Goal: Task Accomplishment & Management: Complete application form

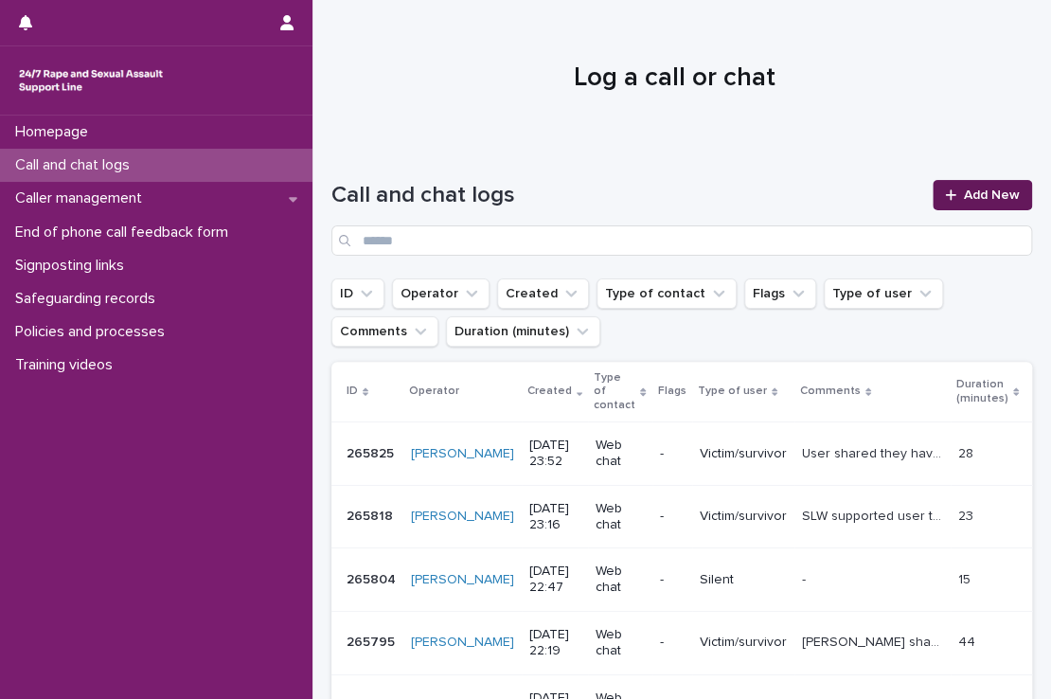
click at [1002, 189] on span "Add New" at bounding box center [992, 194] width 56 height 13
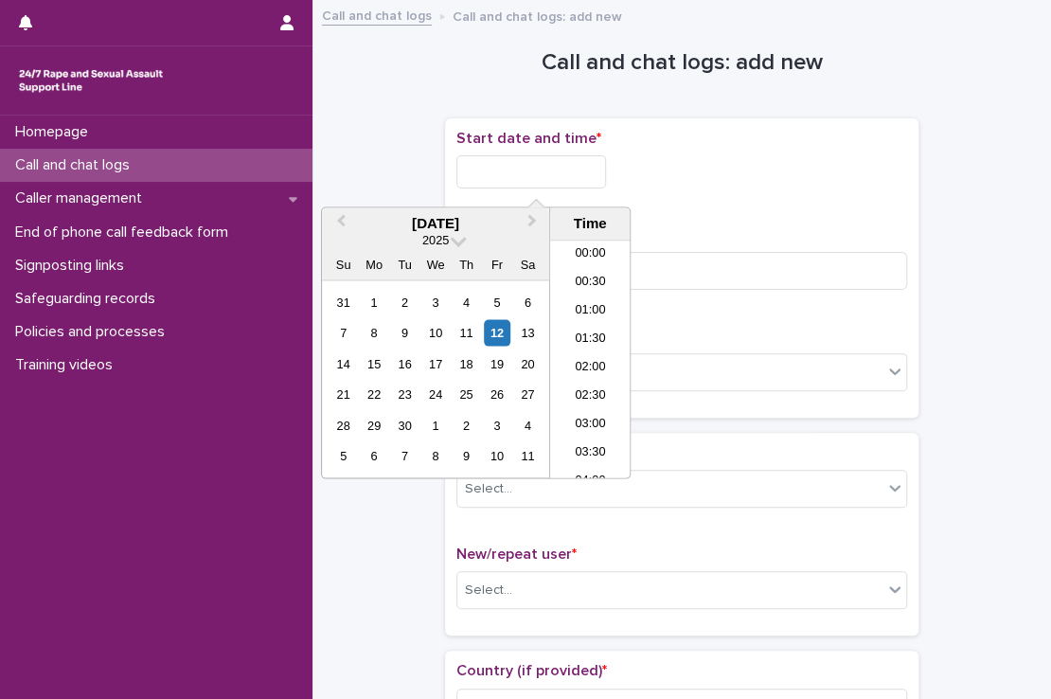
click at [525, 165] on input "text" at bounding box center [531, 171] width 150 height 33
click at [599, 323] on li "20:00" at bounding box center [590, 331] width 80 height 28
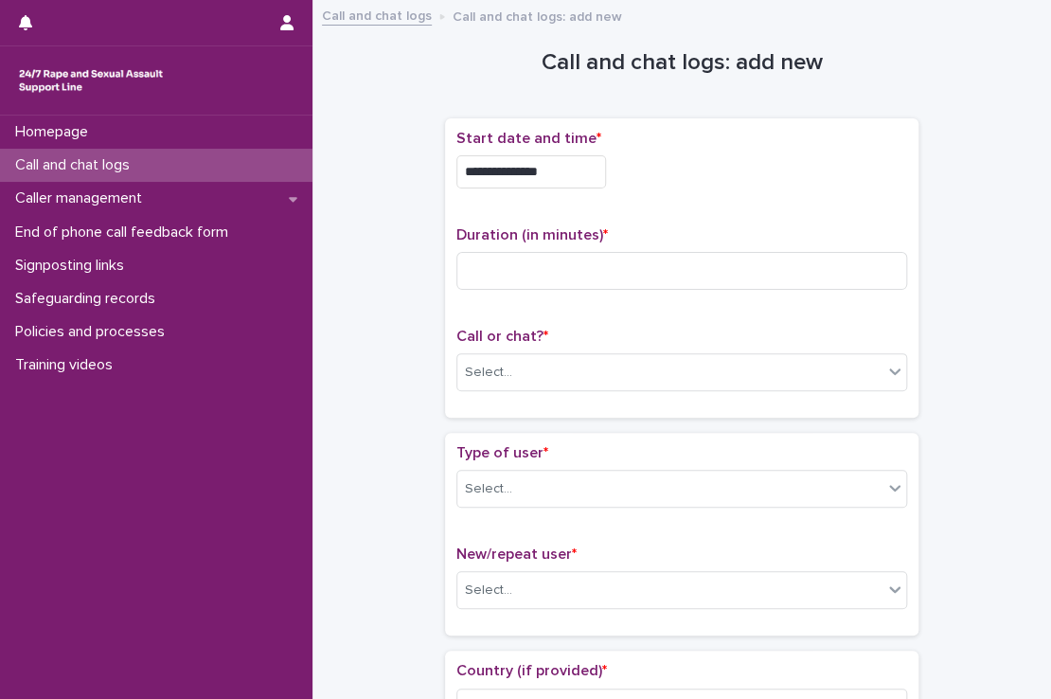
click at [564, 170] on input "**********" at bounding box center [531, 171] width 150 height 33
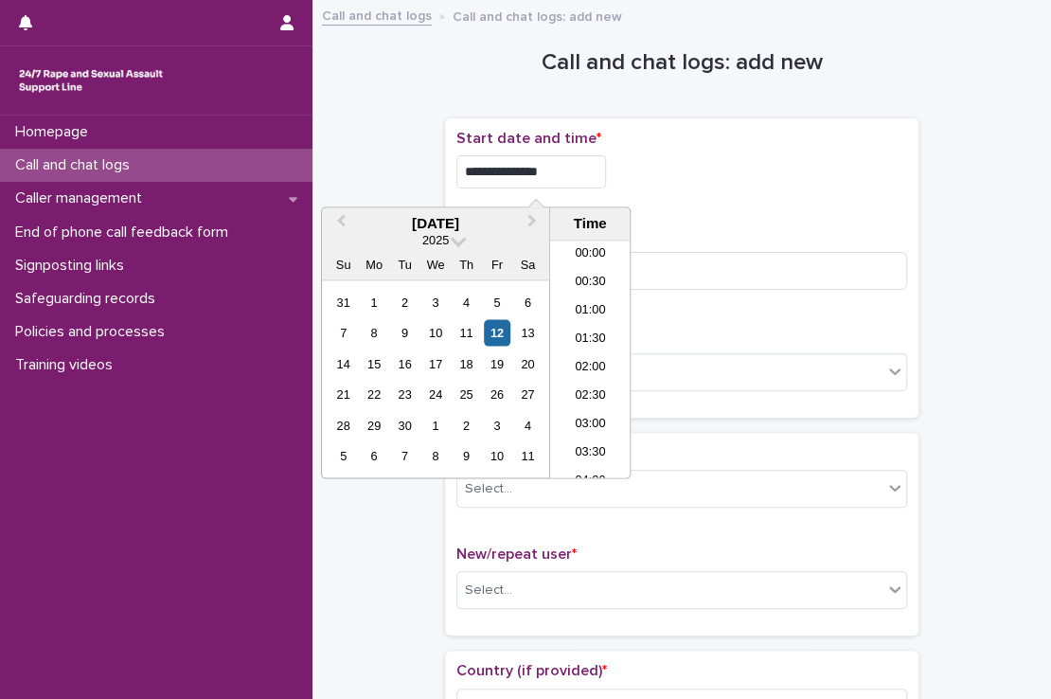
scroll to position [1032, 0]
type input "**********"
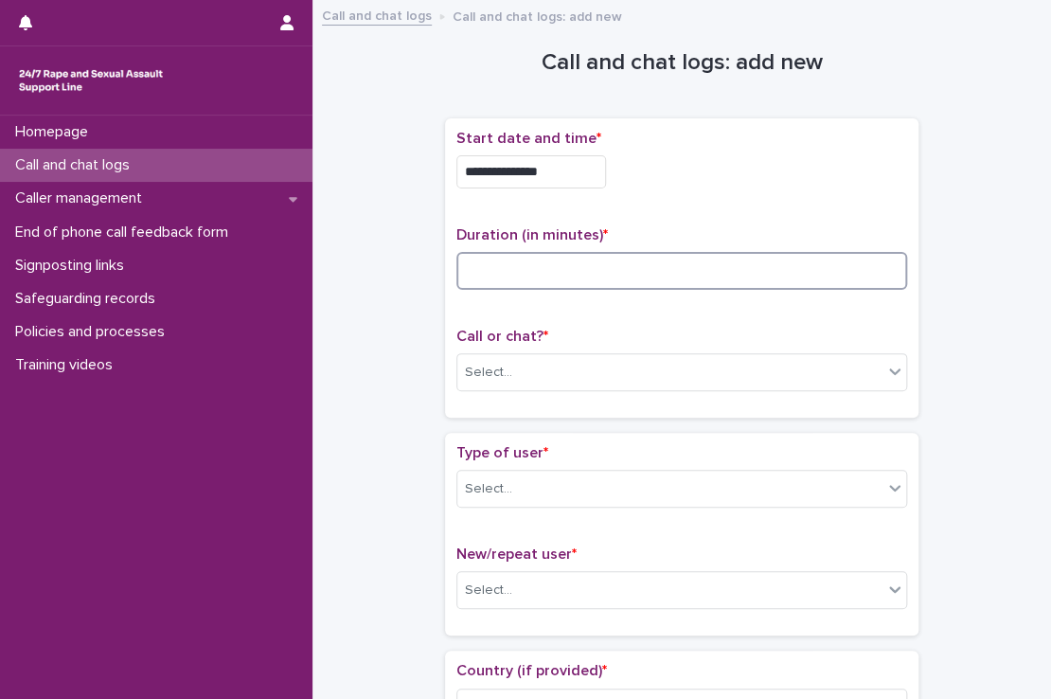
click at [685, 260] on input at bounding box center [681, 271] width 451 height 38
click at [602, 380] on div "Select..." at bounding box center [669, 372] width 425 height 31
click at [504, 266] on input "**" at bounding box center [681, 271] width 451 height 38
type input "**"
click at [510, 358] on div "Select..." at bounding box center [669, 372] width 425 height 31
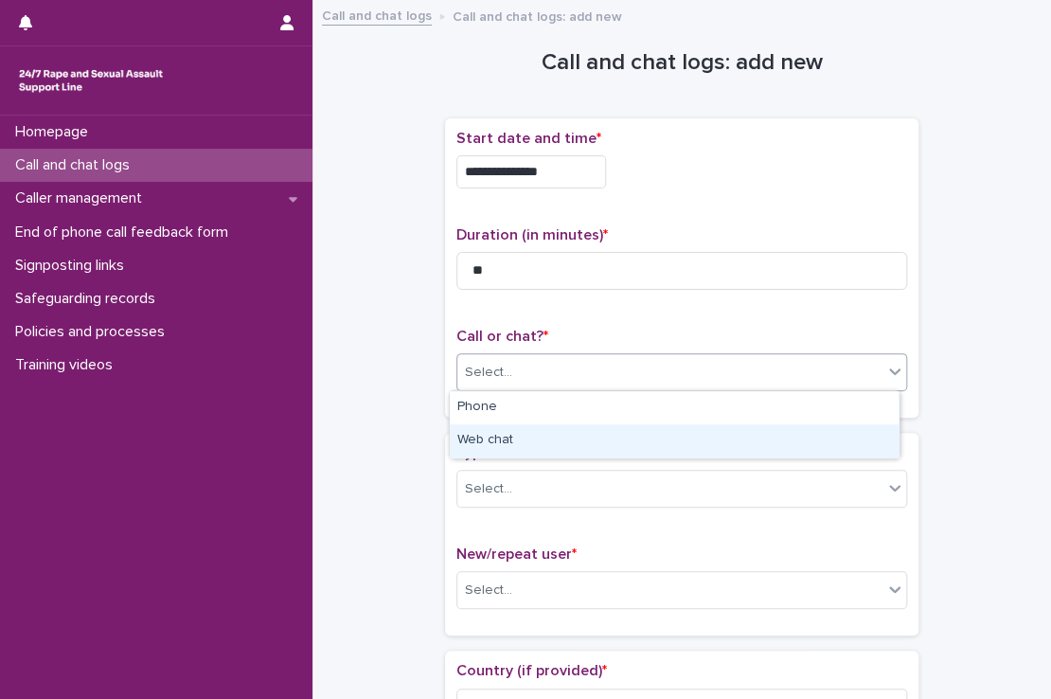
click at [512, 433] on div "Web chat" at bounding box center [674, 440] width 449 height 33
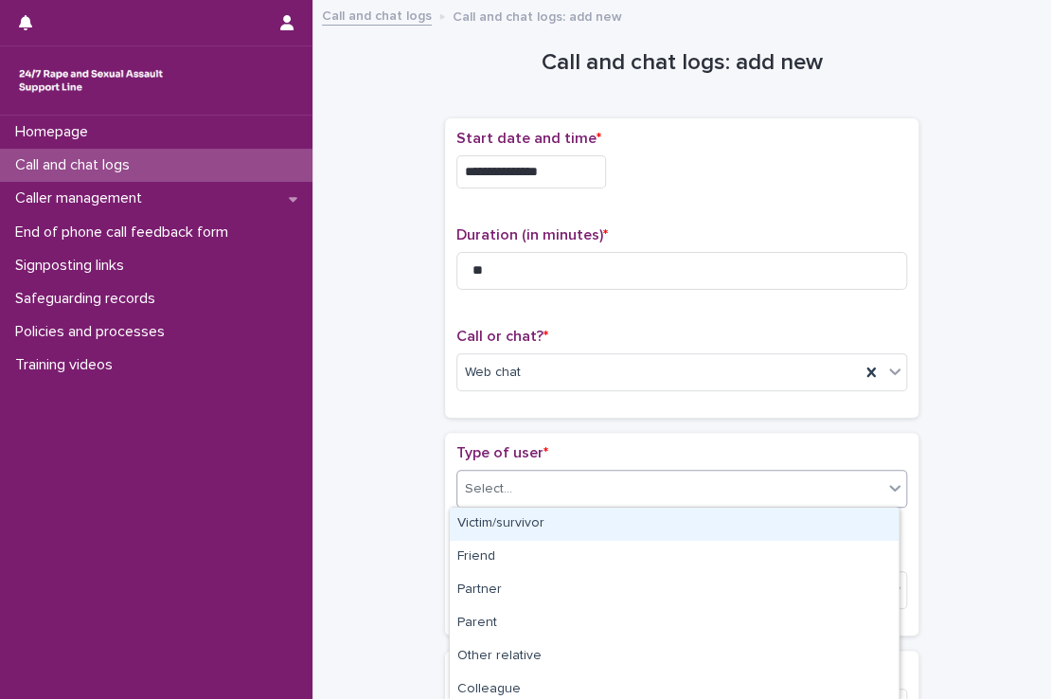
click at [512, 478] on div "Select..." at bounding box center [669, 488] width 425 height 31
click at [511, 521] on div "Victim/survivor" at bounding box center [674, 523] width 449 height 33
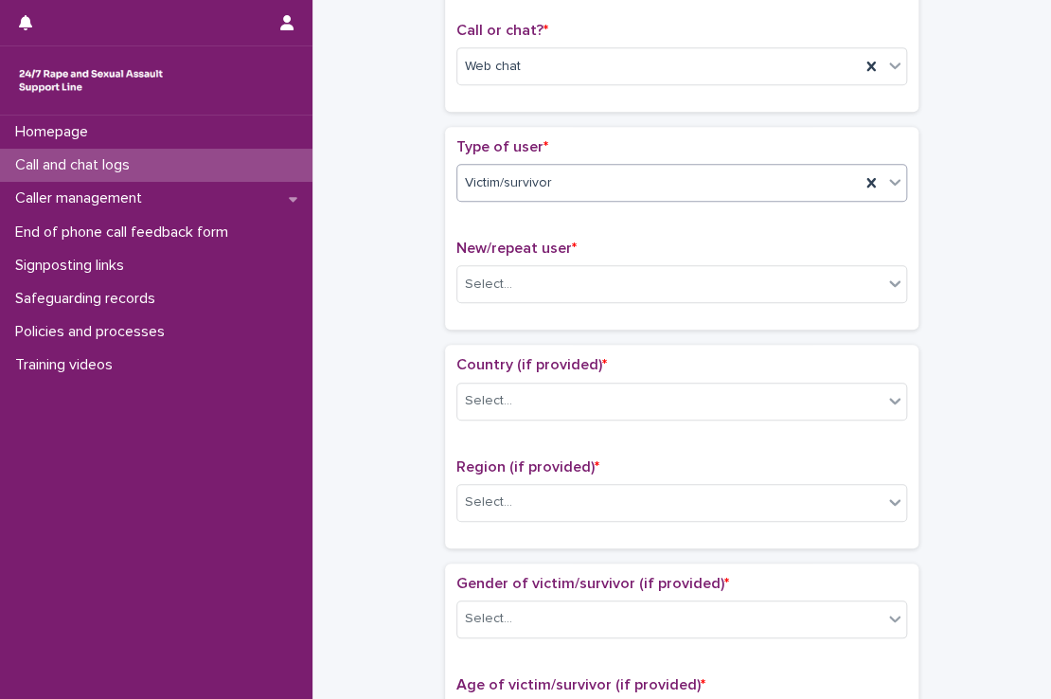
scroll to position [415, 0]
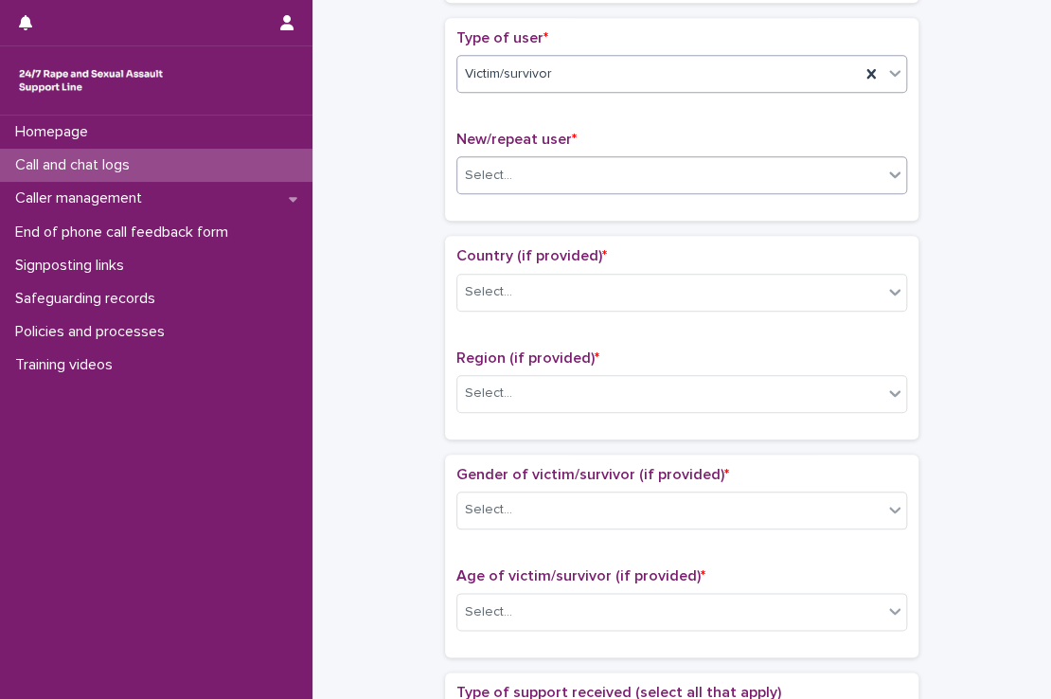
click at [491, 181] on div "Select..." at bounding box center [488, 176] width 47 height 20
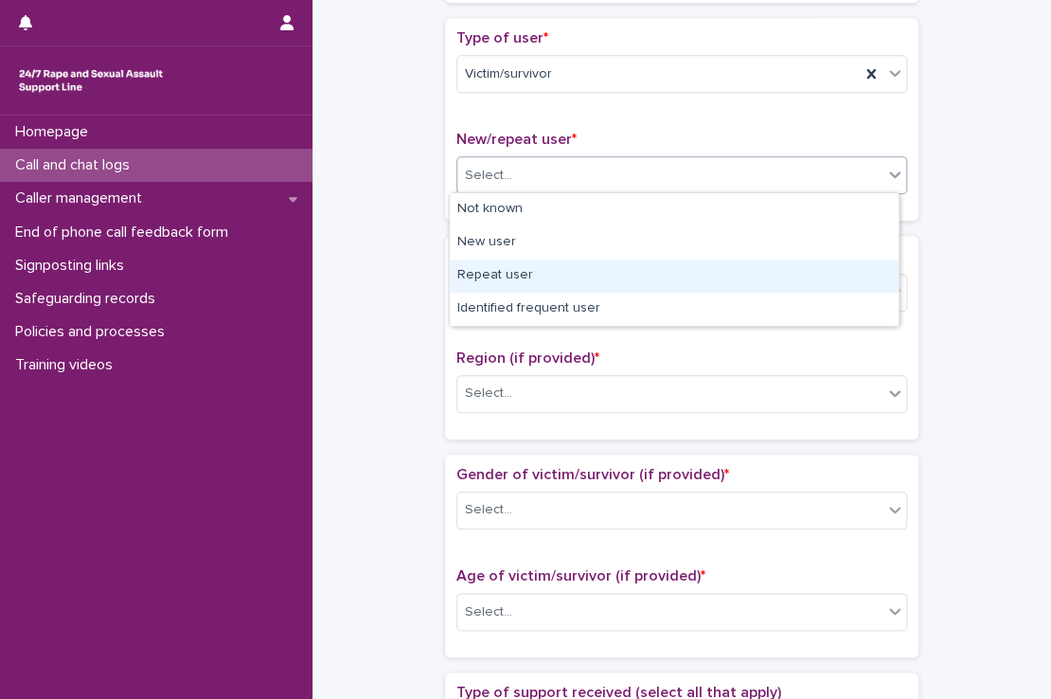
click at [506, 277] on div "Repeat user" at bounding box center [674, 275] width 449 height 33
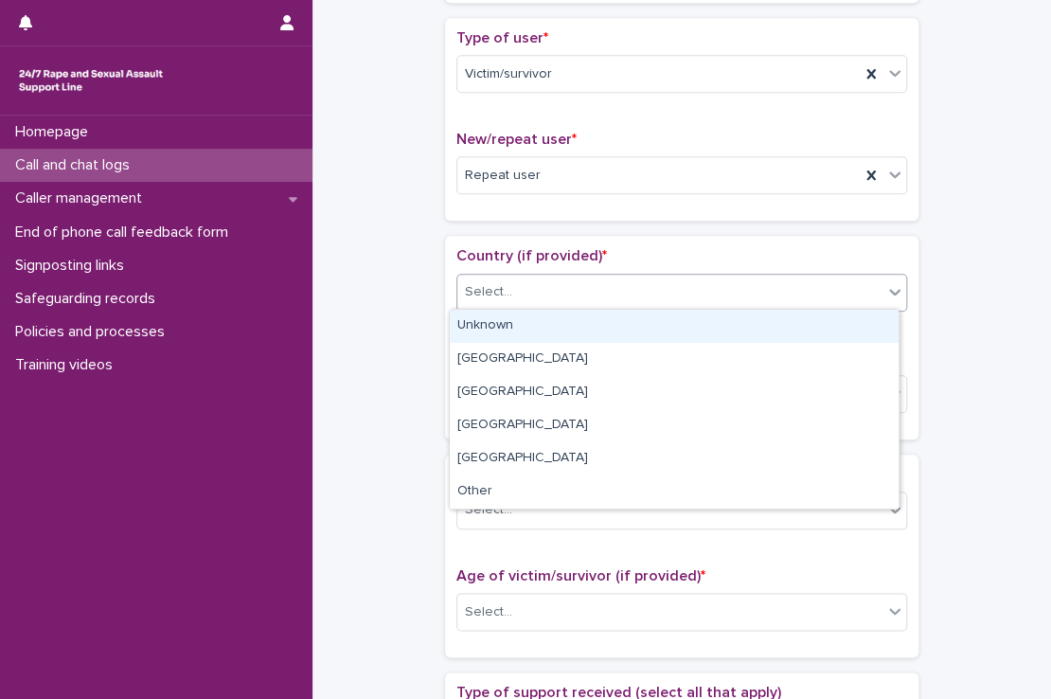
click at [514, 280] on div at bounding box center [515, 292] width 2 height 24
click at [496, 322] on div "Unknown" at bounding box center [674, 326] width 449 height 33
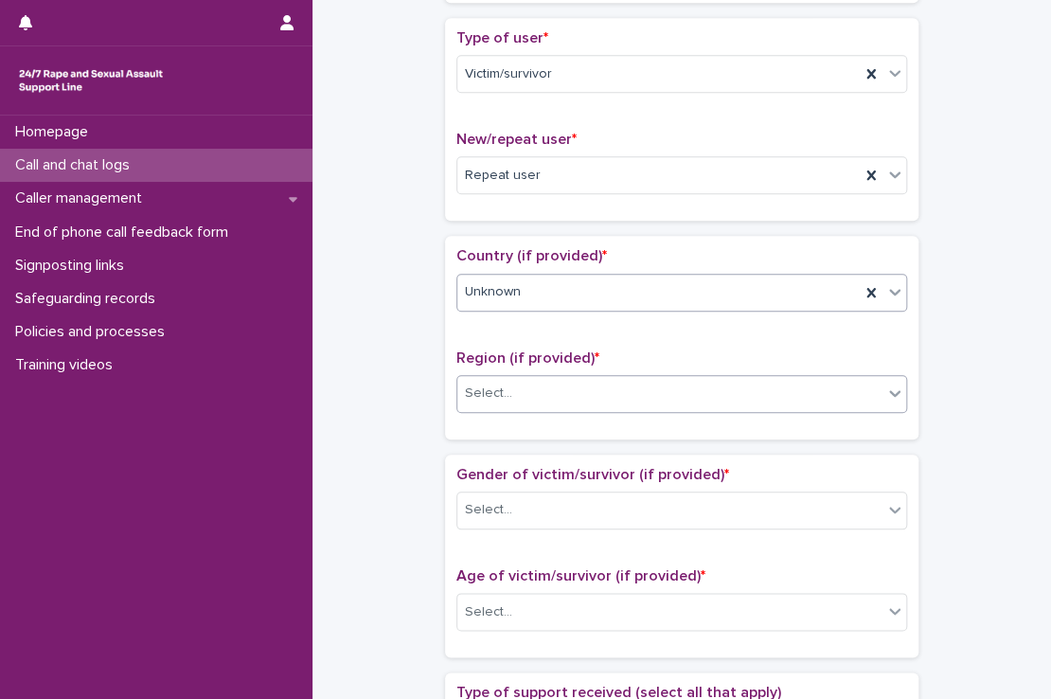
click at [519, 402] on div "Select..." at bounding box center [669, 393] width 425 height 31
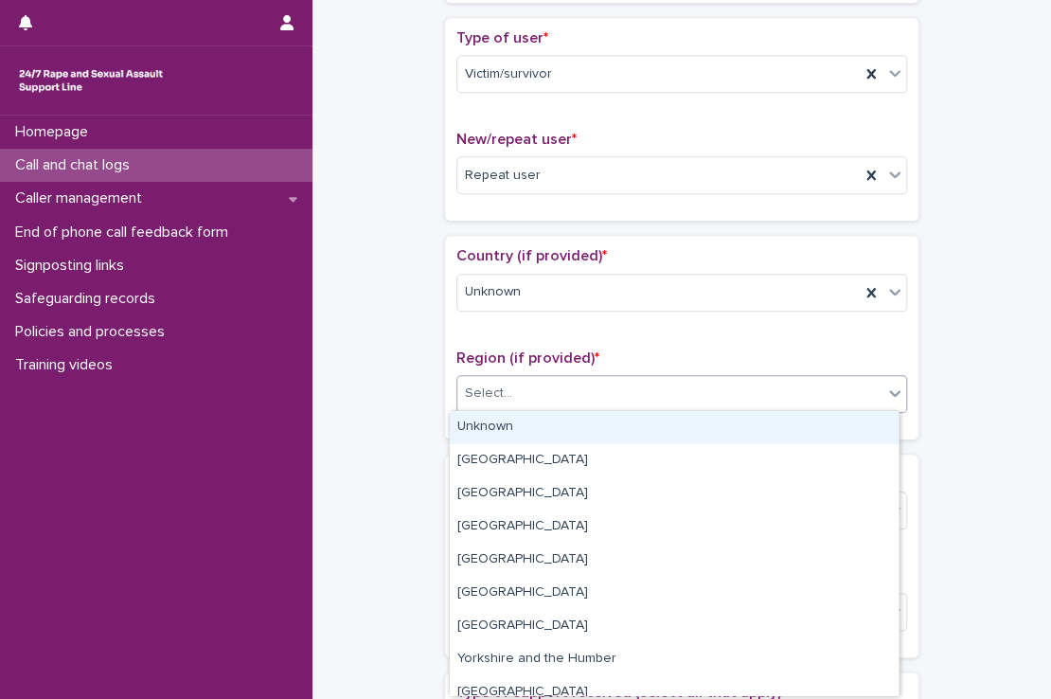
click at [543, 424] on div "Unknown" at bounding box center [674, 427] width 449 height 33
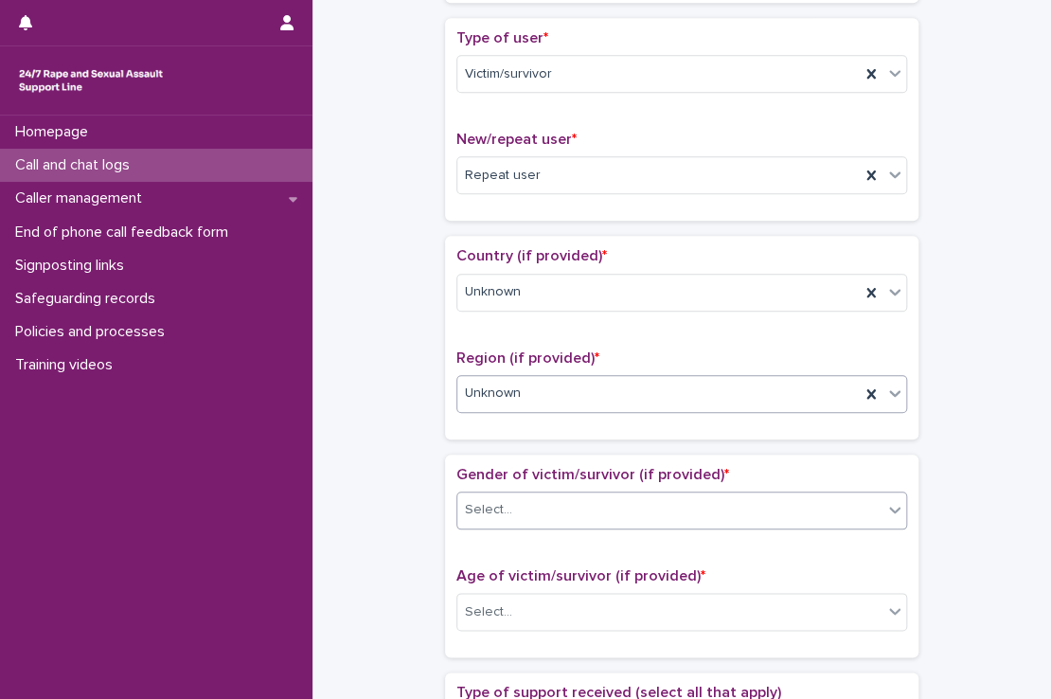
click at [543, 516] on div "Select..." at bounding box center [669, 509] width 425 height 31
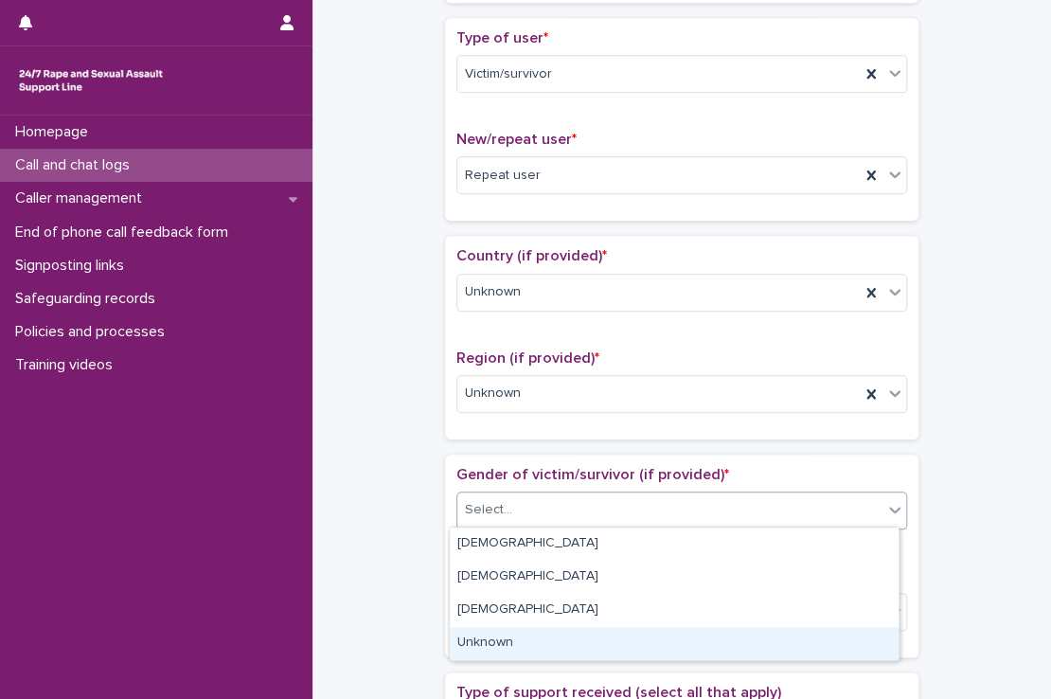
click at [515, 644] on div "Unknown" at bounding box center [674, 643] width 449 height 33
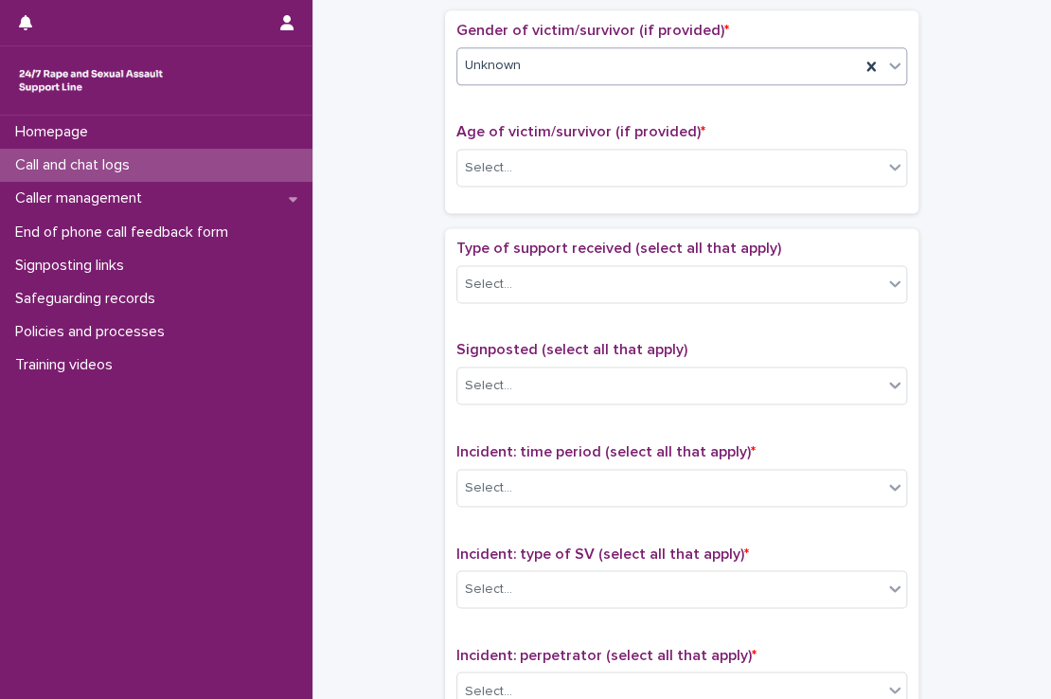
scroll to position [860, 0]
click at [531, 171] on div "Select..." at bounding box center [669, 166] width 425 height 31
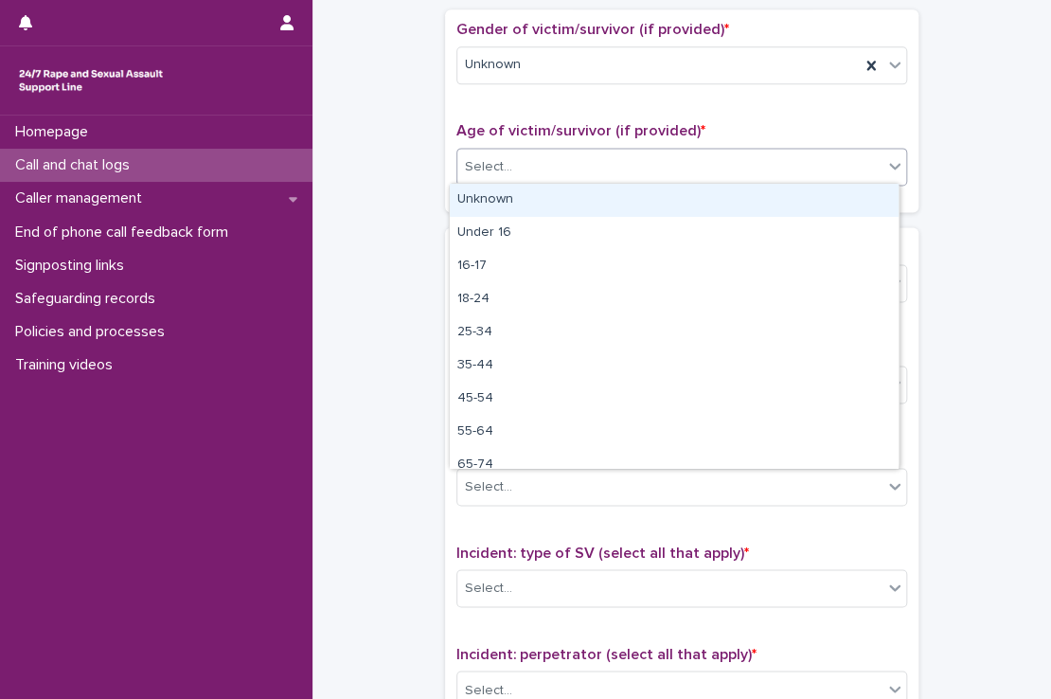
click at [530, 186] on div "Unknown" at bounding box center [674, 200] width 449 height 33
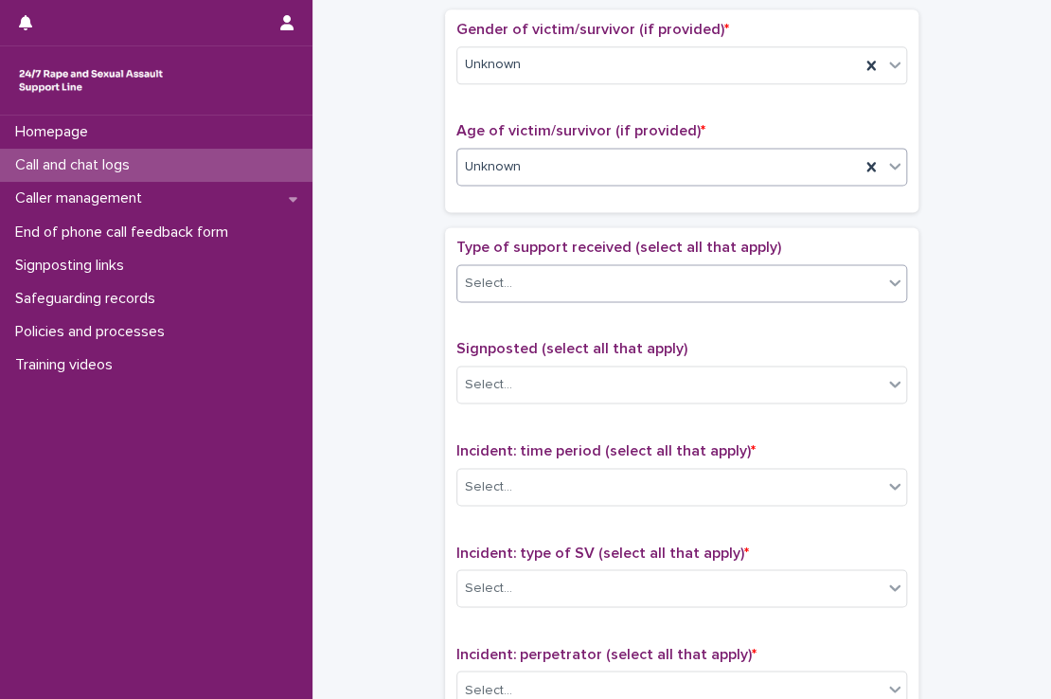
click at [541, 272] on div "Select..." at bounding box center [669, 283] width 425 height 31
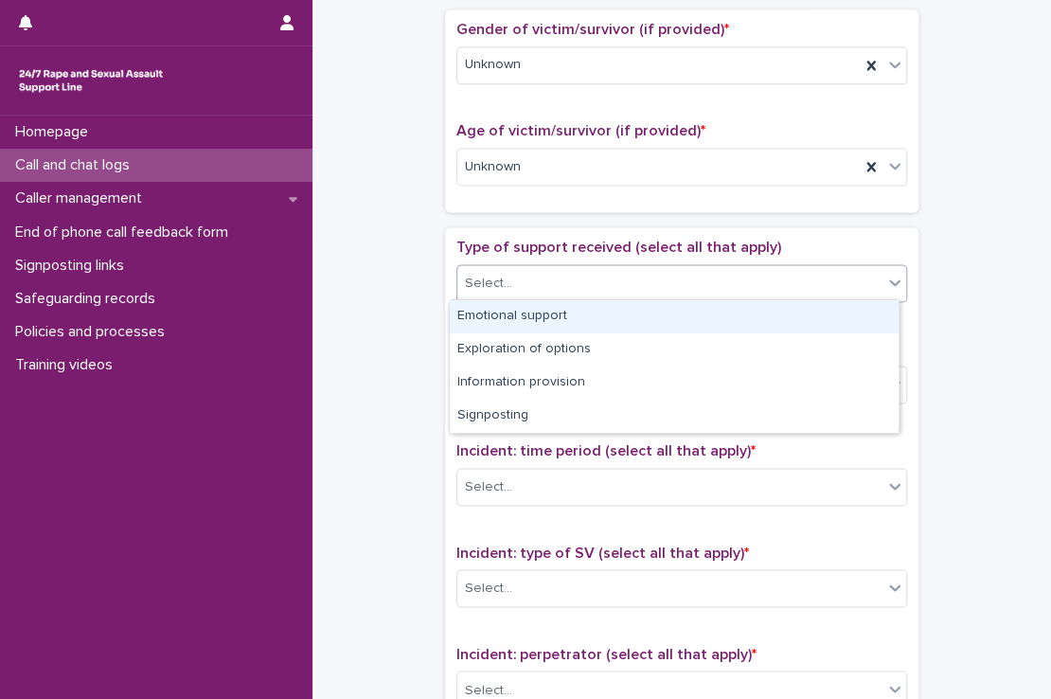
click at [527, 306] on div "Emotional support" at bounding box center [674, 316] width 449 height 33
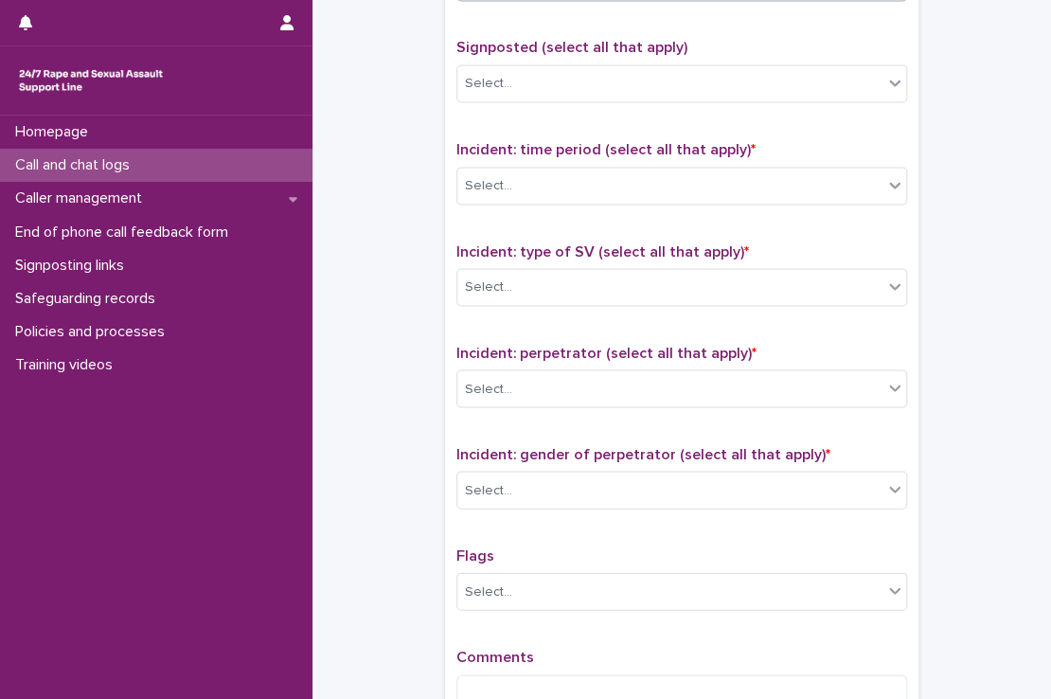
scroll to position [1163, 0]
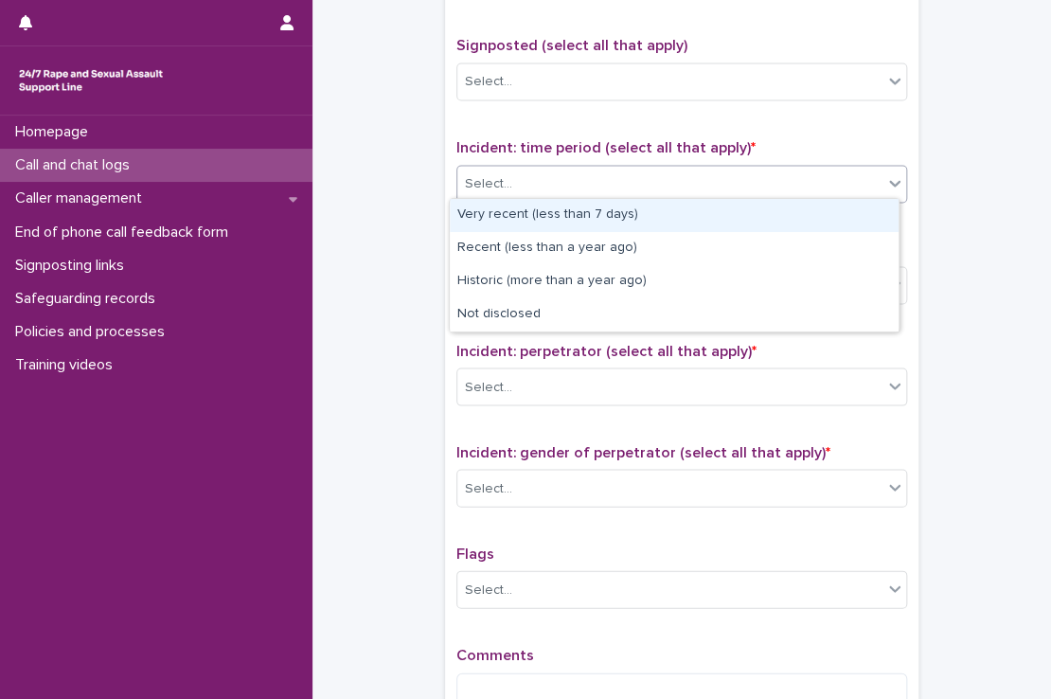
click at [546, 183] on div "Select..." at bounding box center [669, 183] width 425 height 31
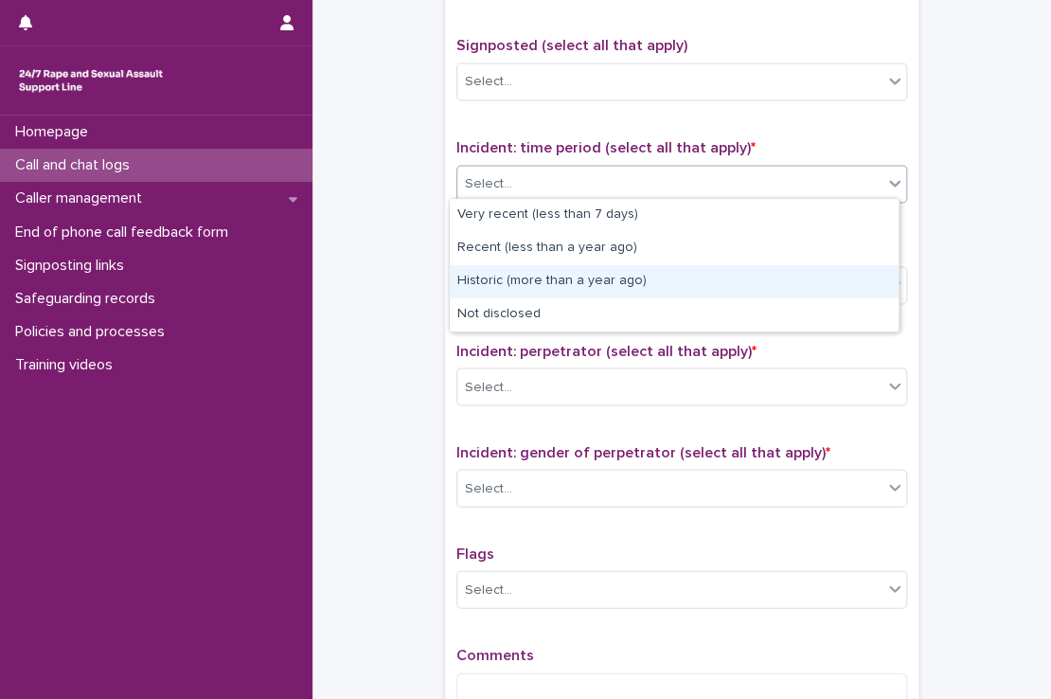
click at [528, 289] on div "Historic (more than a year ago)" at bounding box center [674, 281] width 449 height 33
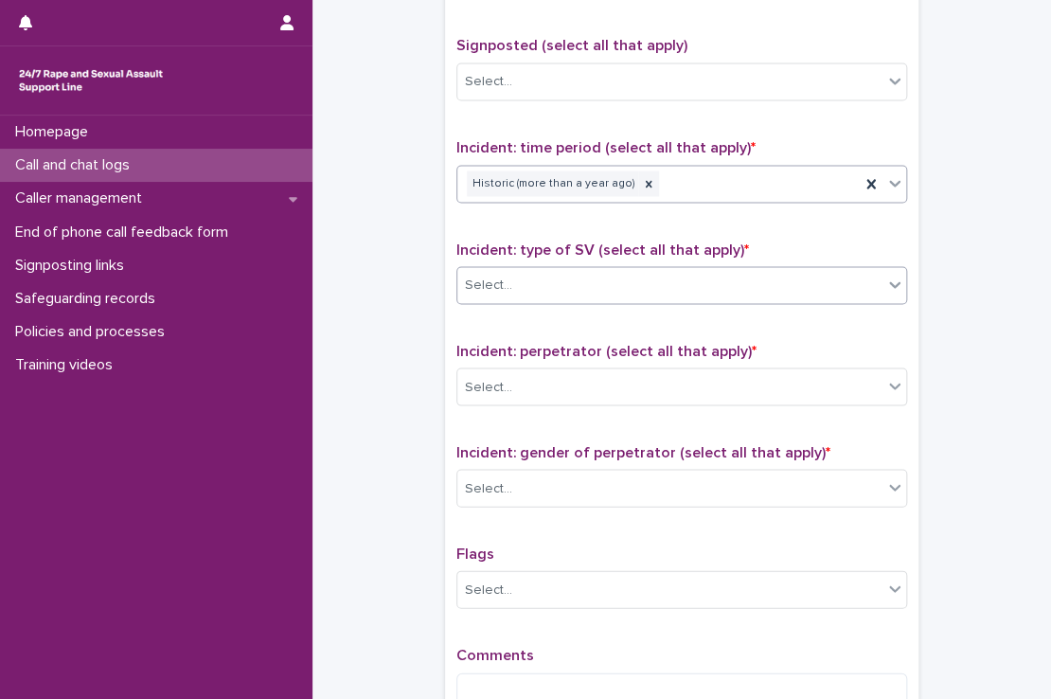
click at [526, 287] on div "Select..." at bounding box center [669, 284] width 425 height 31
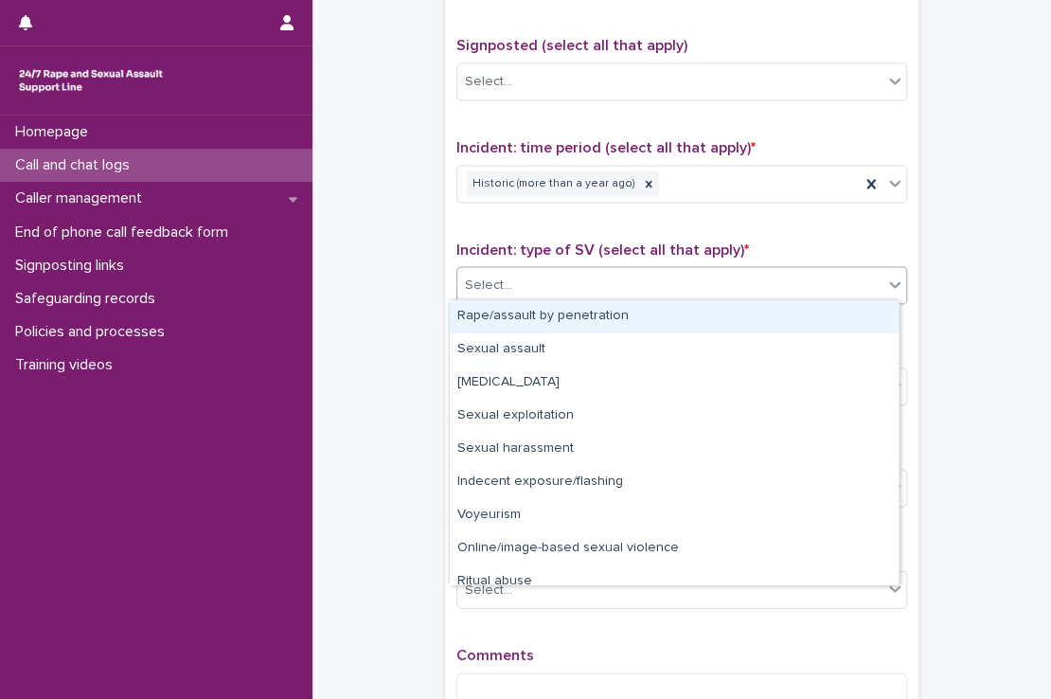
click at [517, 287] on div "Select..." at bounding box center [669, 284] width 425 height 31
click at [491, 270] on div "Select..." at bounding box center [669, 284] width 425 height 31
click at [559, 319] on div "Rape/assault by penetration" at bounding box center [674, 316] width 449 height 33
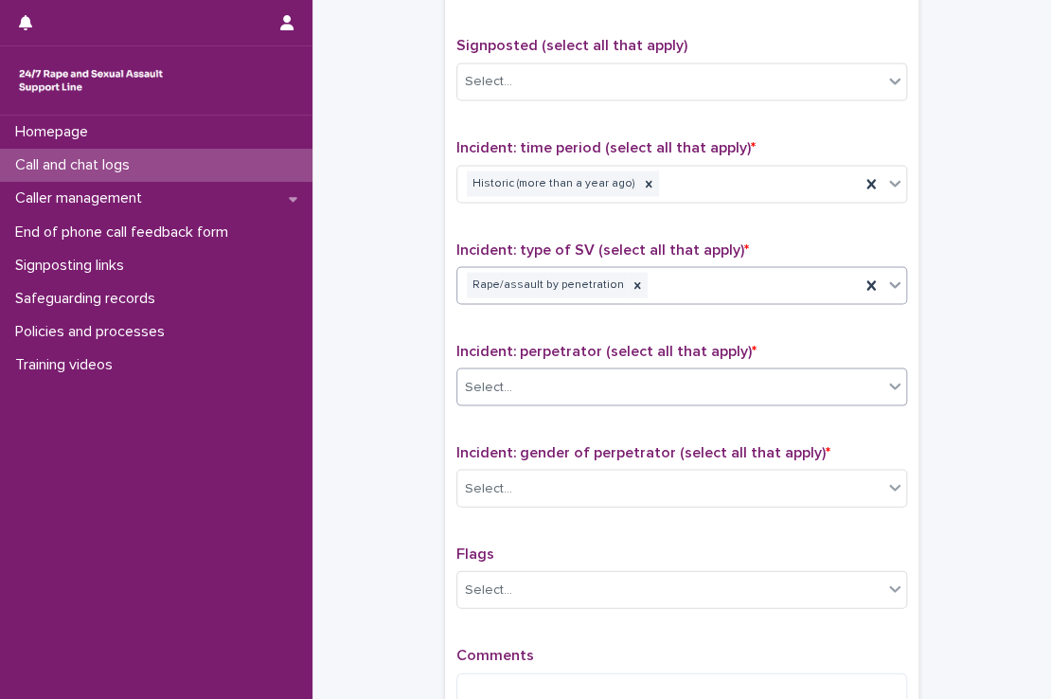
click at [537, 367] on div "Select..." at bounding box center [681, 386] width 451 height 38
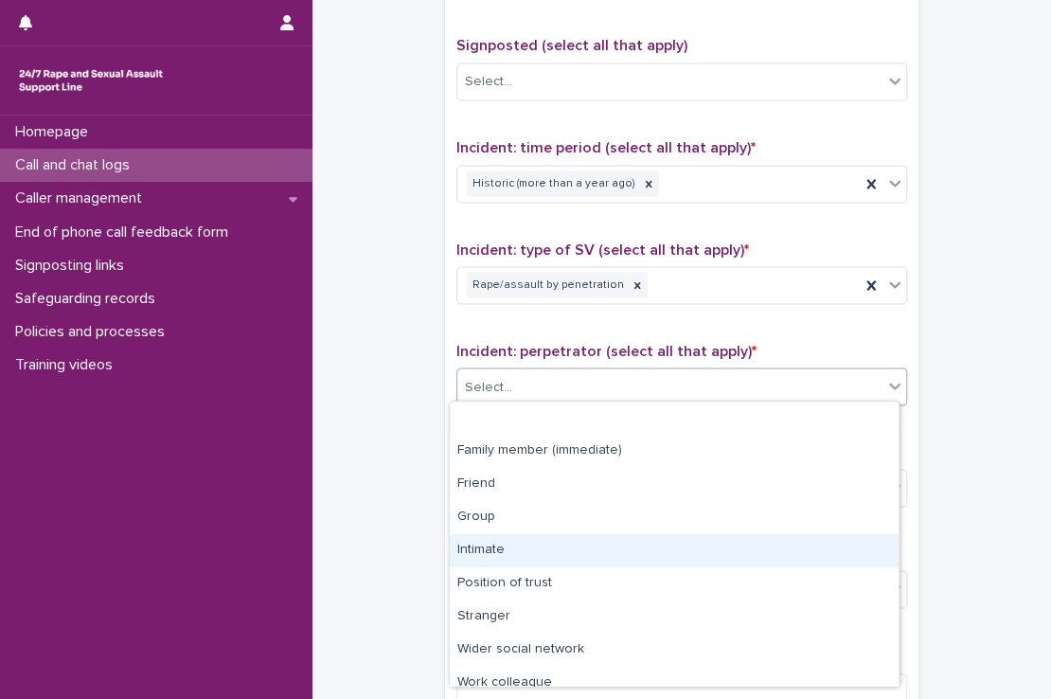
scroll to position [80, 0]
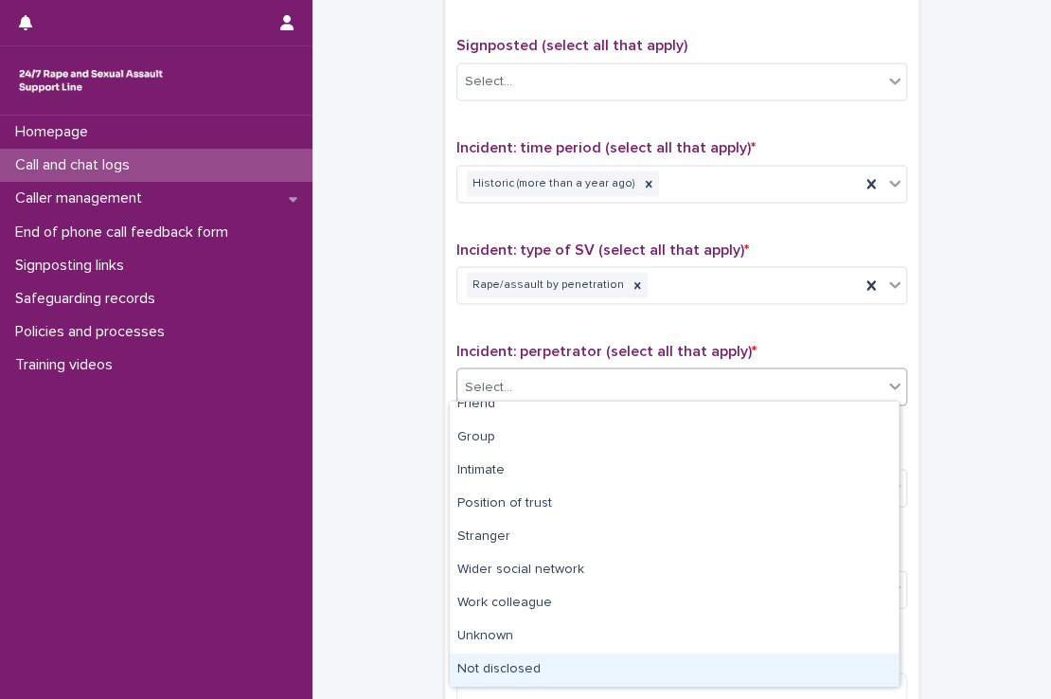
click at [519, 661] on div "Not disclosed" at bounding box center [674, 669] width 449 height 33
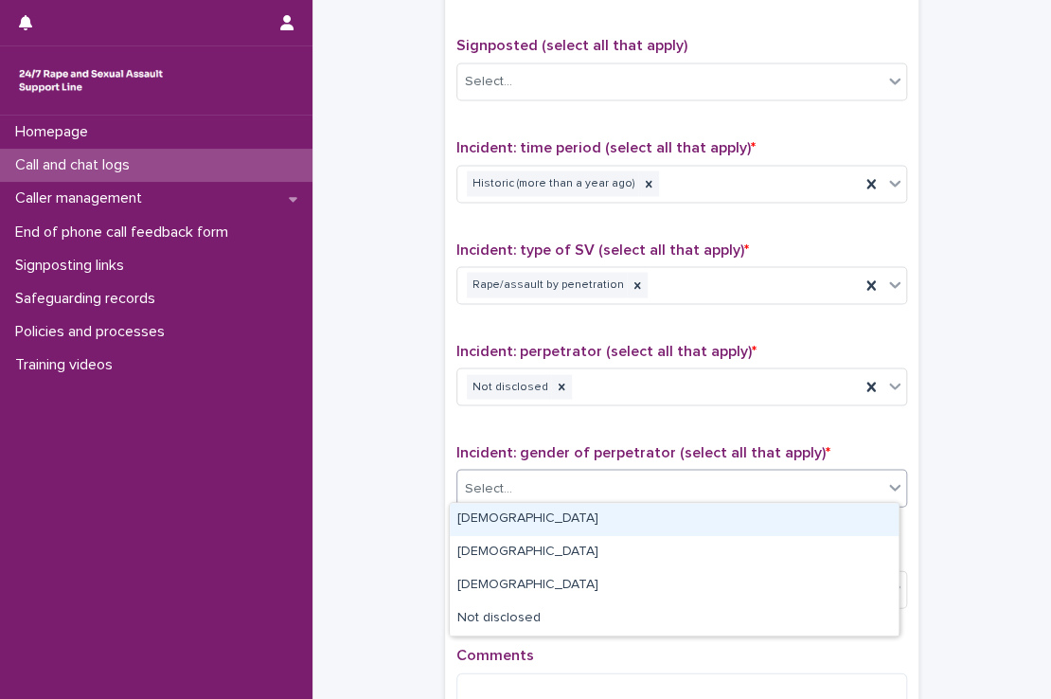
click at [529, 472] on div "Select..." at bounding box center [669, 487] width 425 height 31
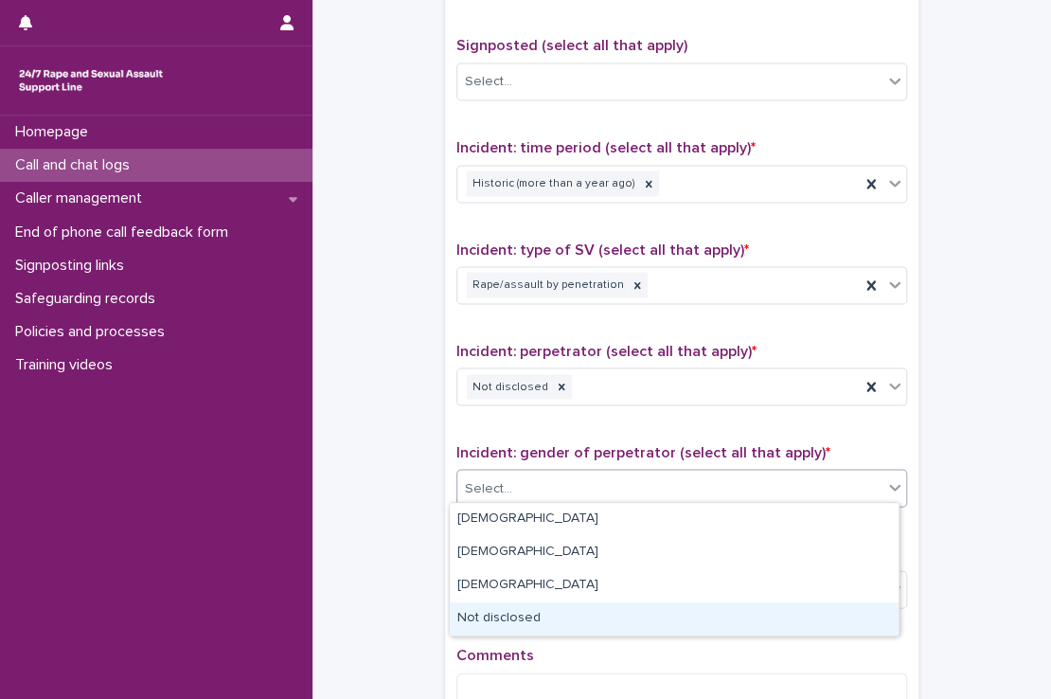
click at [521, 619] on div "Not disclosed" at bounding box center [674, 618] width 449 height 33
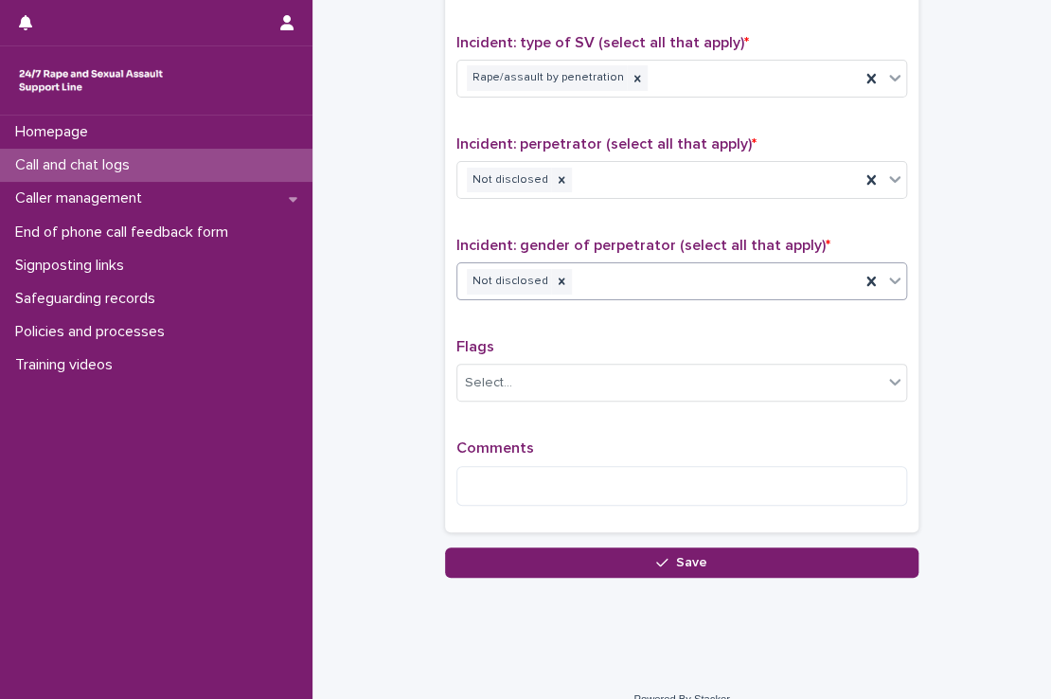
scroll to position [1370, 0]
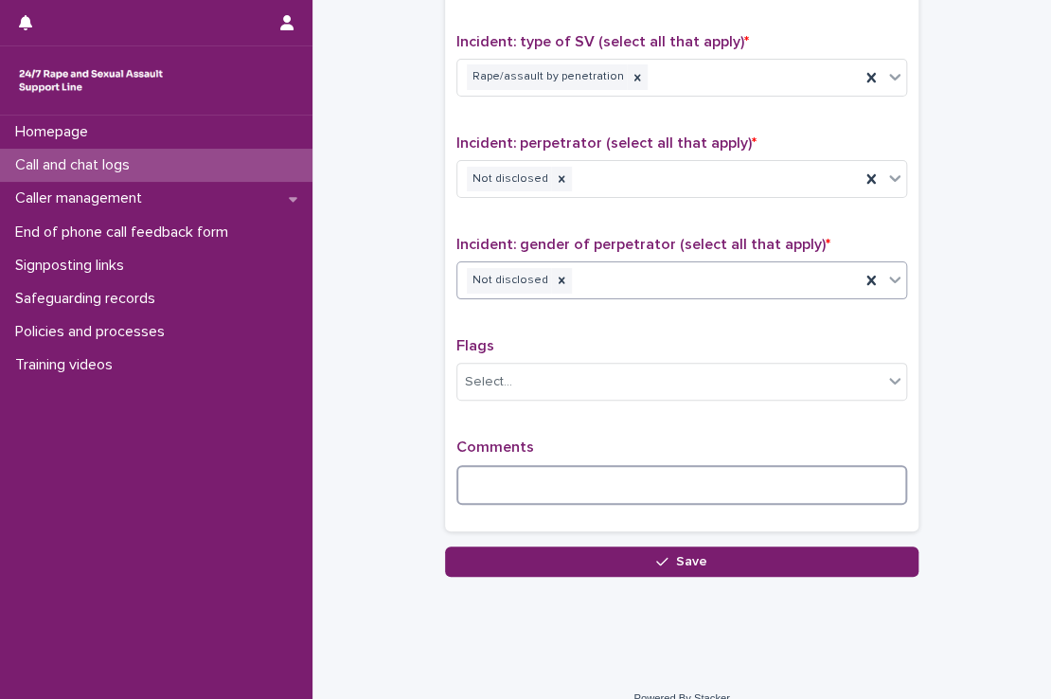
click at [496, 488] on textarea at bounding box center [681, 485] width 451 height 41
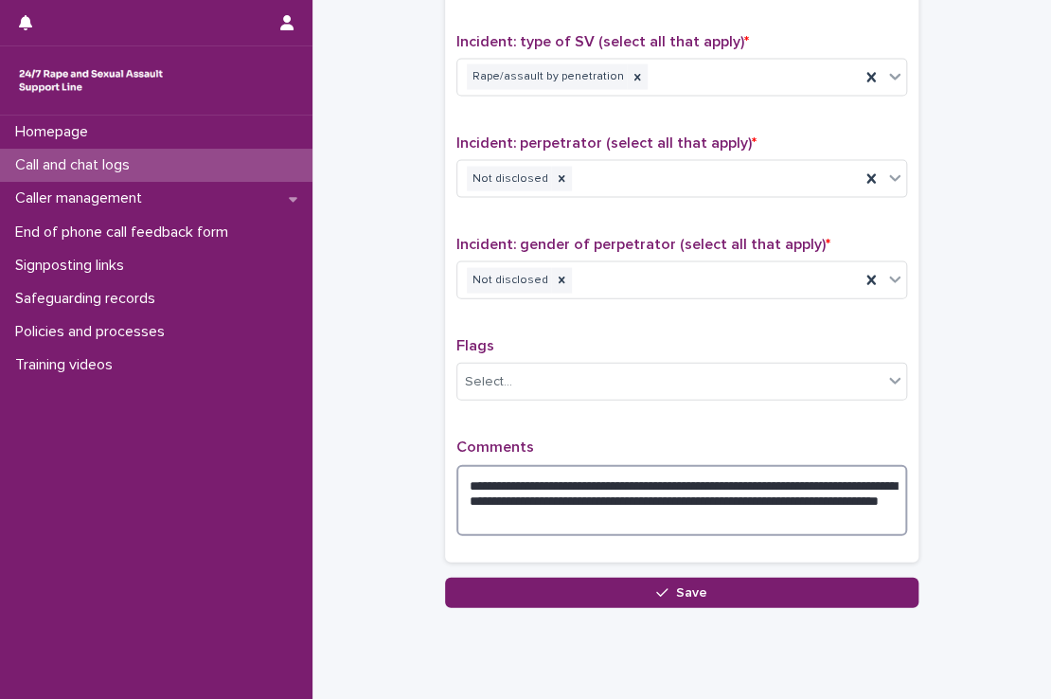
click at [621, 480] on textarea "**********" at bounding box center [681, 501] width 451 height 72
drag, startPoint x: 610, startPoint y: 478, endPoint x: 598, endPoint y: 478, distance: 11.4
click at [598, 478] on textarea "**********" at bounding box center [681, 501] width 451 height 72
click at [847, 508] on textarea "**********" at bounding box center [681, 501] width 451 height 72
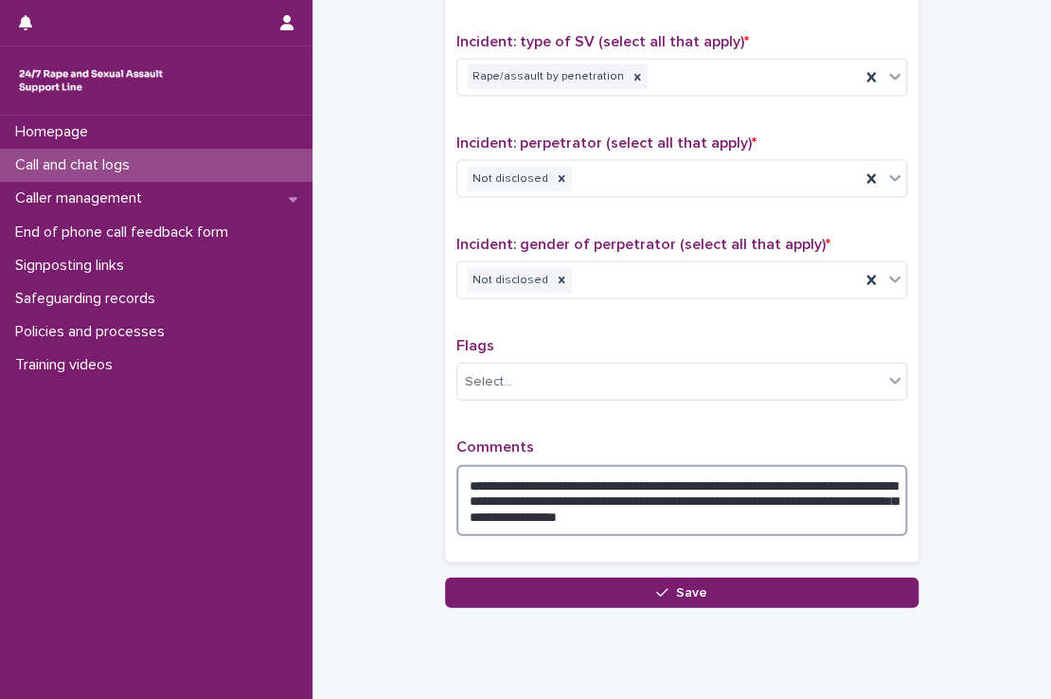
click at [757, 477] on textarea "**********" at bounding box center [681, 501] width 451 height 72
click at [488, 493] on textarea "**********" at bounding box center [681, 501] width 451 height 72
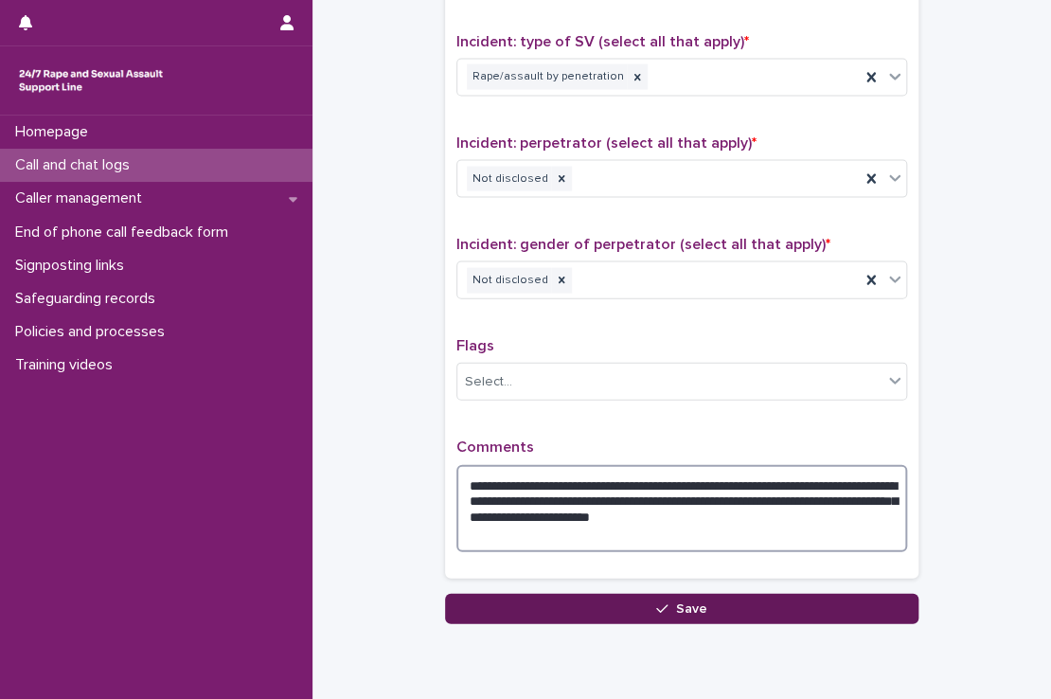
type textarea "**********"
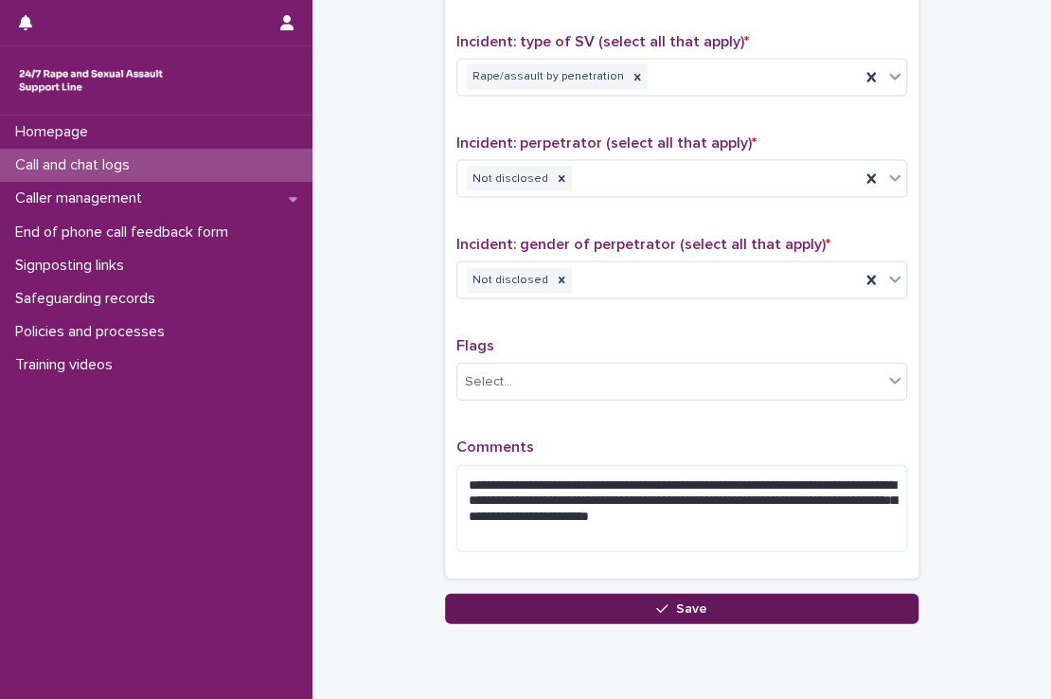
click at [579, 611] on button "Save" at bounding box center [681, 609] width 473 height 30
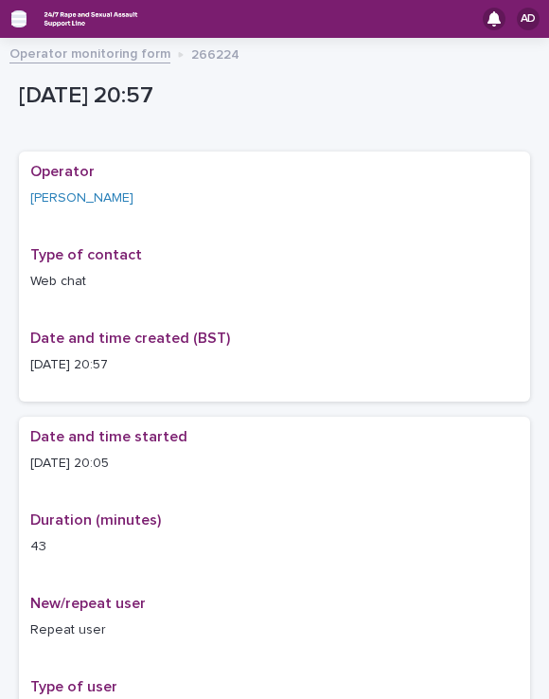
click at [20, 20] on icon "button" at bounding box center [18, 18] width 15 height 13
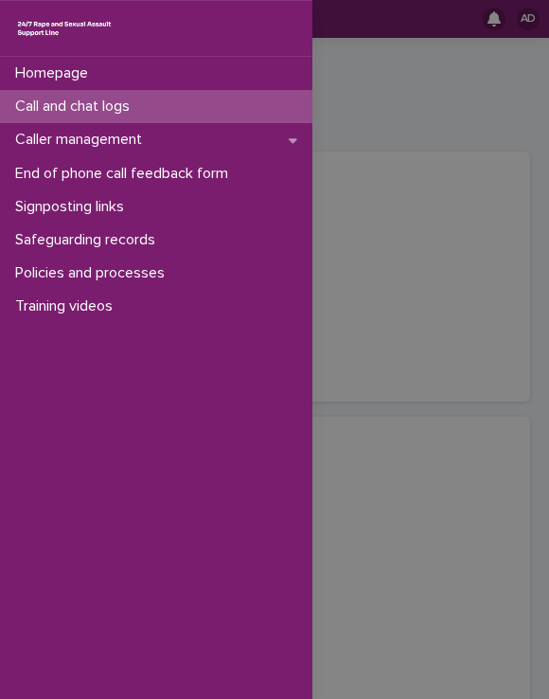
click at [75, 111] on p "Call and chat logs" at bounding box center [76, 107] width 137 height 18
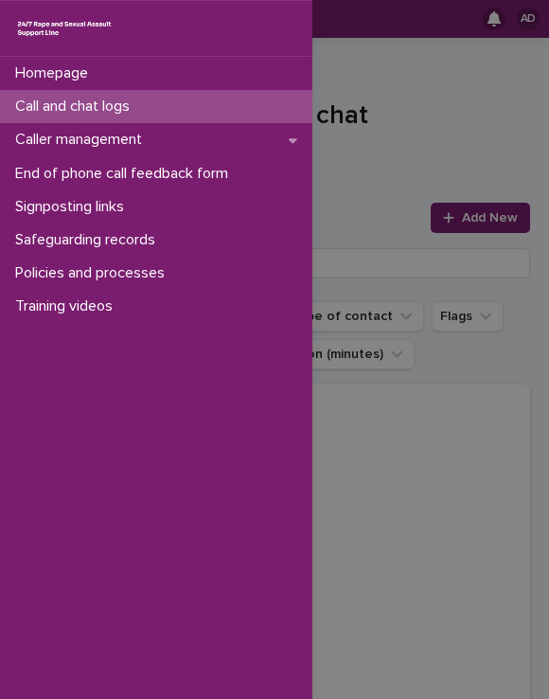
click at [459, 228] on div "Homepage Call and chat logs Caller management End of phone call feedback form S…" at bounding box center [274, 349] width 549 height 699
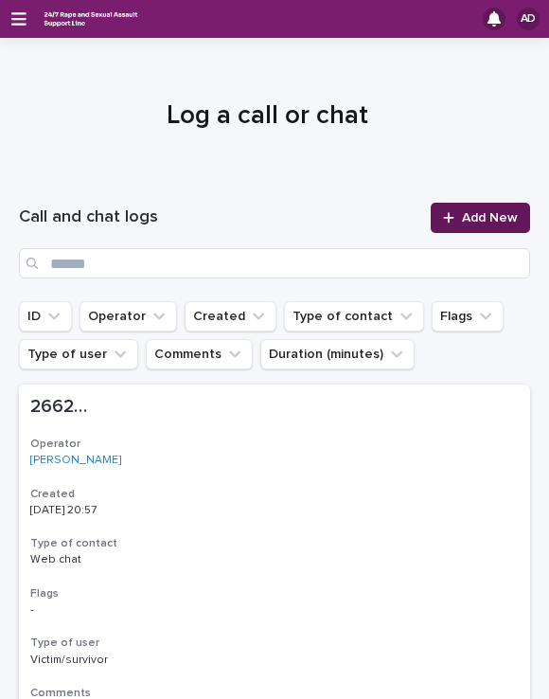
drag, startPoint x: 459, startPoint y: 223, endPoint x: 470, endPoint y: 210, distance: 16.9
click at [470, 211] on span "Add New" at bounding box center [490, 217] width 56 height 13
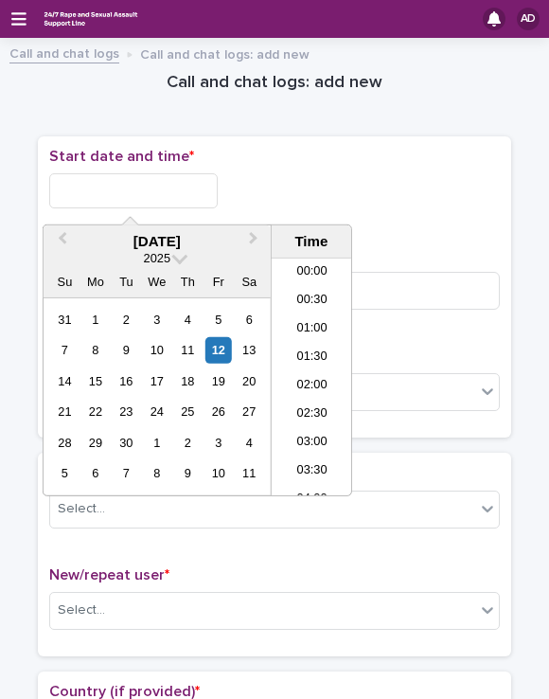
scroll to position [1089, 0]
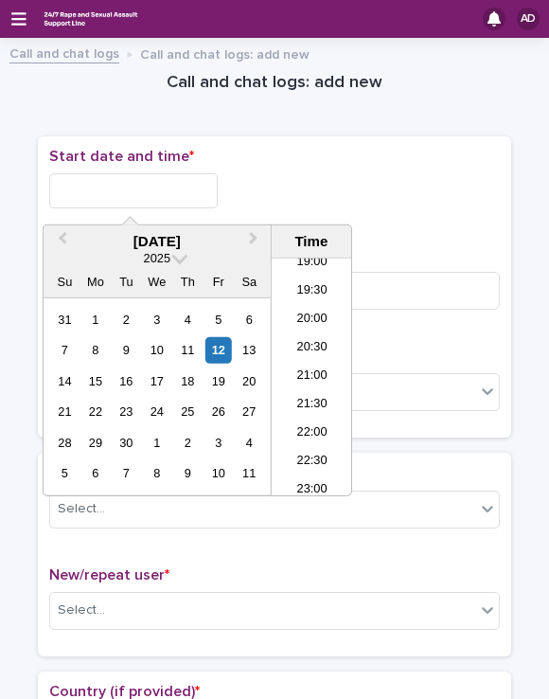
click at [80, 198] on input "text" at bounding box center [133, 190] width 169 height 35
click at [311, 375] on li "21:00" at bounding box center [312, 377] width 80 height 28
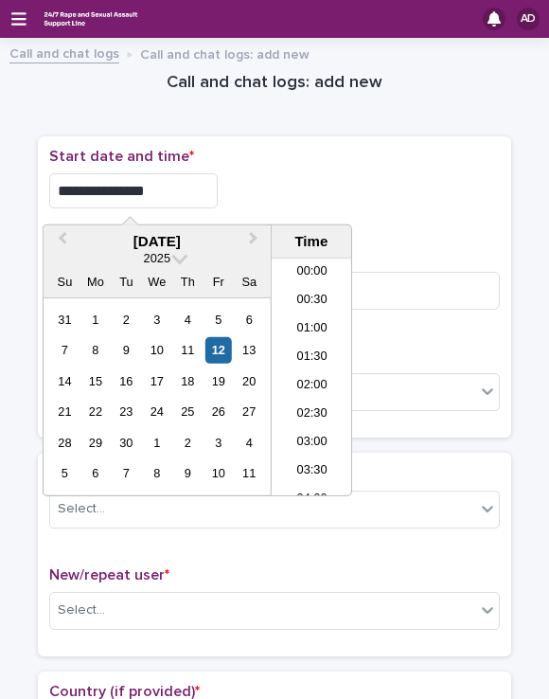
click at [165, 190] on input "**********" at bounding box center [133, 190] width 169 height 35
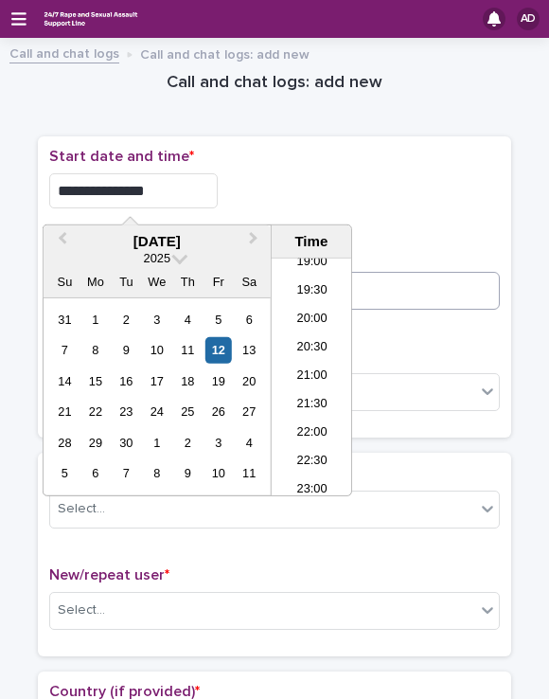
type input "**********"
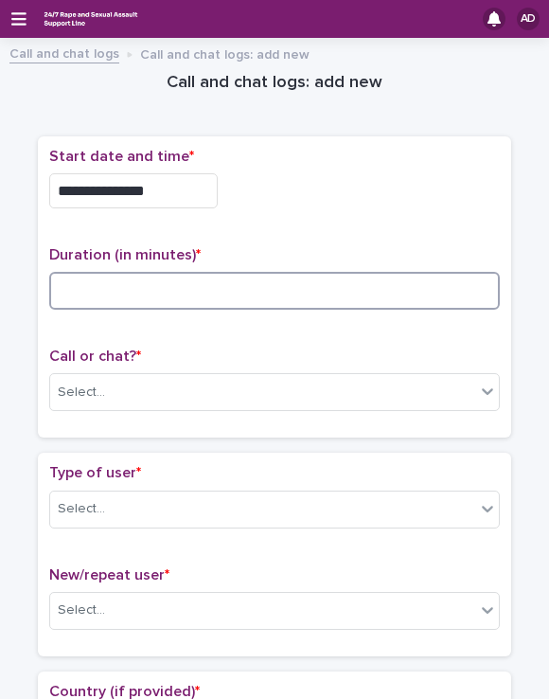
click at [420, 284] on input at bounding box center [274, 291] width 451 height 38
type input "**"
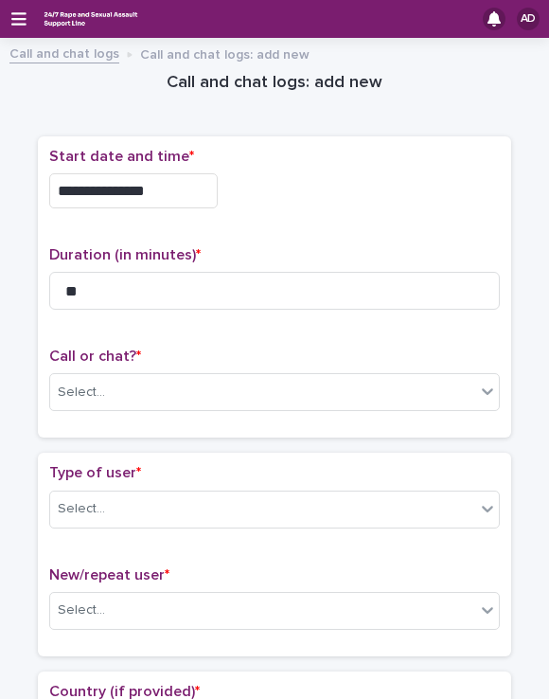
click at [235, 417] on div "Call or chat? * Select..." at bounding box center [274, 386] width 451 height 79
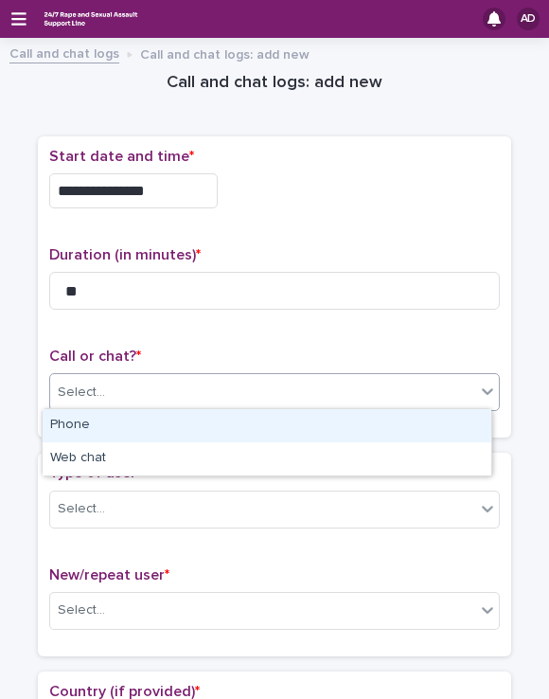
click at [233, 397] on div "Select..." at bounding box center [262, 392] width 425 height 31
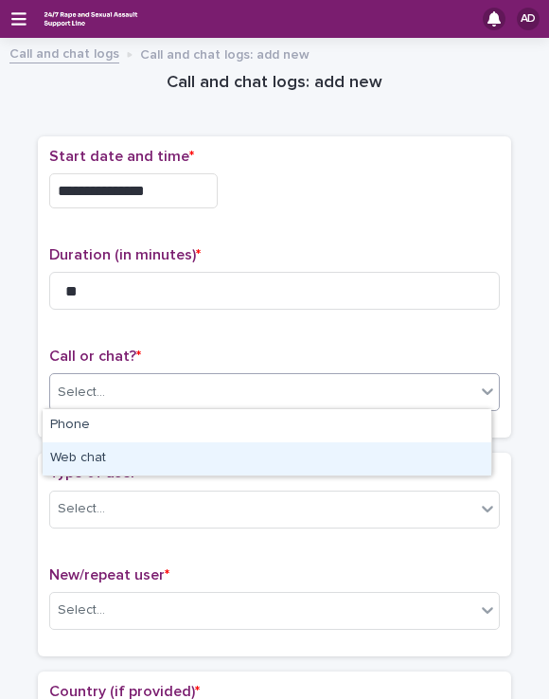
click at [206, 458] on div "Web chat" at bounding box center [267, 458] width 449 height 33
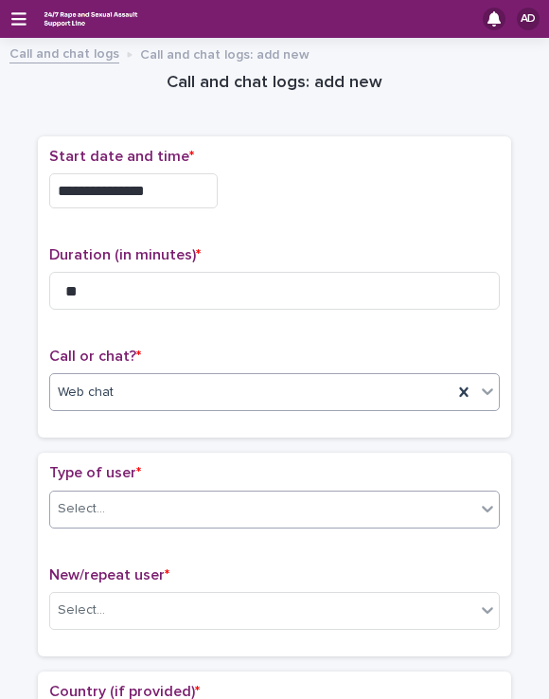
click at [201, 512] on div "Select..." at bounding box center [262, 508] width 425 height 31
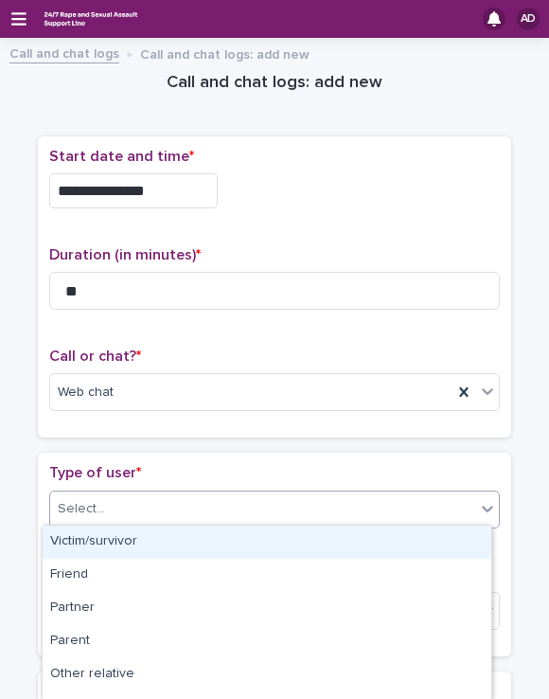
click at [144, 535] on div "Victim/survivor" at bounding box center [267, 541] width 449 height 33
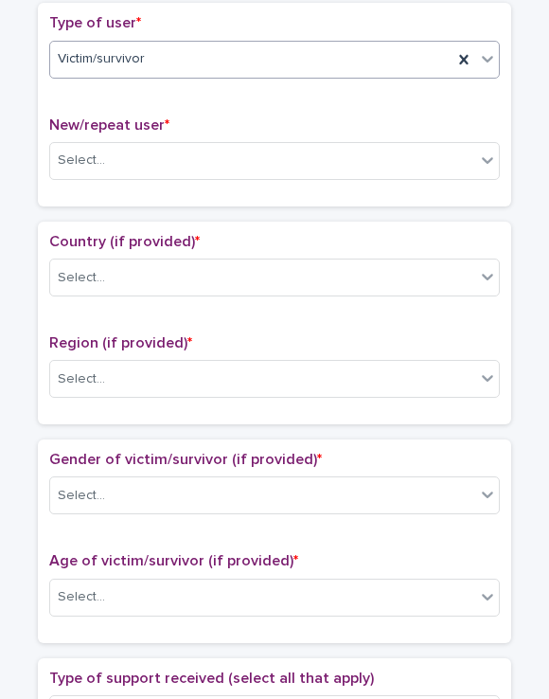
scroll to position [451, 0]
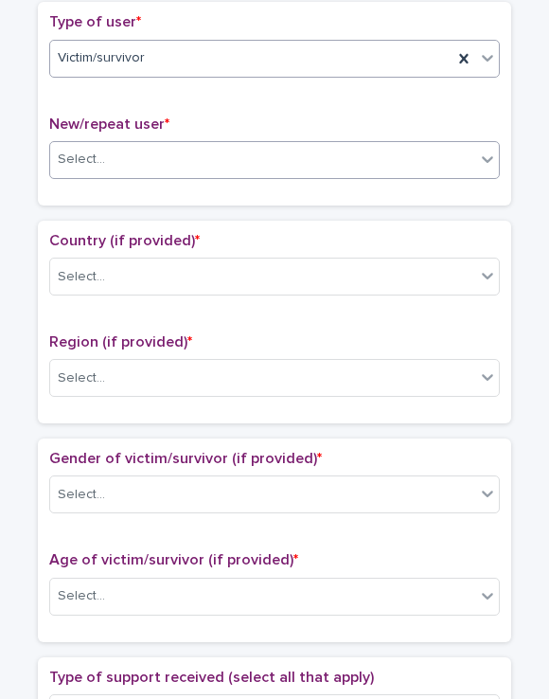
click at [142, 152] on div "Select..." at bounding box center [262, 159] width 425 height 31
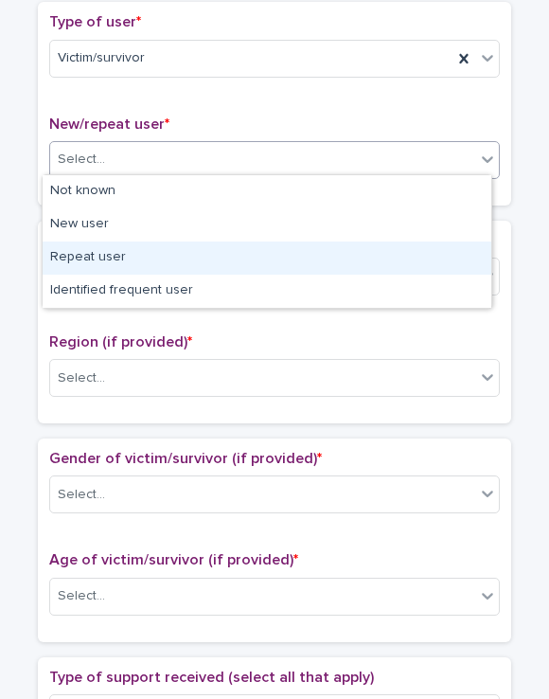
click at [132, 254] on div "Repeat user" at bounding box center [267, 257] width 449 height 33
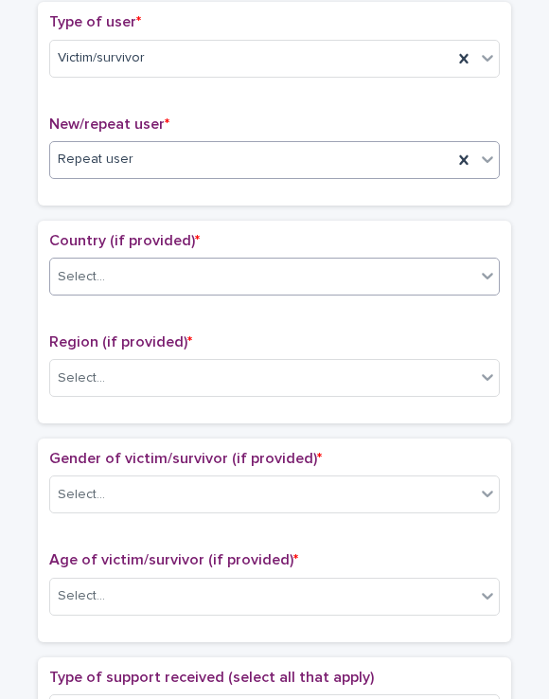
click at [133, 276] on div "Select..." at bounding box center [262, 276] width 425 height 31
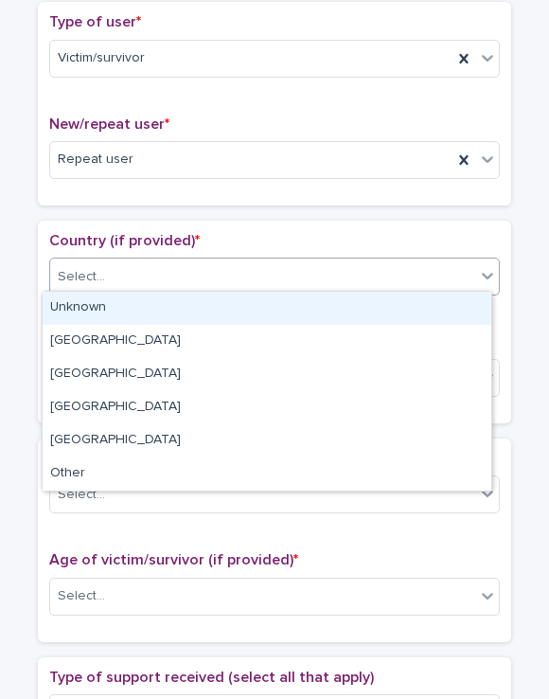
click at [129, 306] on div "Unknown" at bounding box center [267, 308] width 449 height 33
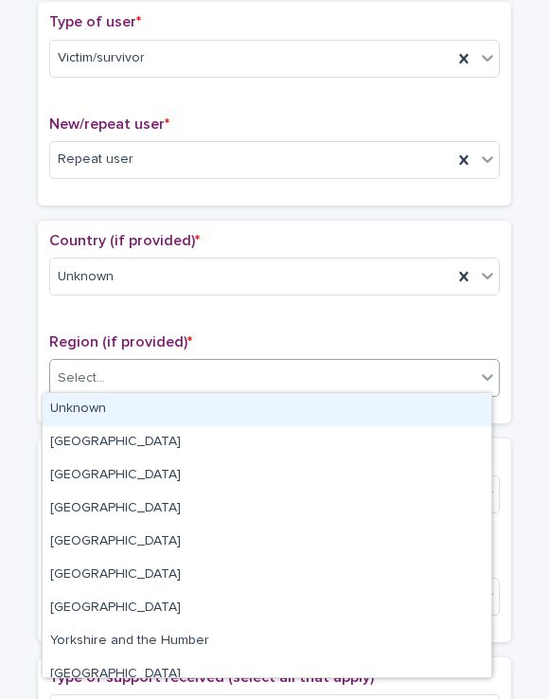
click at [135, 391] on body "**********" at bounding box center [274, 349] width 549 height 699
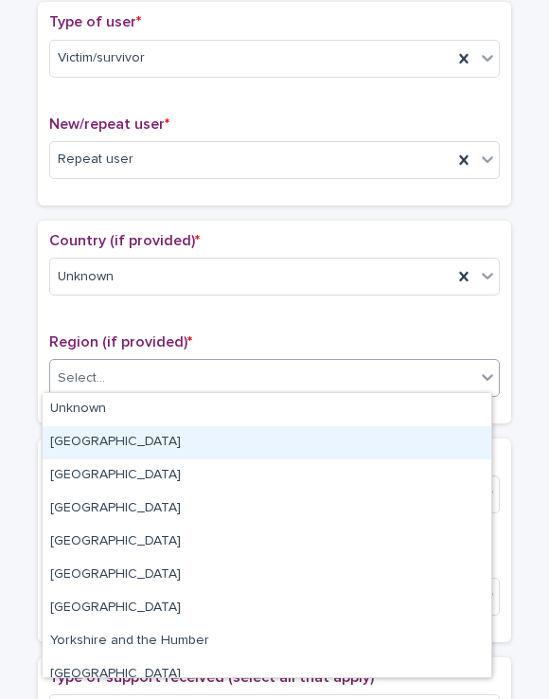
click at [148, 427] on div "[GEOGRAPHIC_DATA]" at bounding box center [267, 442] width 449 height 33
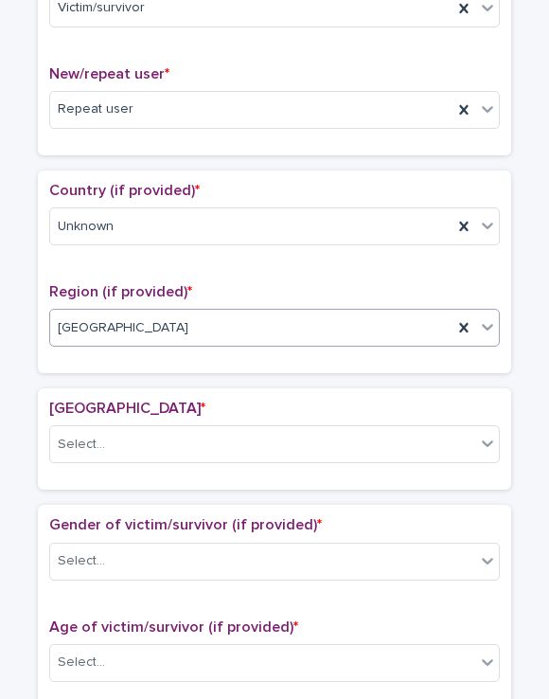
scroll to position [509, 0]
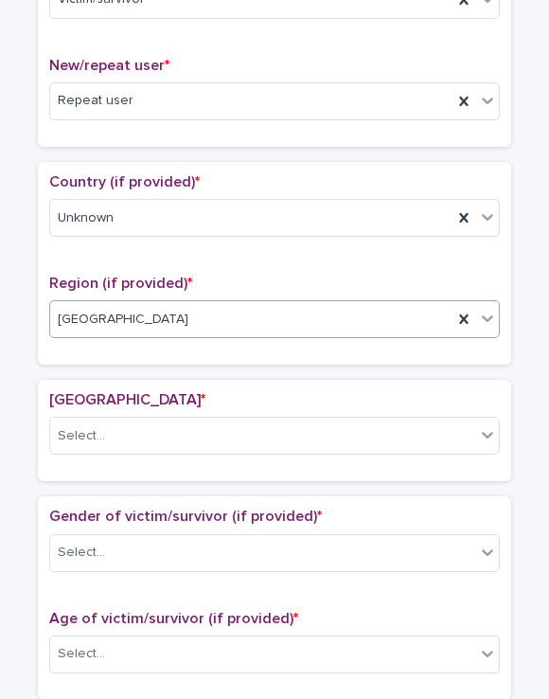
click at [134, 330] on div "[GEOGRAPHIC_DATA]" at bounding box center [274, 319] width 451 height 38
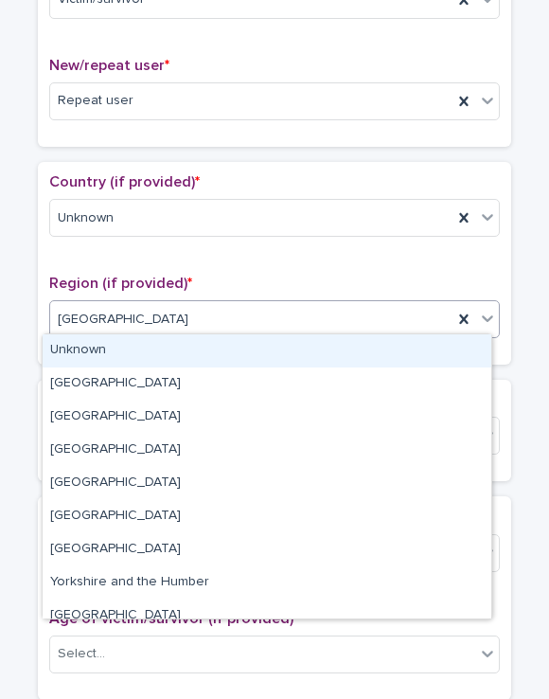
click at [134, 346] on div "Unknown" at bounding box center [267, 350] width 449 height 33
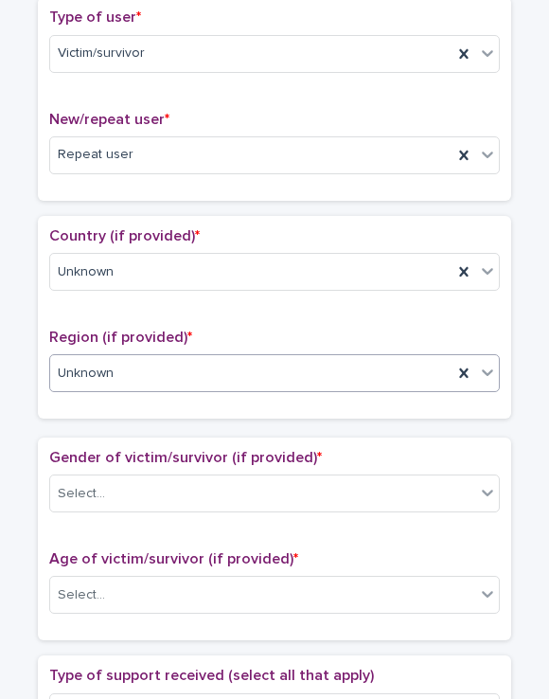
scroll to position [451, 0]
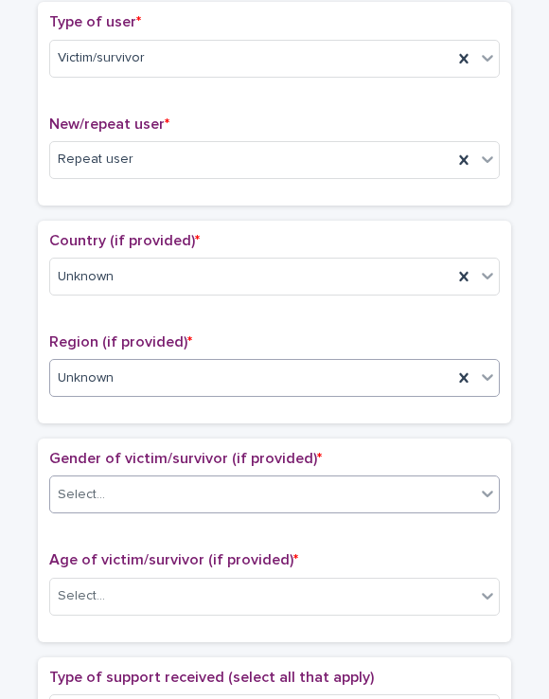
click at [133, 491] on div "Select..." at bounding box center [262, 494] width 425 height 31
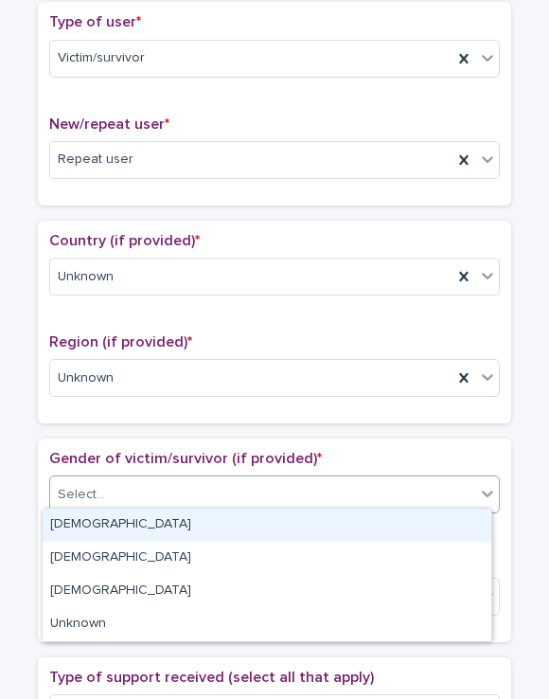
click at [128, 516] on div "[DEMOGRAPHIC_DATA]" at bounding box center [267, 524] width 449 height 33
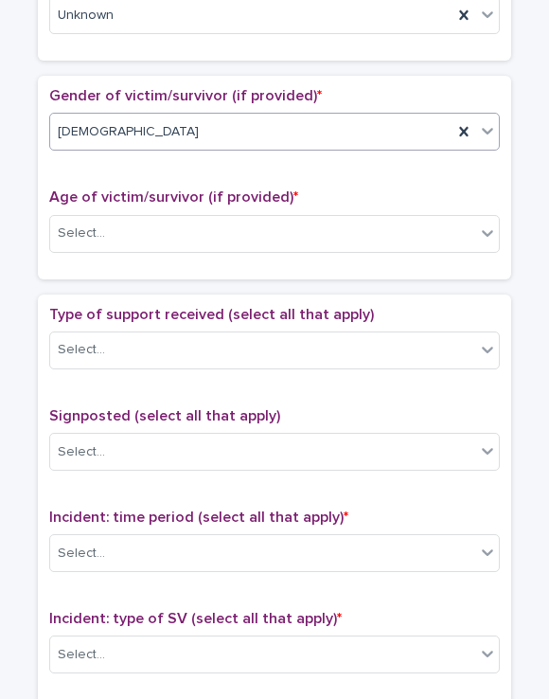
scroll to position [837, 0]
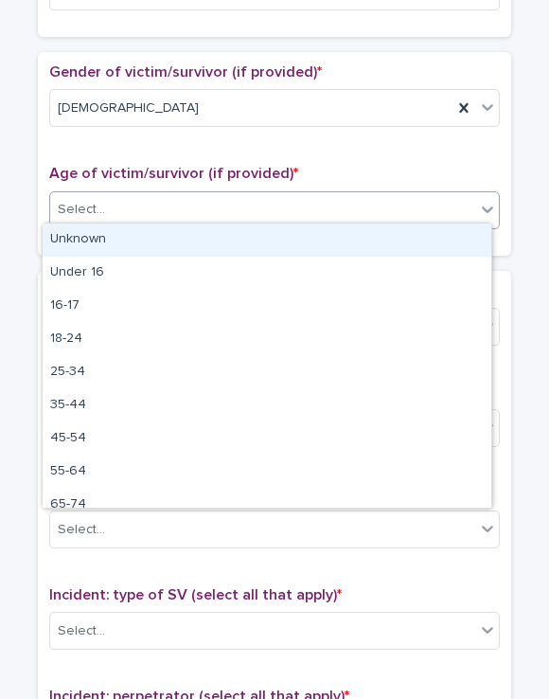
click at [125, 202] on div "Select..." at bounding box center [262, 209] width 425 height 31
click at [125, 239] on div "Unknown" at bounding box center [267, 239] width 449 height 33
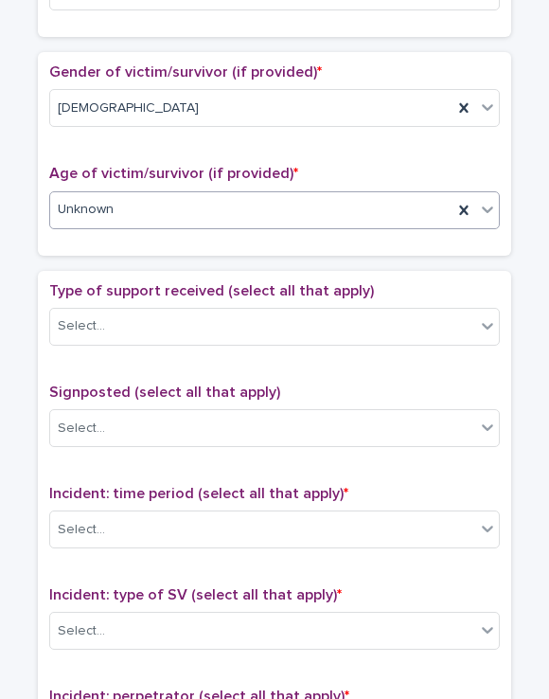
click at [124, 206] on div "Unknown" at bounding box center [251, 209] width 402 height 31
click at [14, 328] on div "**********" at bounding box center [274, 194] width 530 height 1965
click at [105, 326] on div "Select..." at bounding box center [262, 326] width 425 height 31
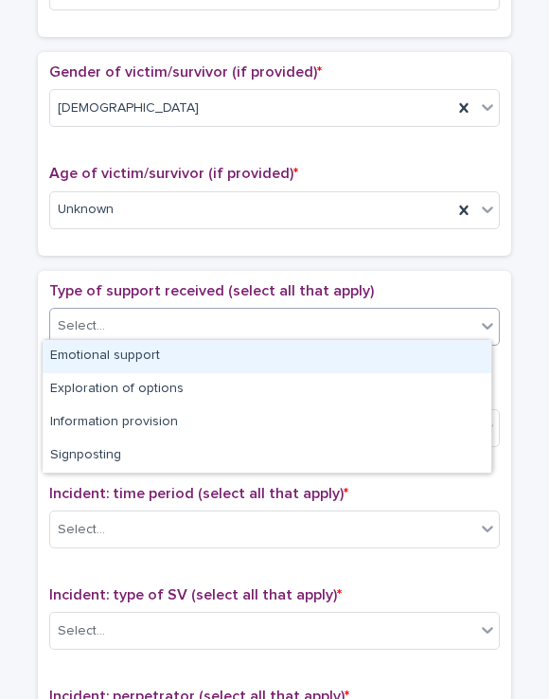
click at [112, 358] on div "Emotional support" at bounding box center [267, 356] width 449 height 33
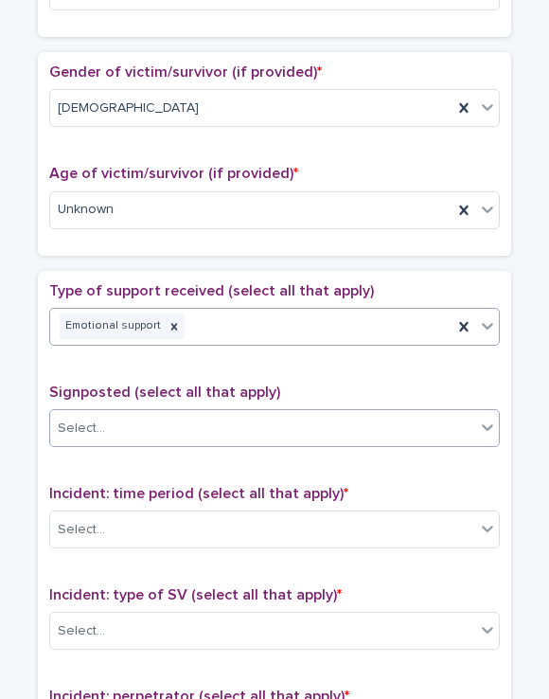
scroll to position [1075, 0]
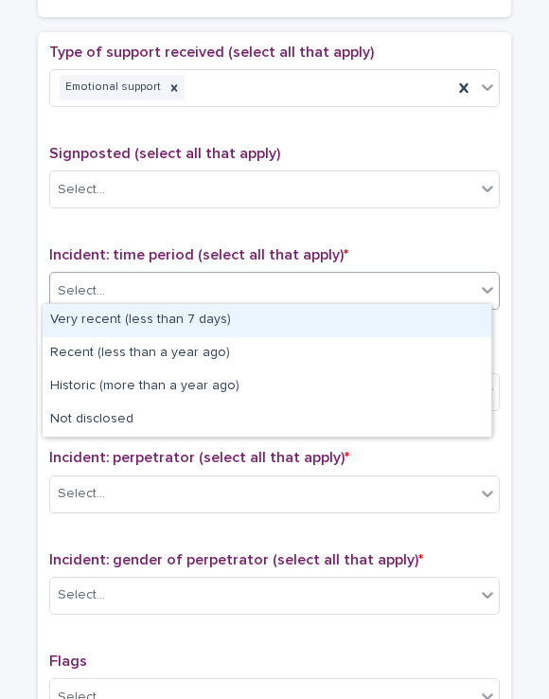
click at [185, 275] on div "Select..." at bounding box center [262, 290] width 425 height 31
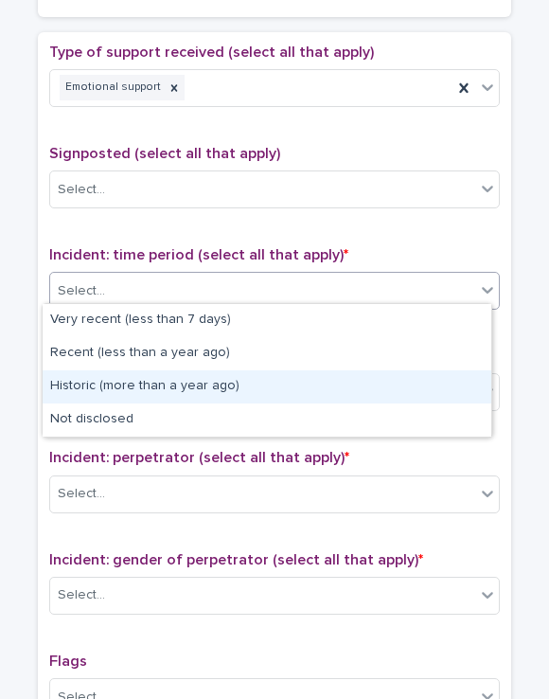
click at [160, 375] on div "Historic (more than a year ago)" at bounding box center [267, 386] width 449 height 33
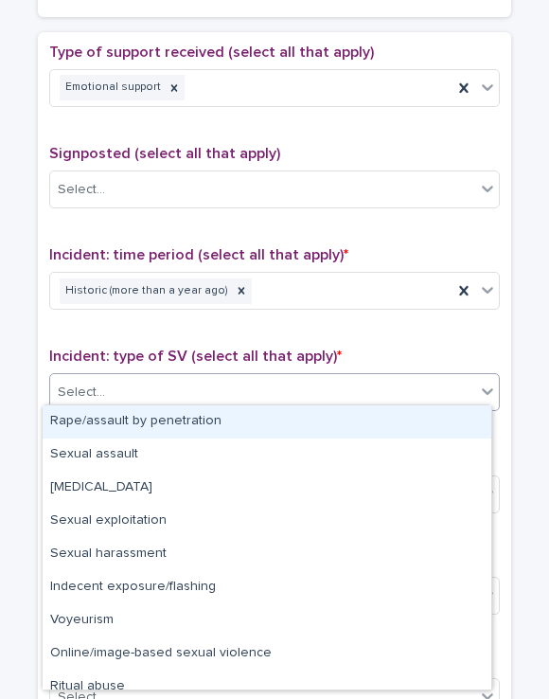
click at [160, 377] on div "Select..." at bounding box center [262, 392] width 425 height 31
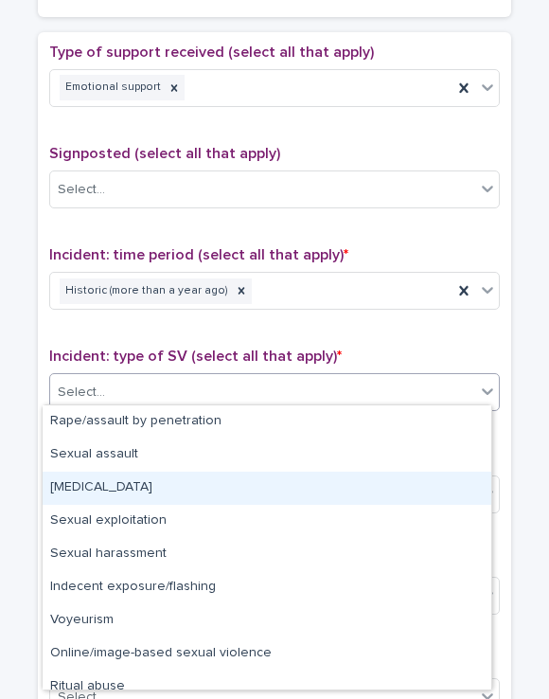
click at [138, 492] on div "[MEDICAL_DATA]" at bounding box center [267, 487] width 449 height 33
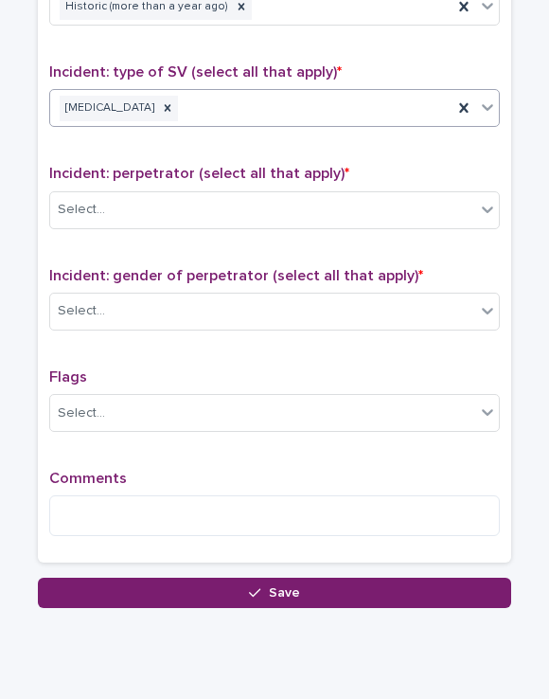
scroll to position [1409, 0]
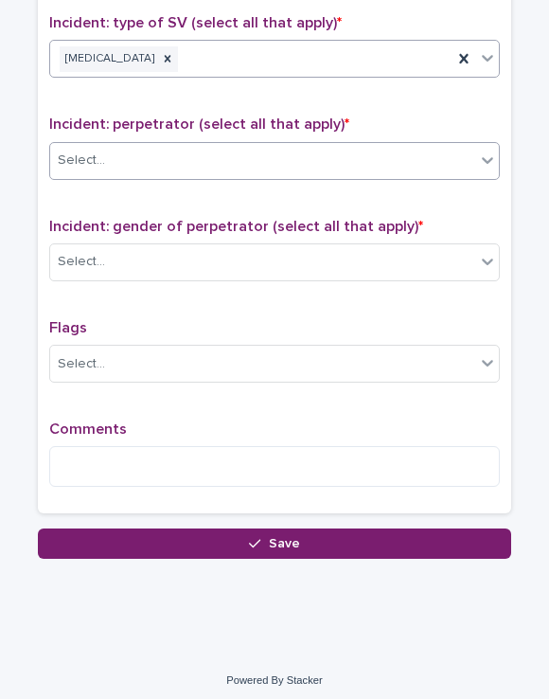
click at [168, 151] on div "Select..." at bounding box center [262, 160] width 425 height 31
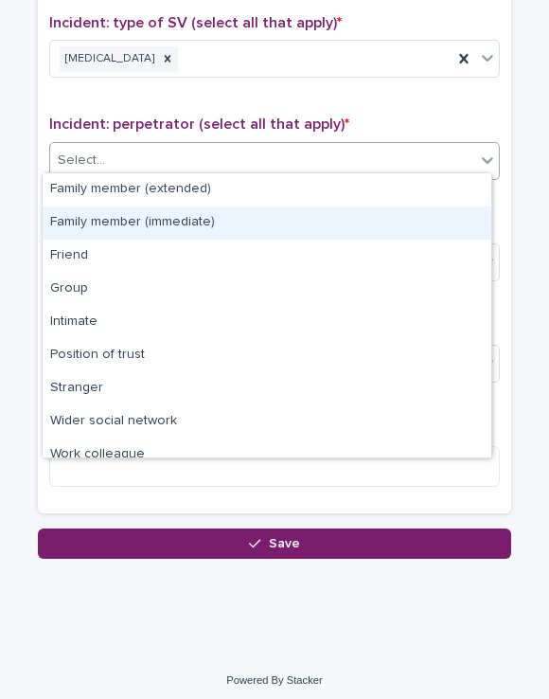
click at [163, 222] on div "Family member (immediate)" at bounding box center [267, 222] width 449 height 33
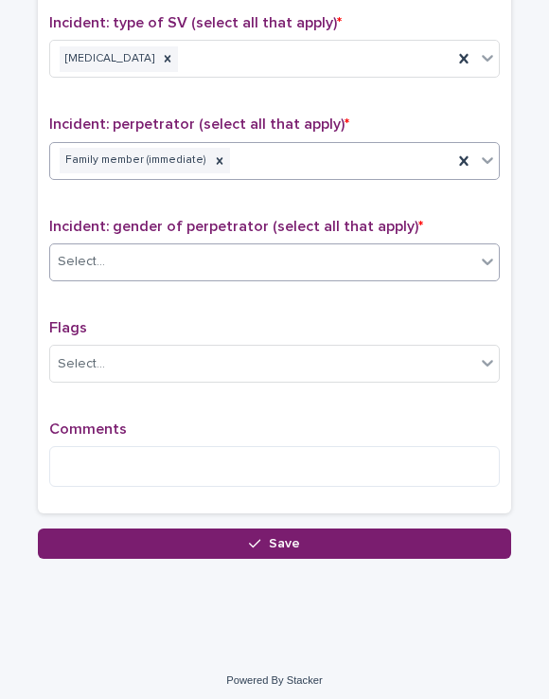
click at [167, 246] on div "Select..." at bounding box center [262, 261] width 425 height 31
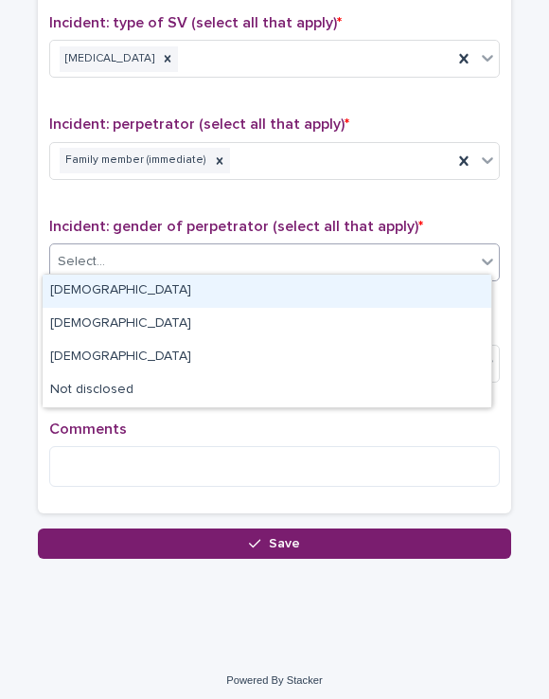
click at [162, 279] on div "[DEMOGRAPHIC_DATA]" at bounding box center [267, 291] width 449 height 33
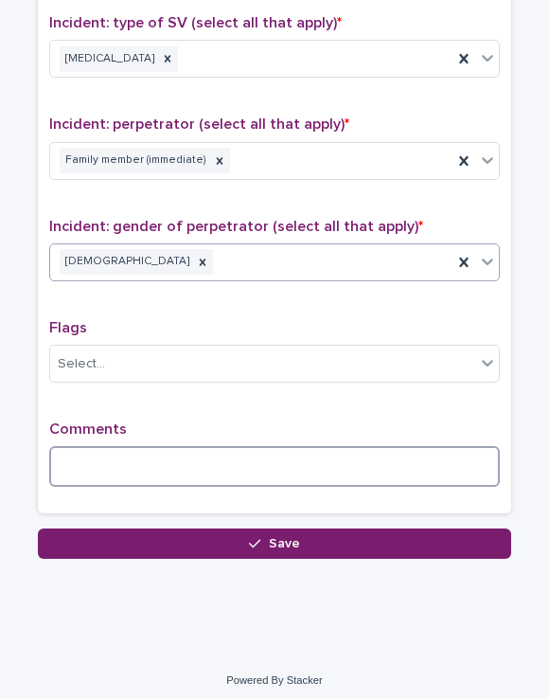
click at [132, 457] on textarea at bounding box center [274, 466] width 451 height 41
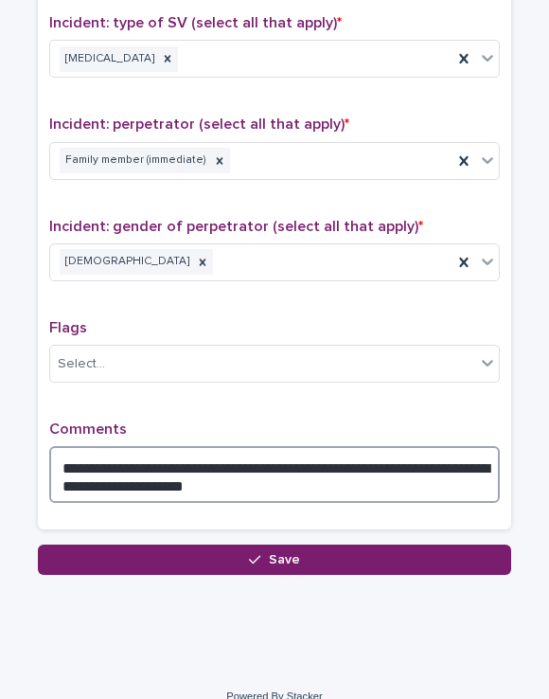
click at [95, 478] on textarea "**********" at bounding box center [274, 474] width 451 height 57
click at [213, 477] on textarea "**********" at bounding box center [274, 474] width 451 height 57
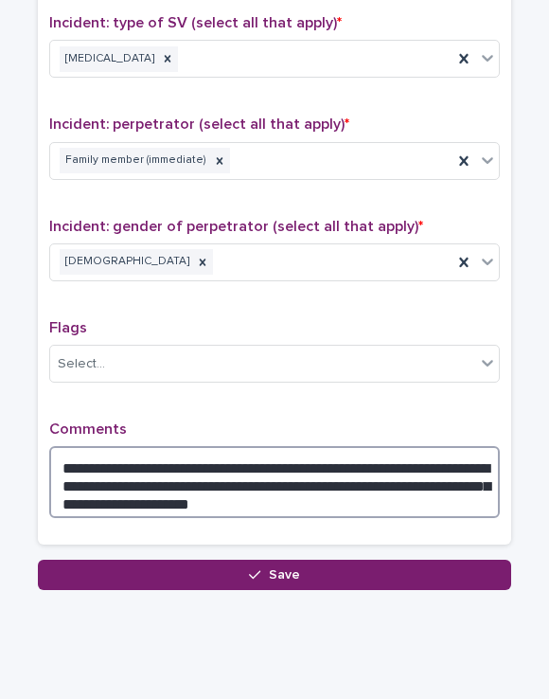
click at [268, 486] on textarea "**********" at bounding box center [274, 482] width 451 height 72
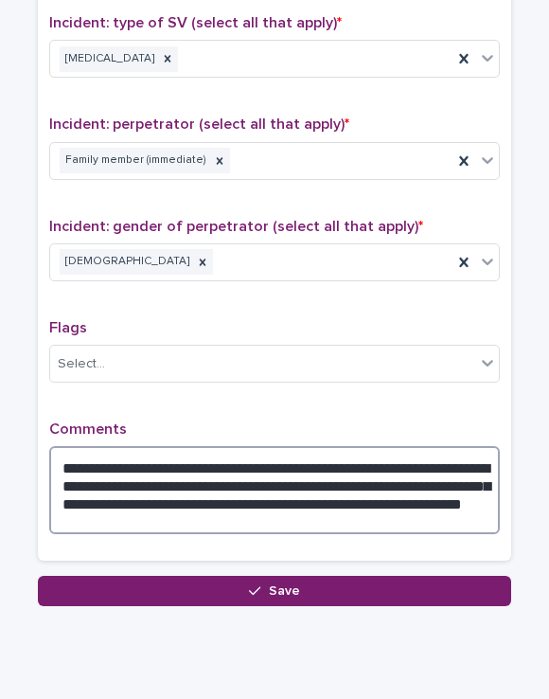
click at [170, 515] on textarea "**********" at bounding box center [274, 490] width 451 height 88
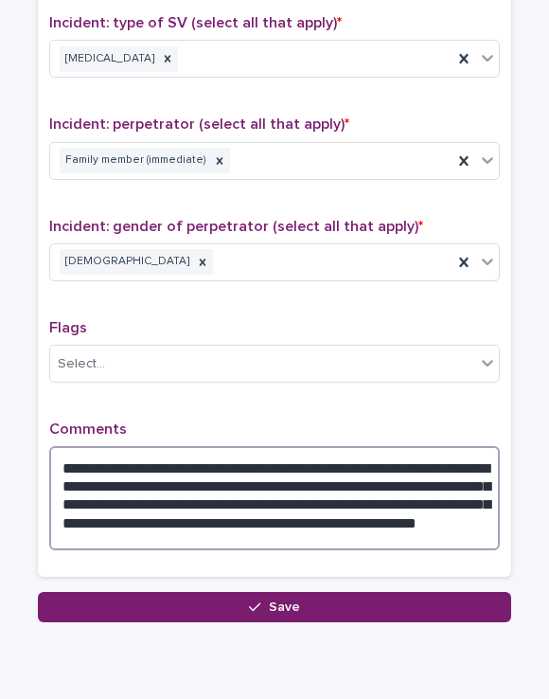
click at [405, 456] on textarea "**********" at bounding box center [274, 498] width 451 height 104
click at [466, 463] on textarea "**********" at bounding box center [274, 498] width 451 height 104
click at [77, 474] on textarea "**********" at bounding box center [274, 498] width 451 height 104
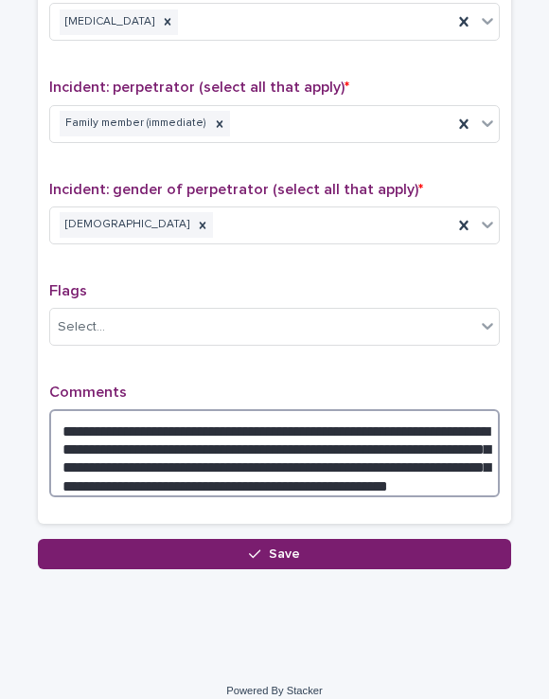
scroll to position [1447, 0]
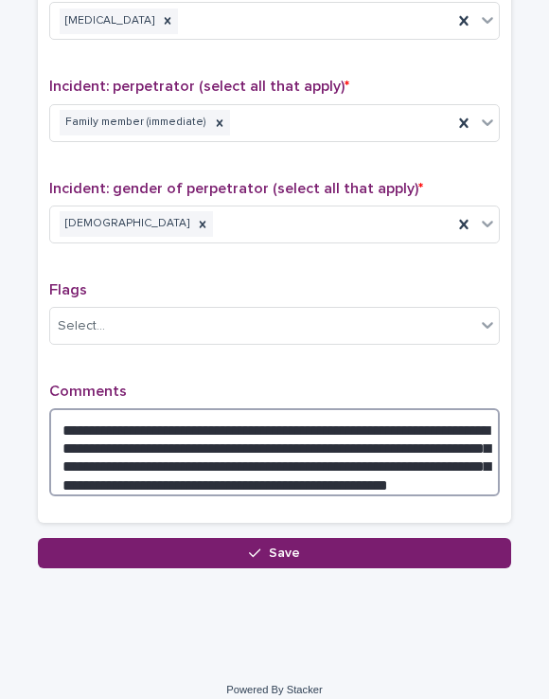
type textarea "**********"
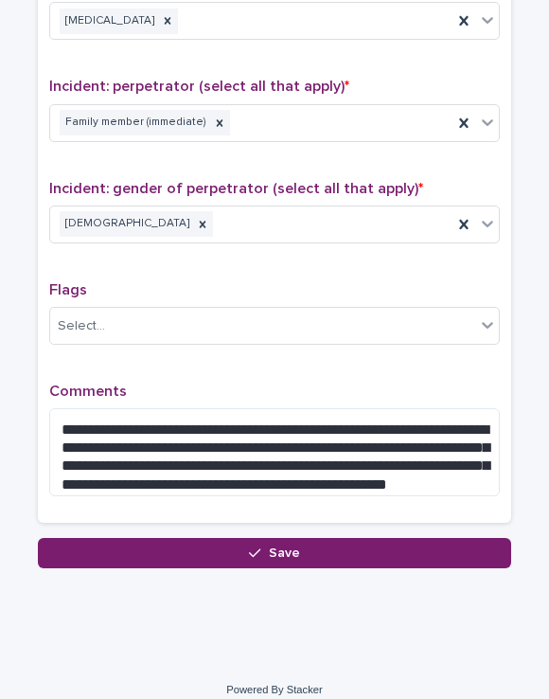
click at [250, 546] on icon "button" at bounding box center [254, 552] width 11 height 13
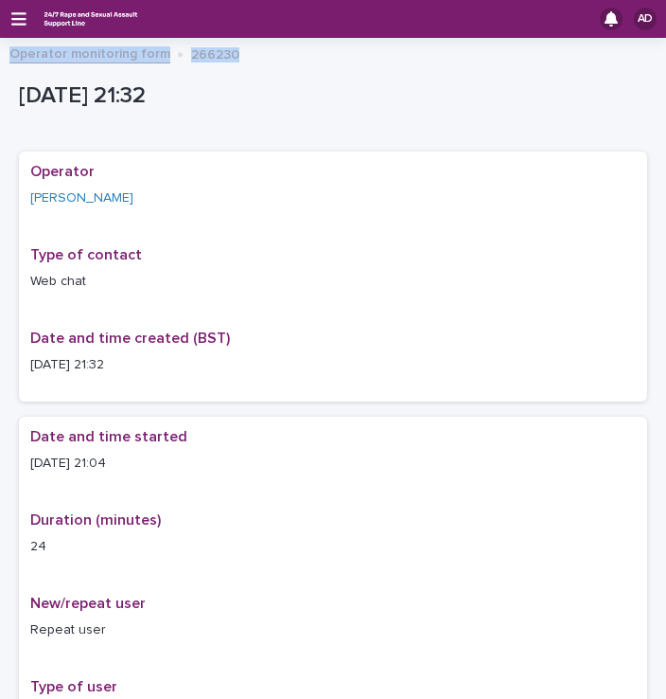
drag, startPoint x: 0, startPoint y: 62, endPoint x: -667, endPoint y: 127, distance: 670.6
click at [0, 127] on html "AD Operator monitoring form 266230 Loading... Saving… Loading... Saving… [DATE]…" at bounding box center [333, 349] width 666 height 699
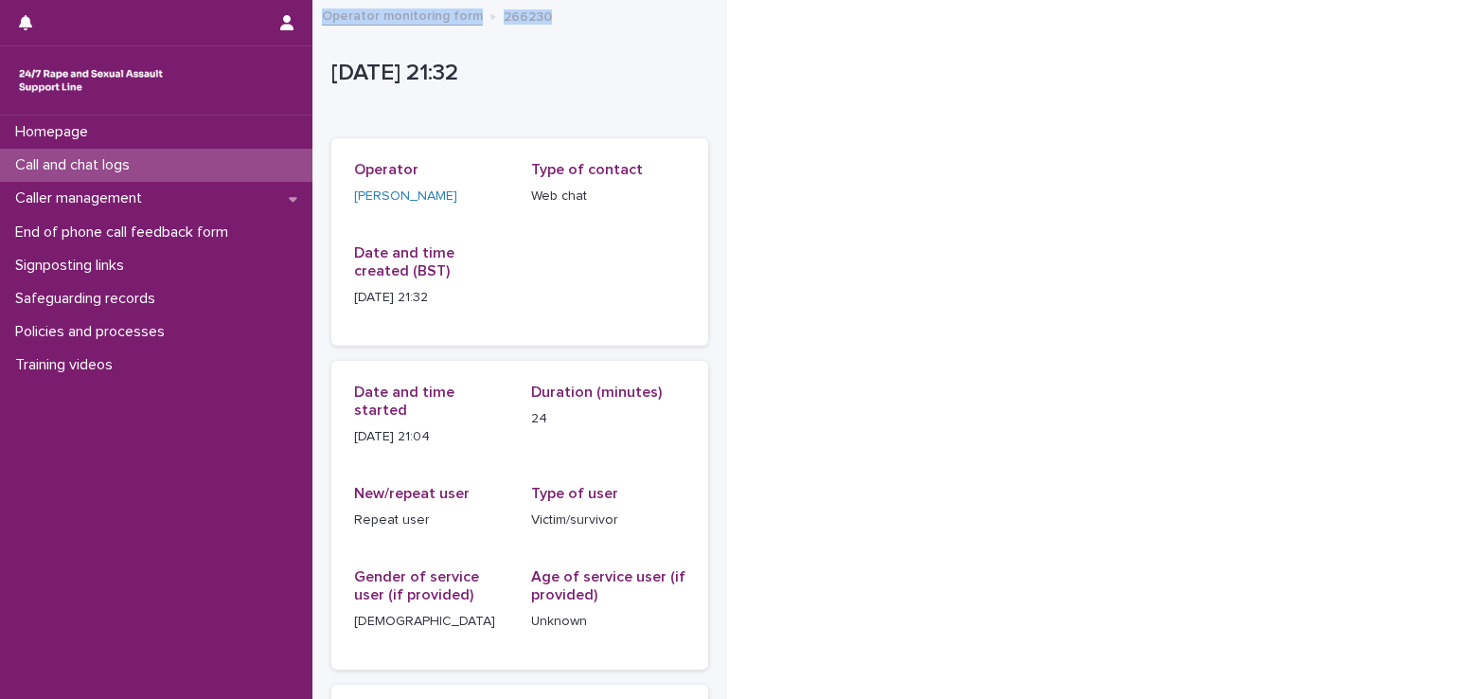
click at [128, 159] on p "Call and chat logs" at bounding box center [76, 165] width 137 height 18
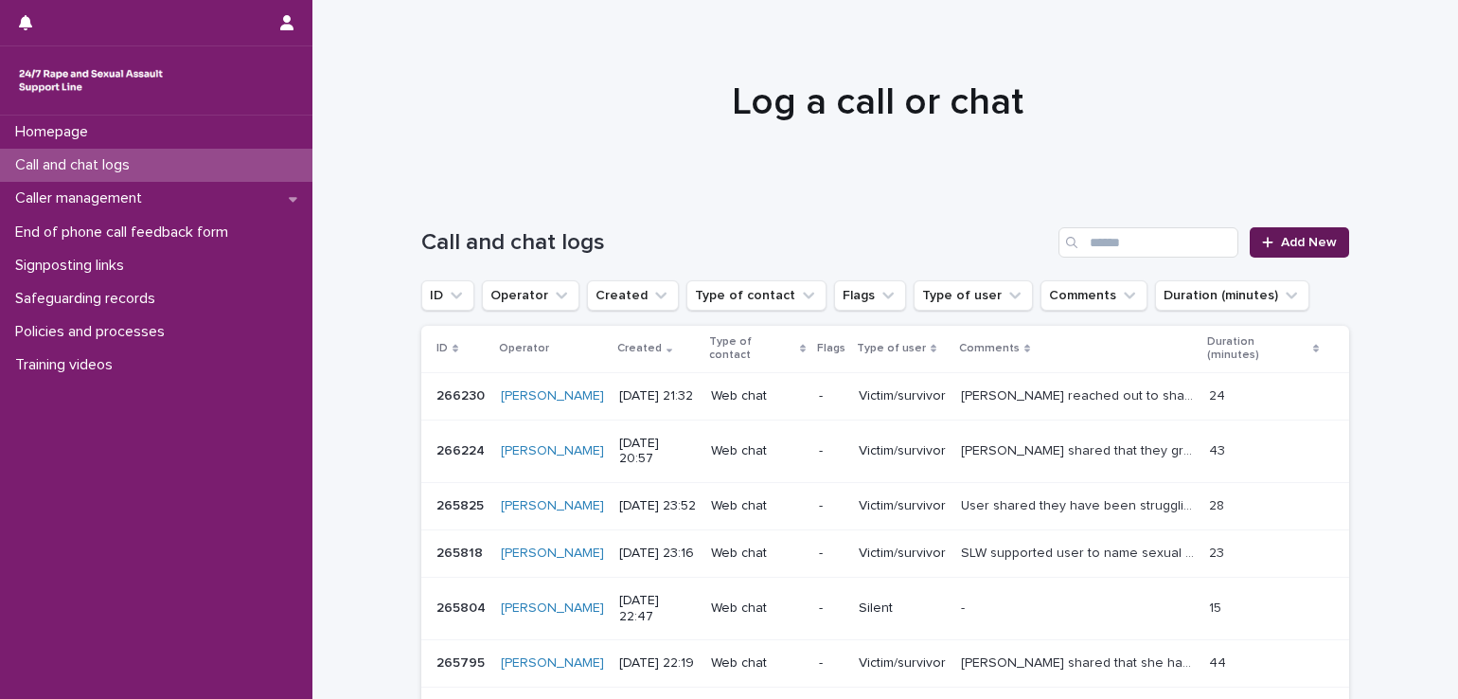
click at [1300, 236] on span "Add New" at bounding box center [1309, 242] width 56 height 13
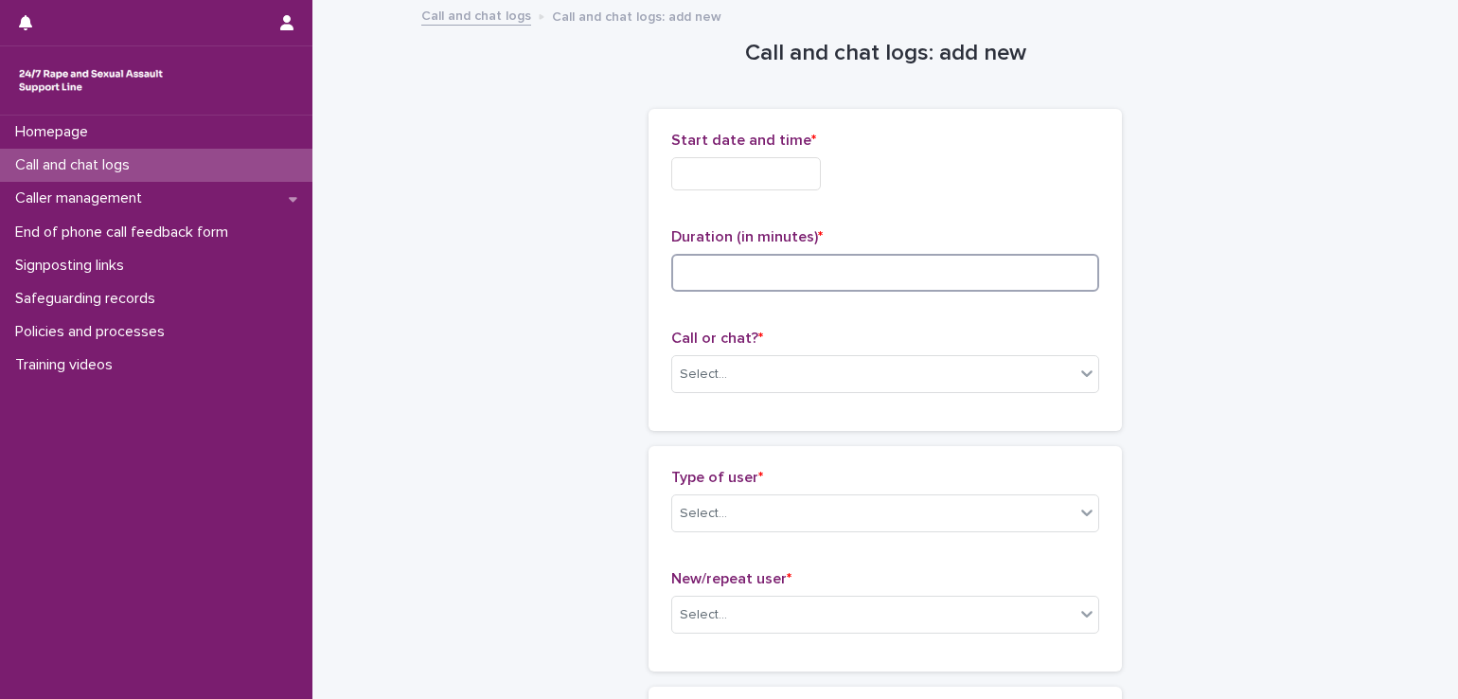
click at [801, 262] on input at bounding box center [885, 273] width 428 height 38
type input "**"
click at [737, 173] on input "text" at bounding box center [746, 173] width 150 height 33
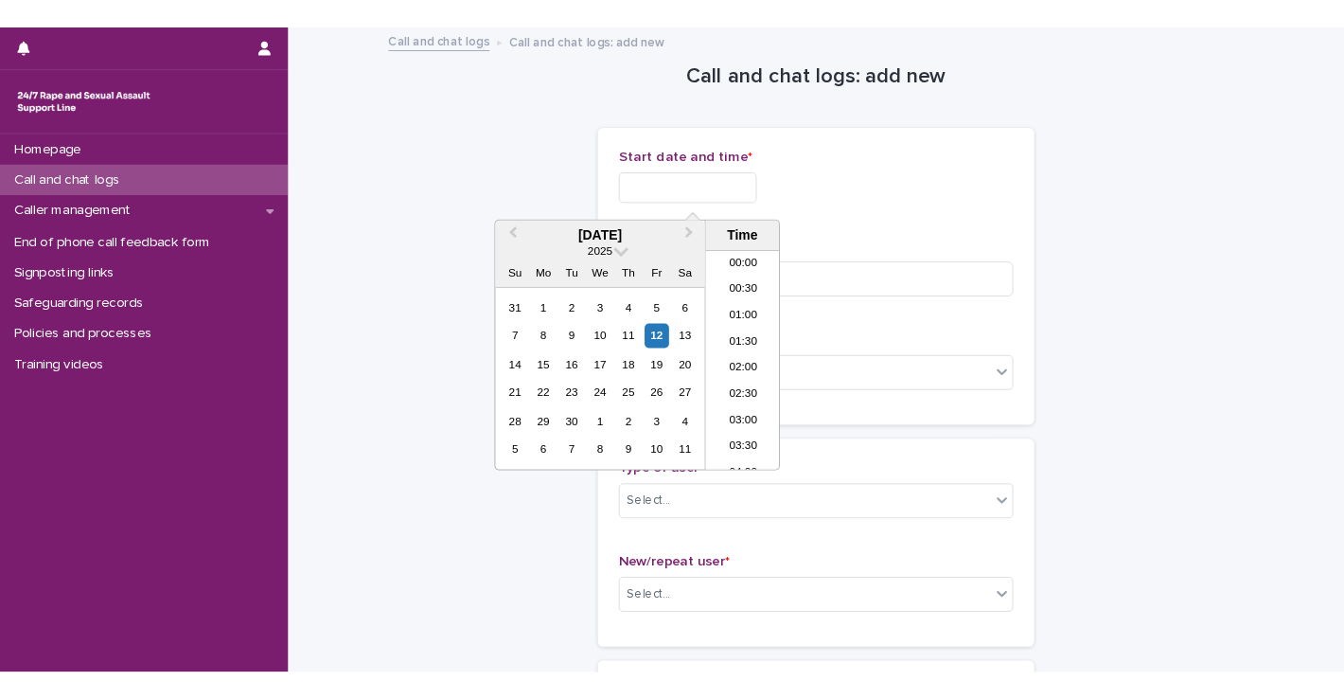
scroll to position [1126, 0]
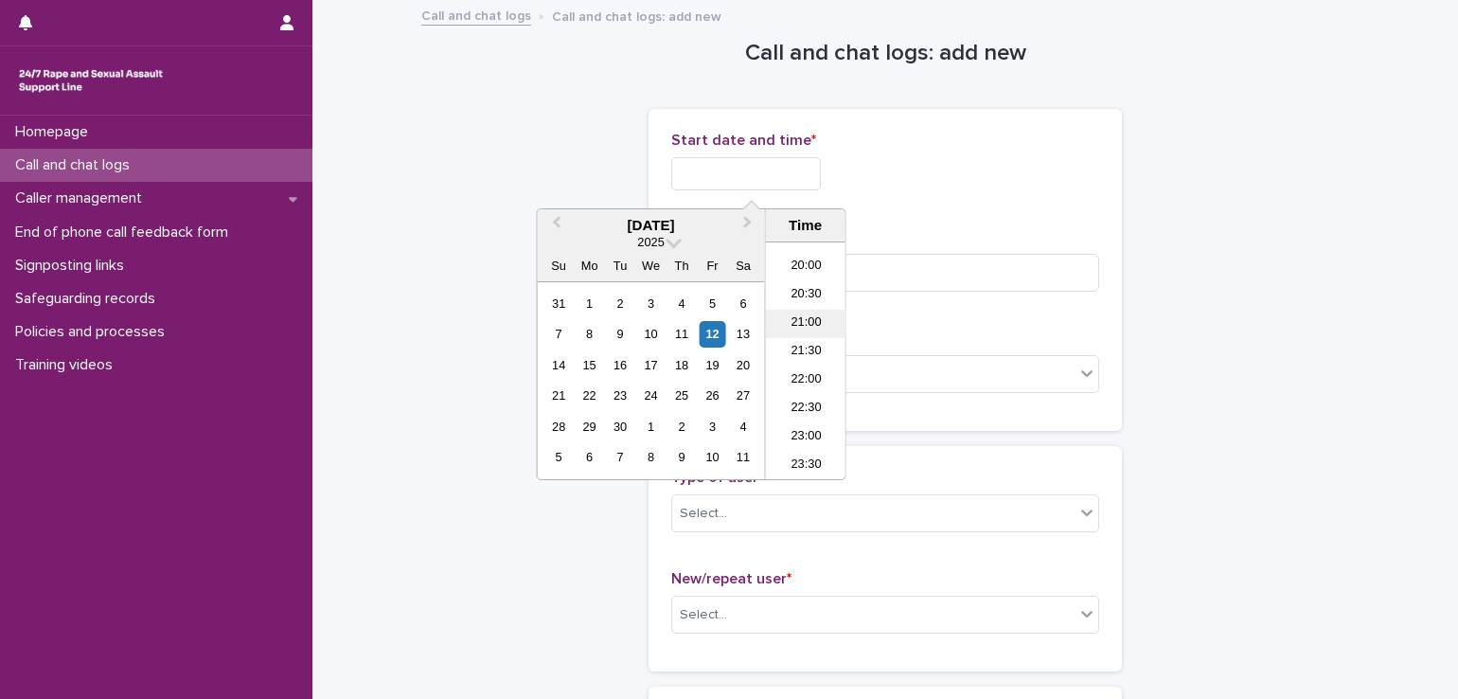
click at [802, 328] on li "21:00" at bounding box center [806, 324] width 80 height 28
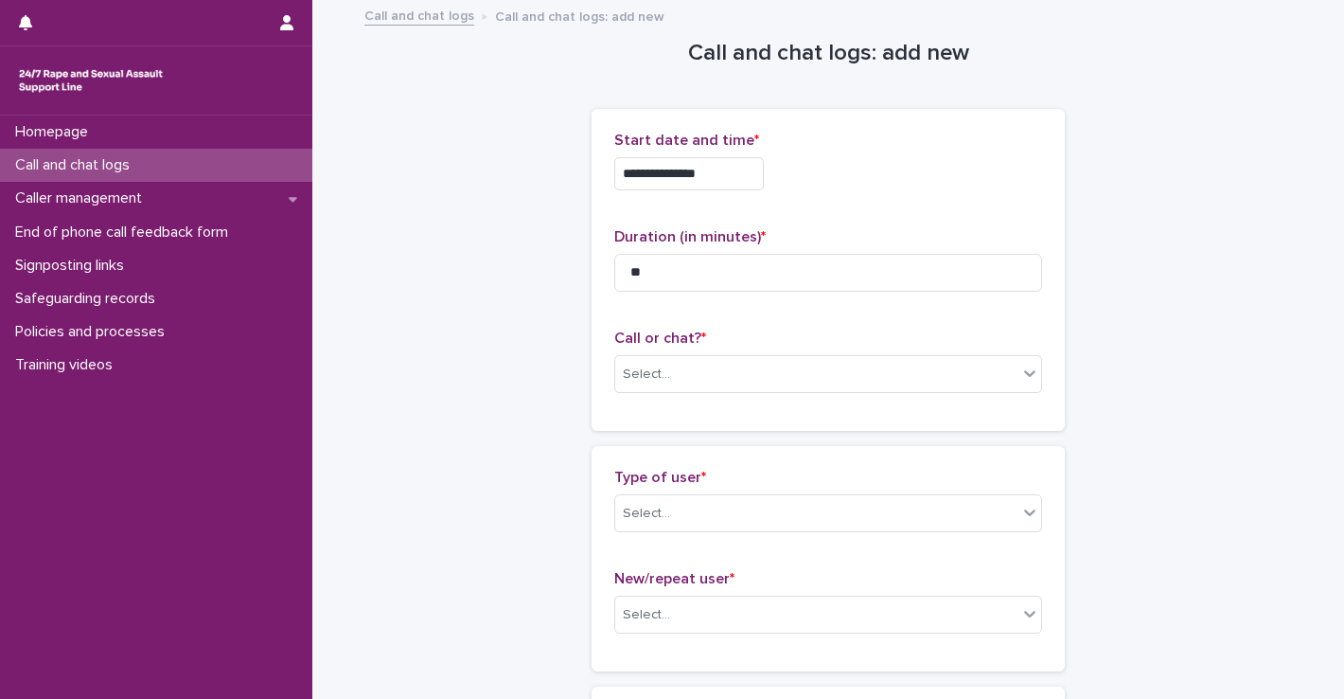
click at [706, 177] on input "**********" at bounding box center [689, 173] width 150 height 33
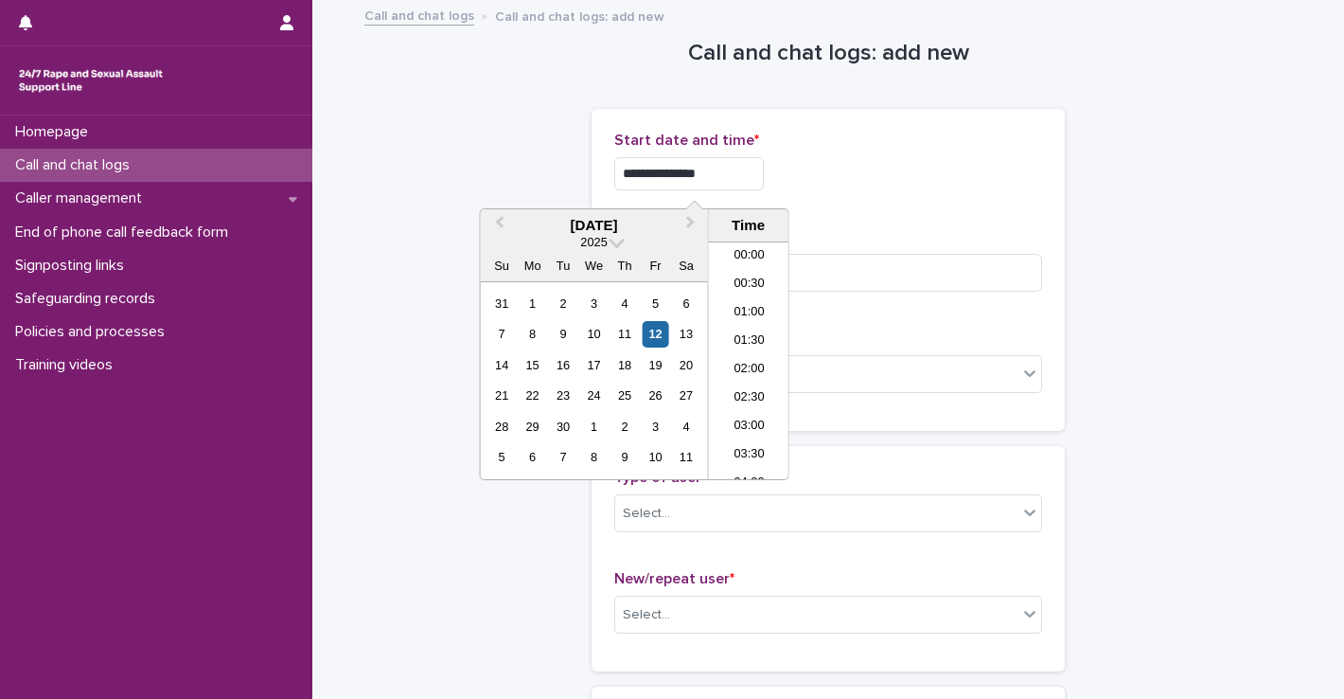
scroll to position [1089, 0]
type input "**********"
click at [885, 273] on input "**" at bounding box center [828, 273] width 428 height 38
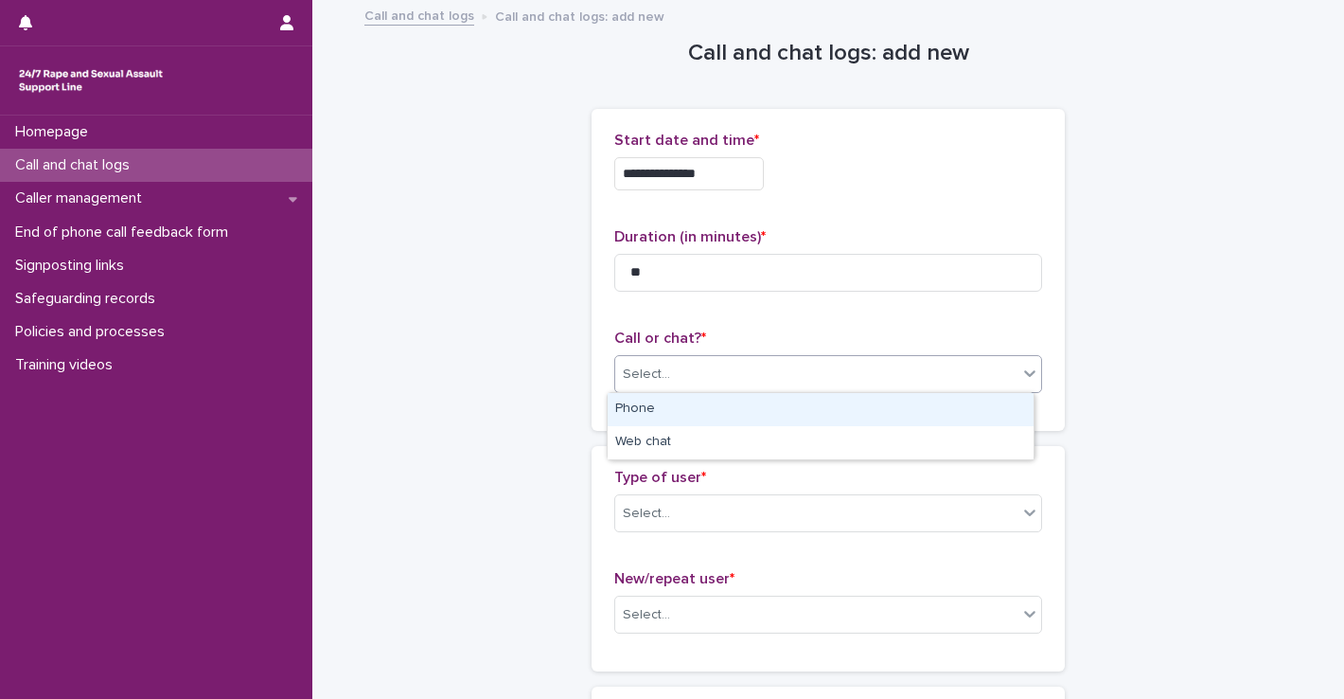
click at [828, 372] on div "Select..." at bounding box center [816, 374] width 402 height 31
click at [709, 414] on div "Phone" at bounding box center [821, 409] width 426 height 33
click at [693, 368] on div "Phone" at bounding box center [805, 374] width 380 height 31
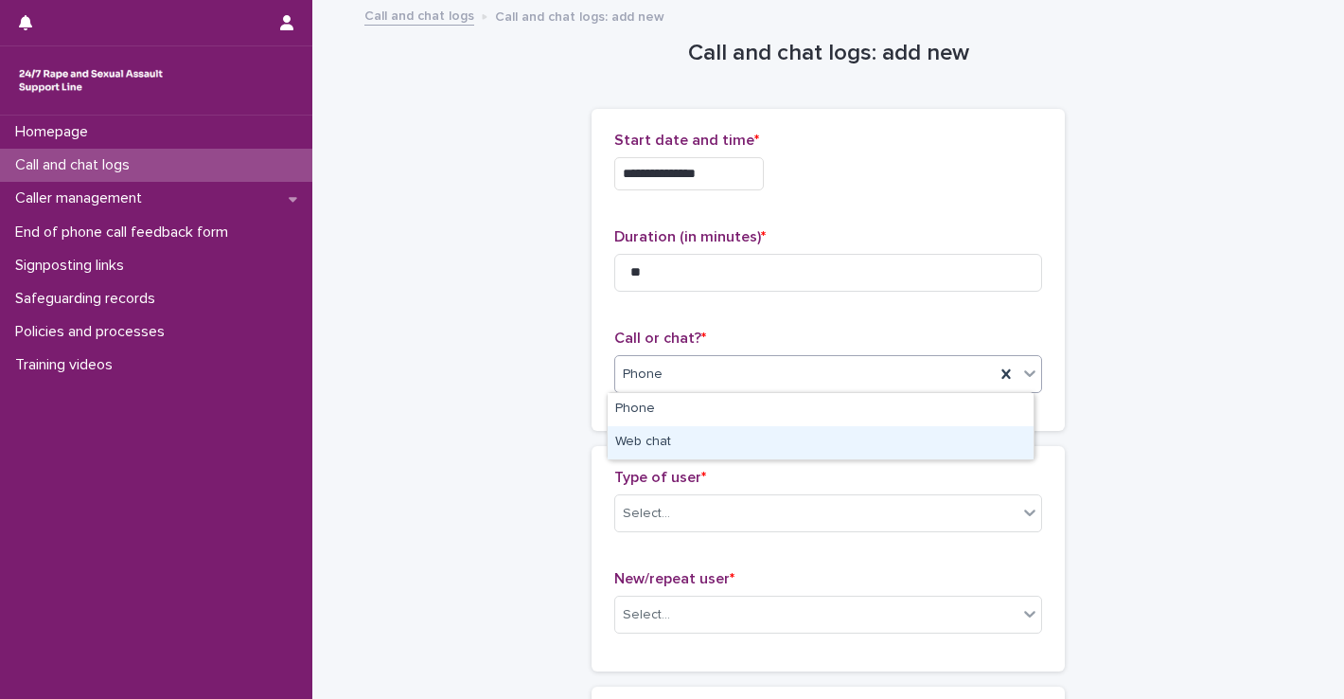
click at [691, 433] on div "Web chat" at bounding box center [821, 442] width 426 height 33
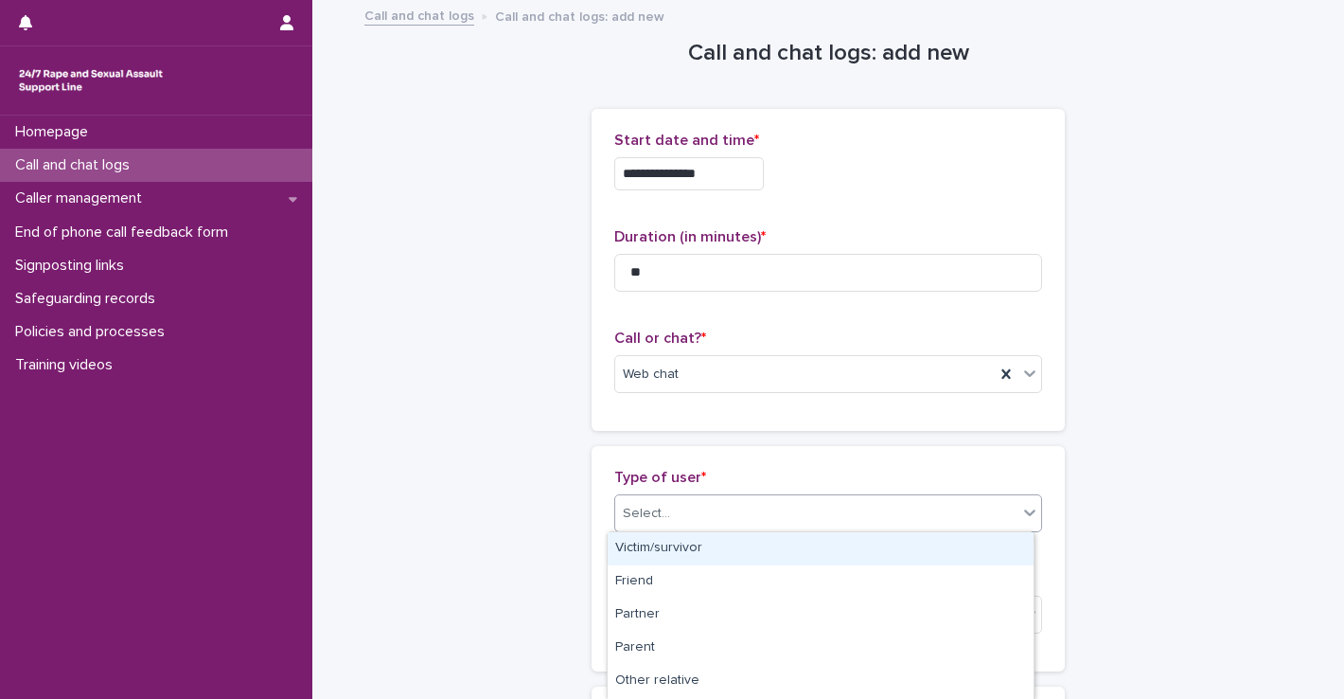
click at [677, 503] on div "Select..." at bounding box center [816, 513] width 402 height 31
click at [683, 553] on div "Victim/survivor" at bounding box center [821, 548] width 426 height 33
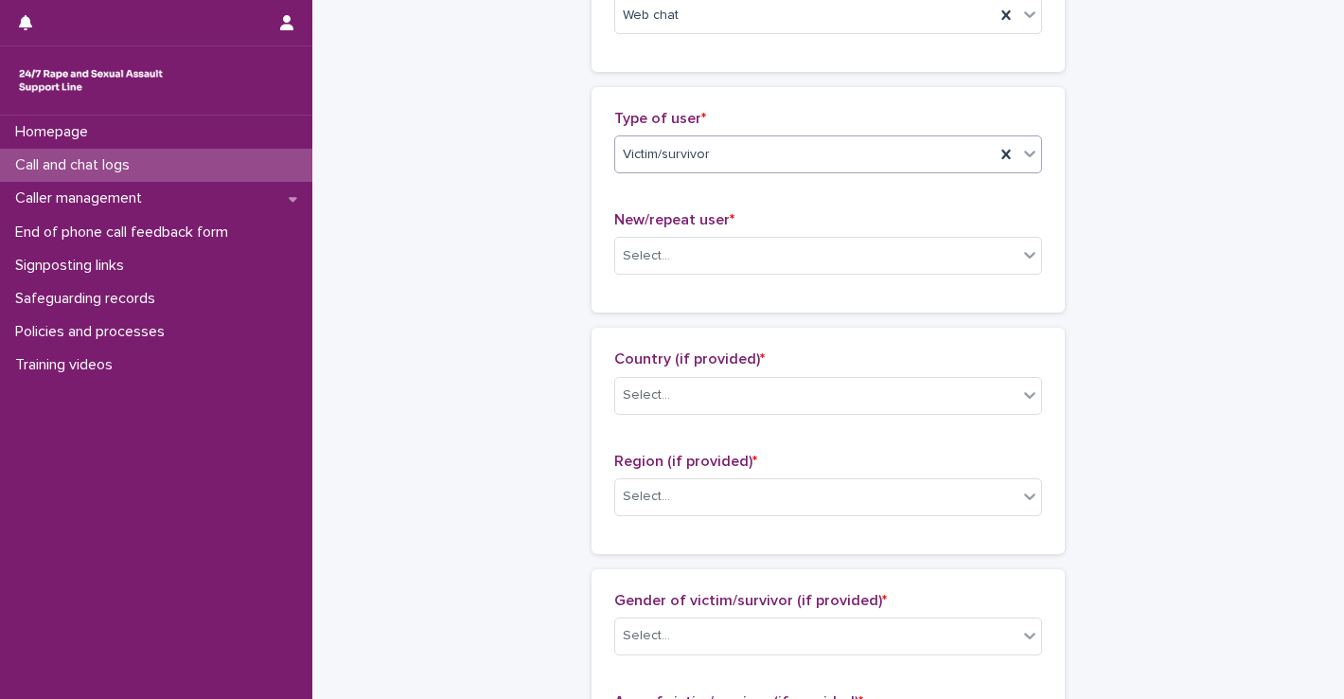
scroll to position [364, 0]
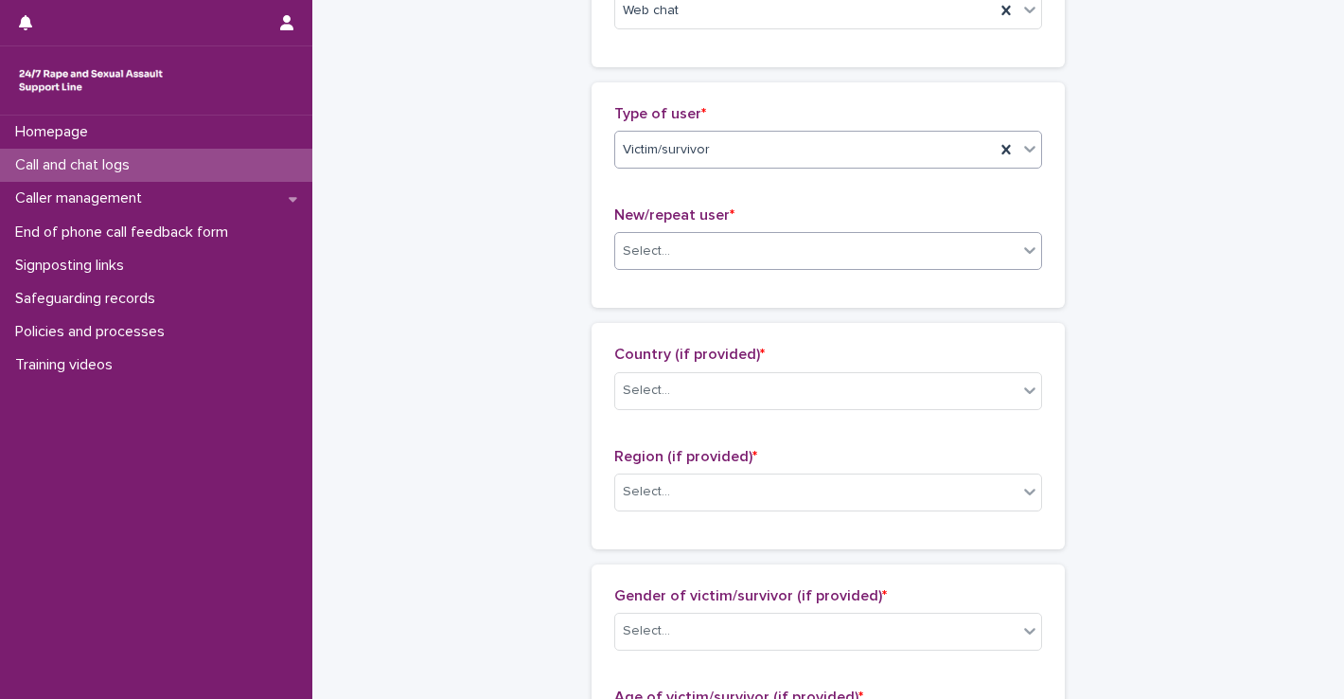
click at [659, 265] on div "Select..." at bounding box center [828, 251] width 428 height 38
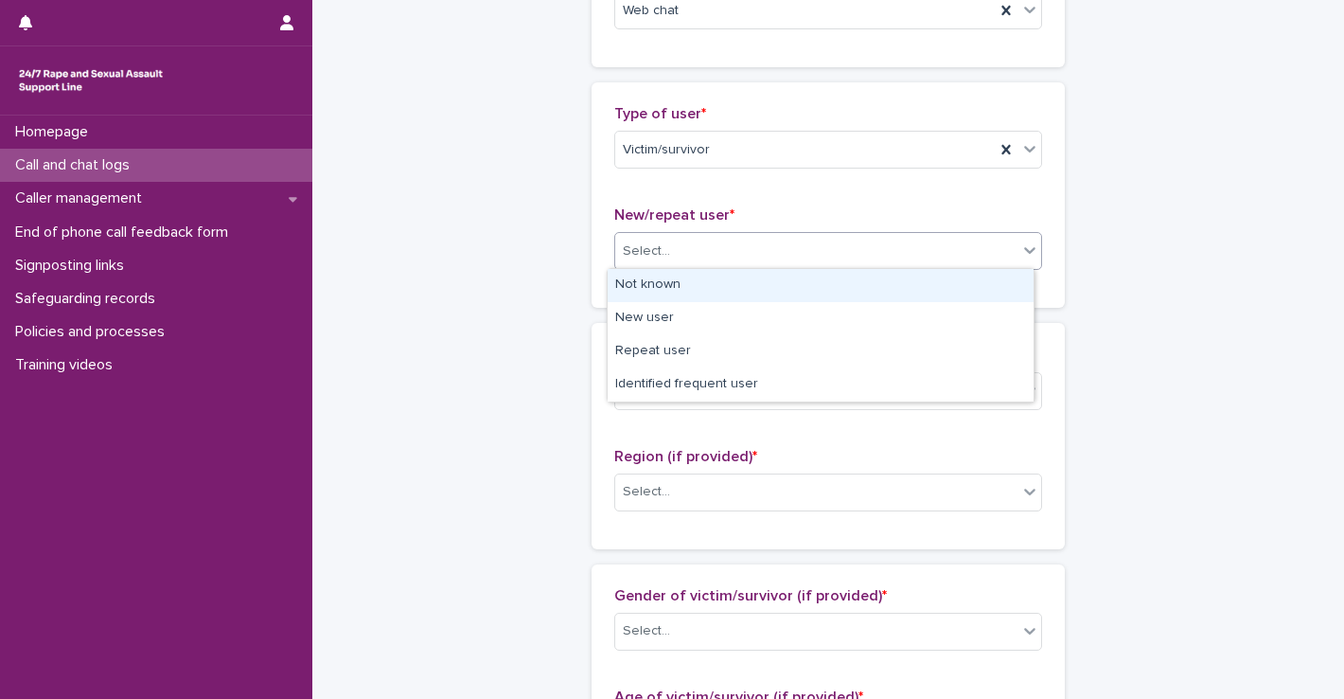
click at [663, 285] on div "Not known" at bounding box center [821, 285] width 426 height 33
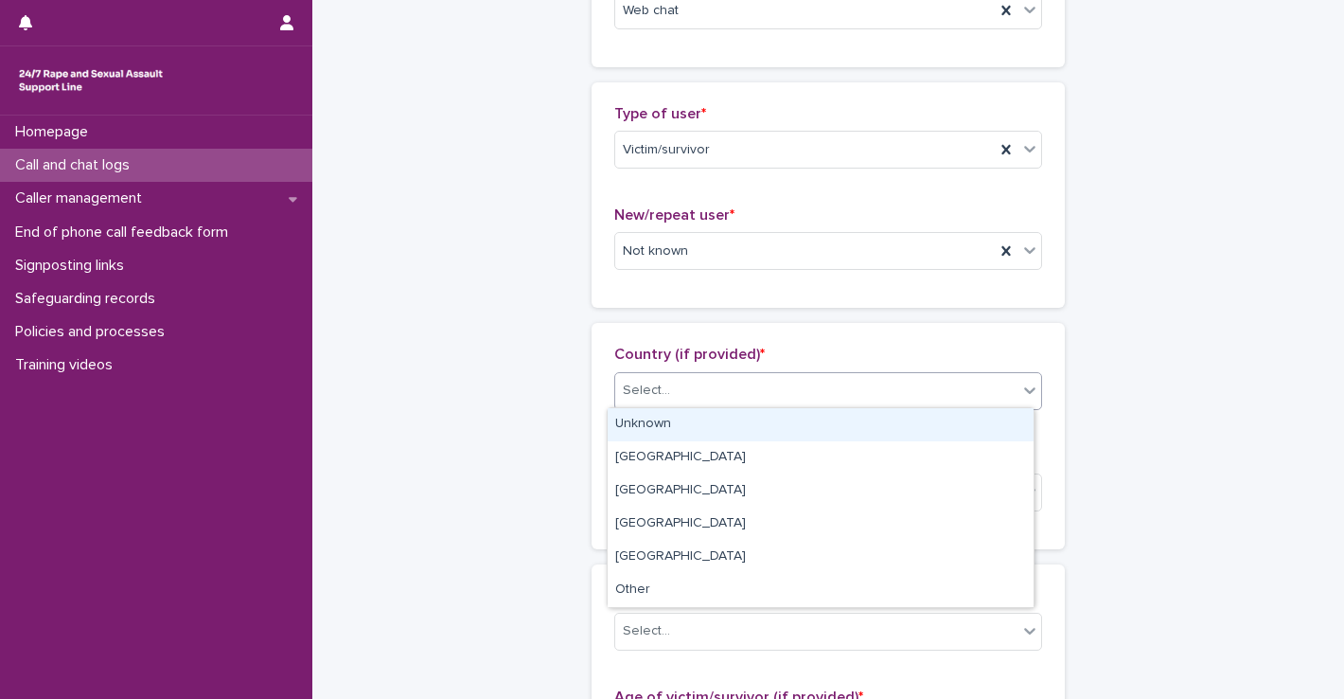
click at [678, 387] on div "Select..." at bounding box center [816, 390] width 402 height 31
click at [681, 421] on div "Unknown" at bounding box center [821, 424] width 426 height 33
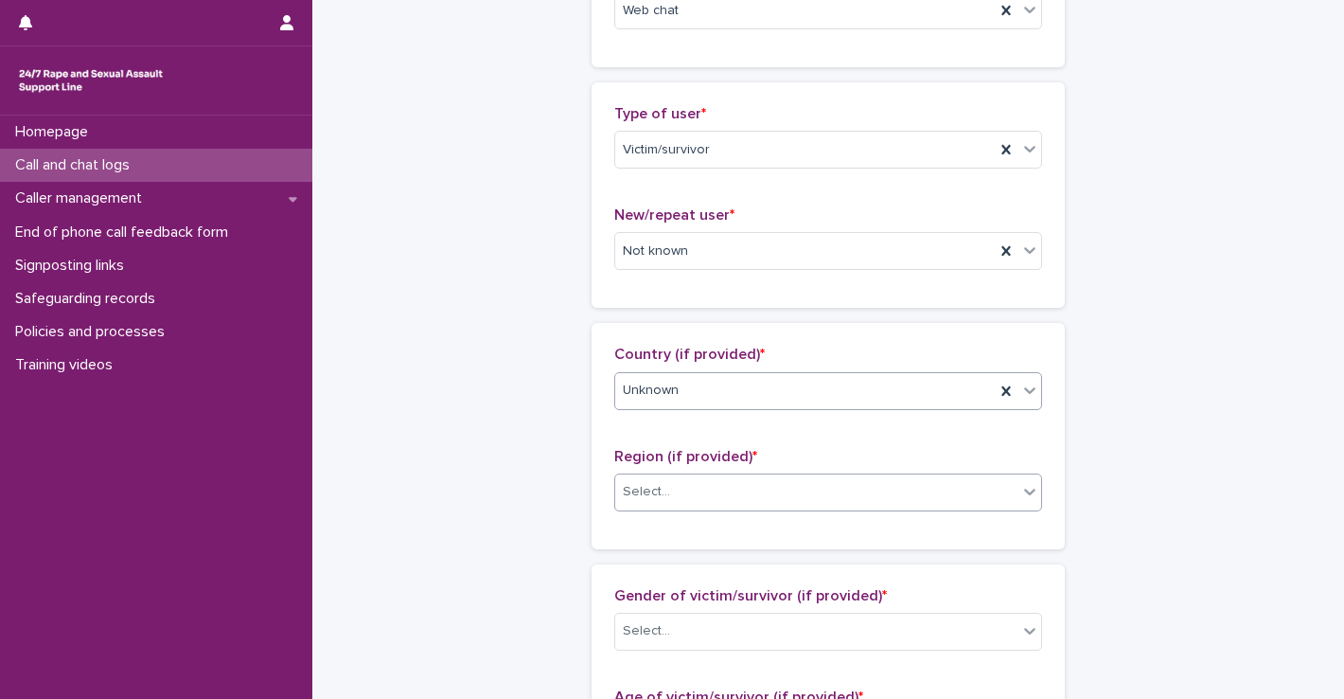
click at [670, 486] on div "Select..." at bounding box center [816, 491] width 402 height 31
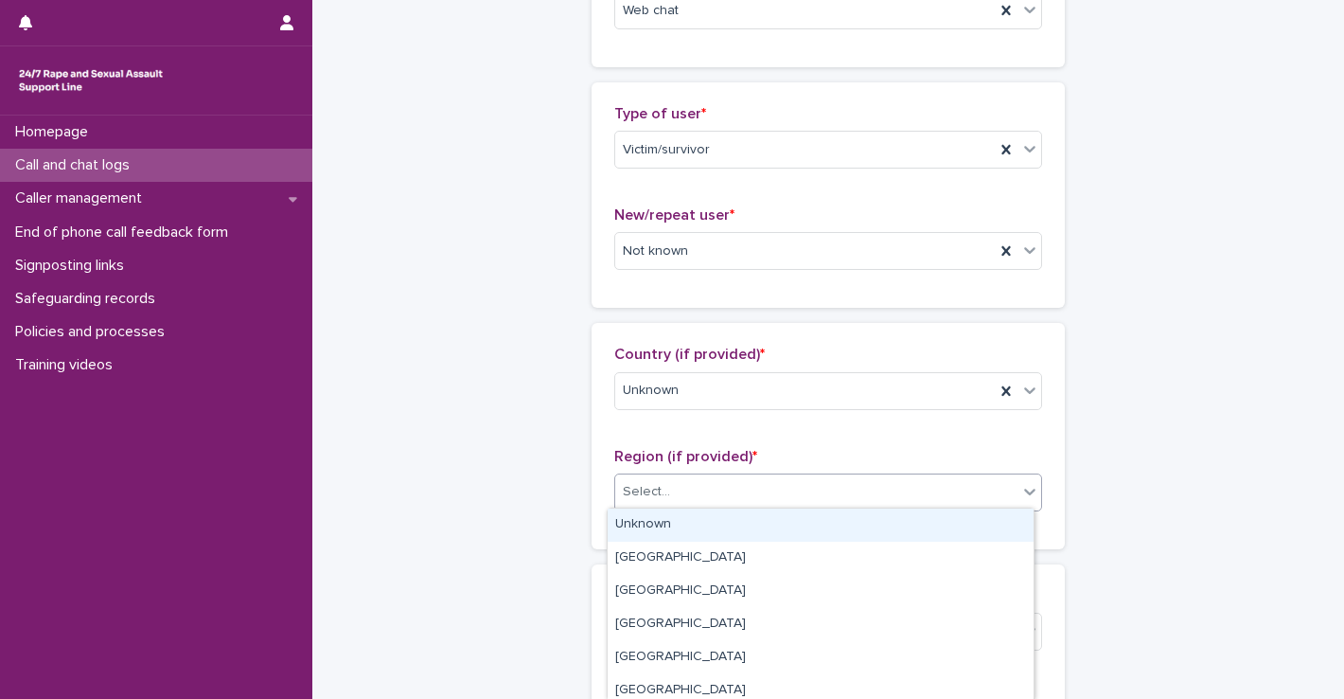
click at [655, 518] on div "Unknown" at bounding box center [821, 524] width 426 height 33
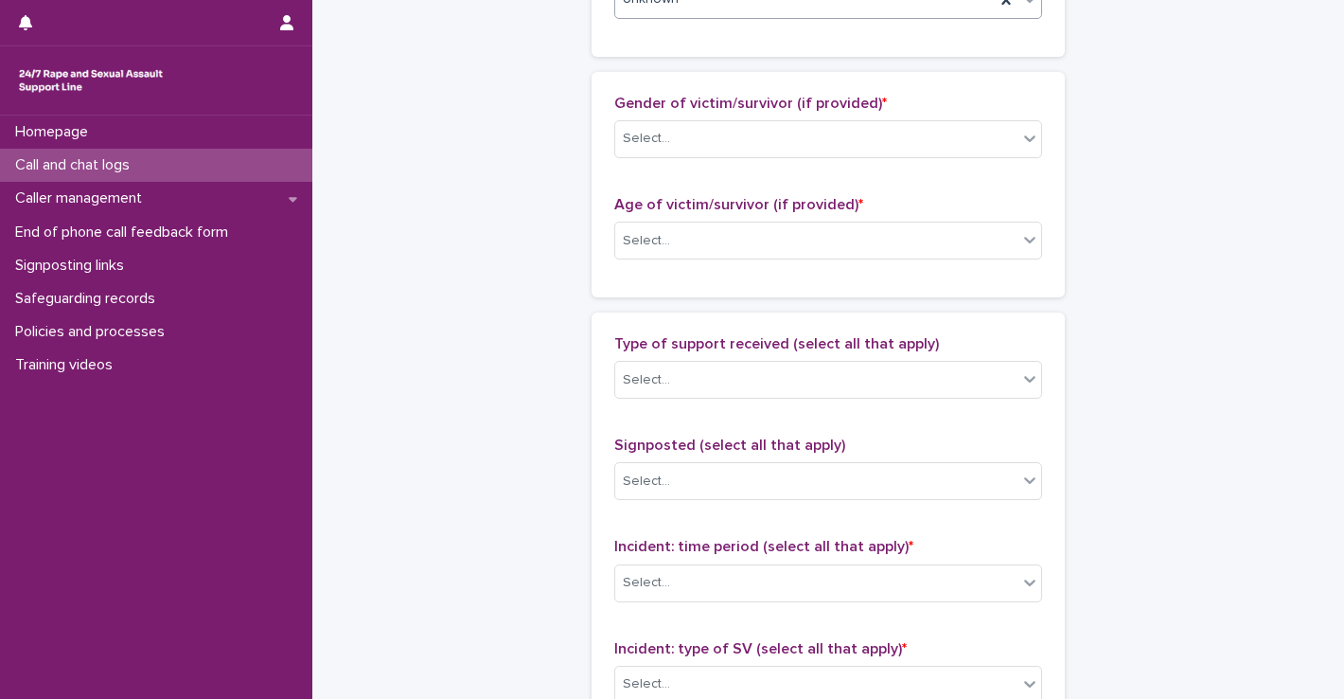
scroll to position [863, 0]
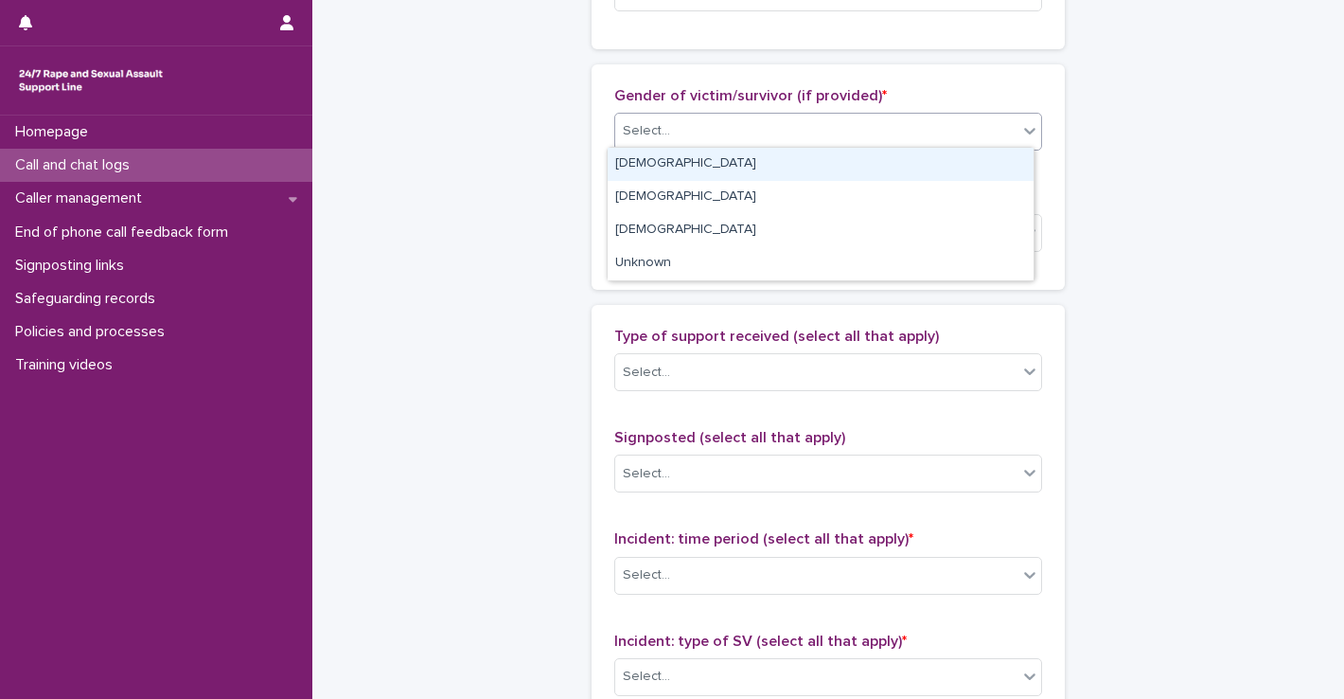
click at [668, 123] on div "Select..." at bounding box center [816, 130] width 402 height 31
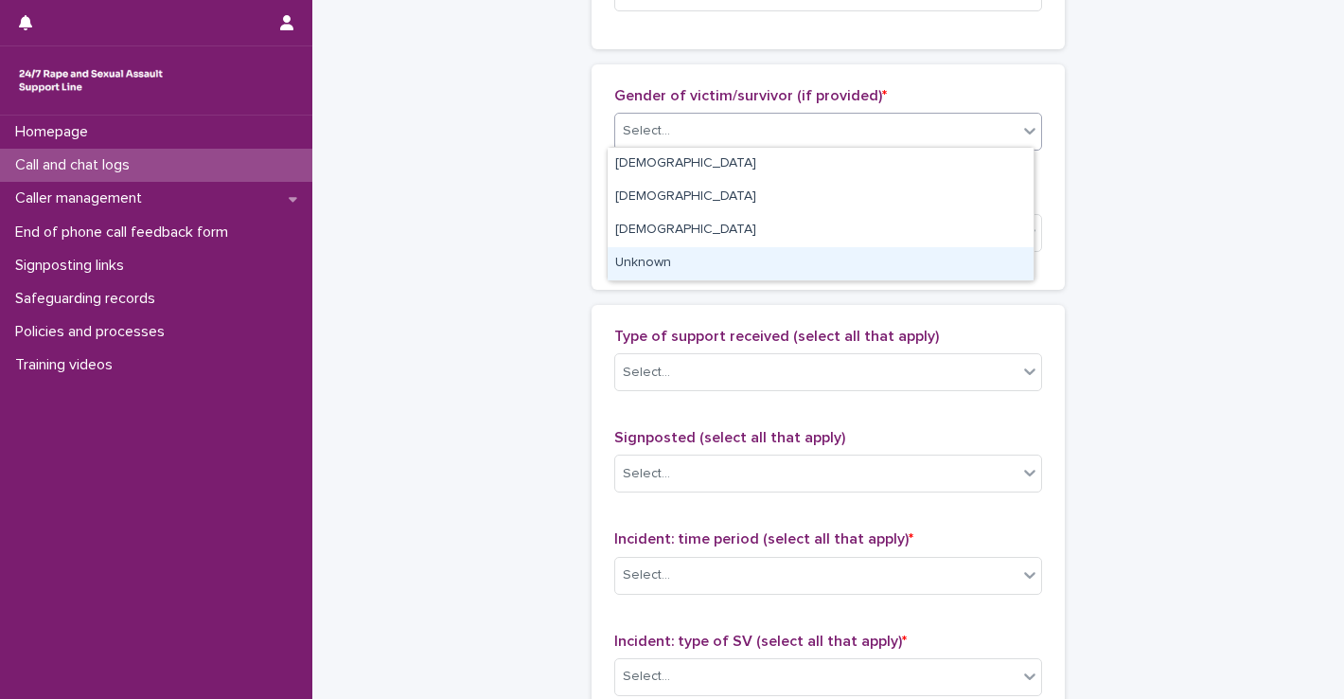
click at [683, 271] on div "Unknown" at bounding box center [821, 263] width 426 height 33
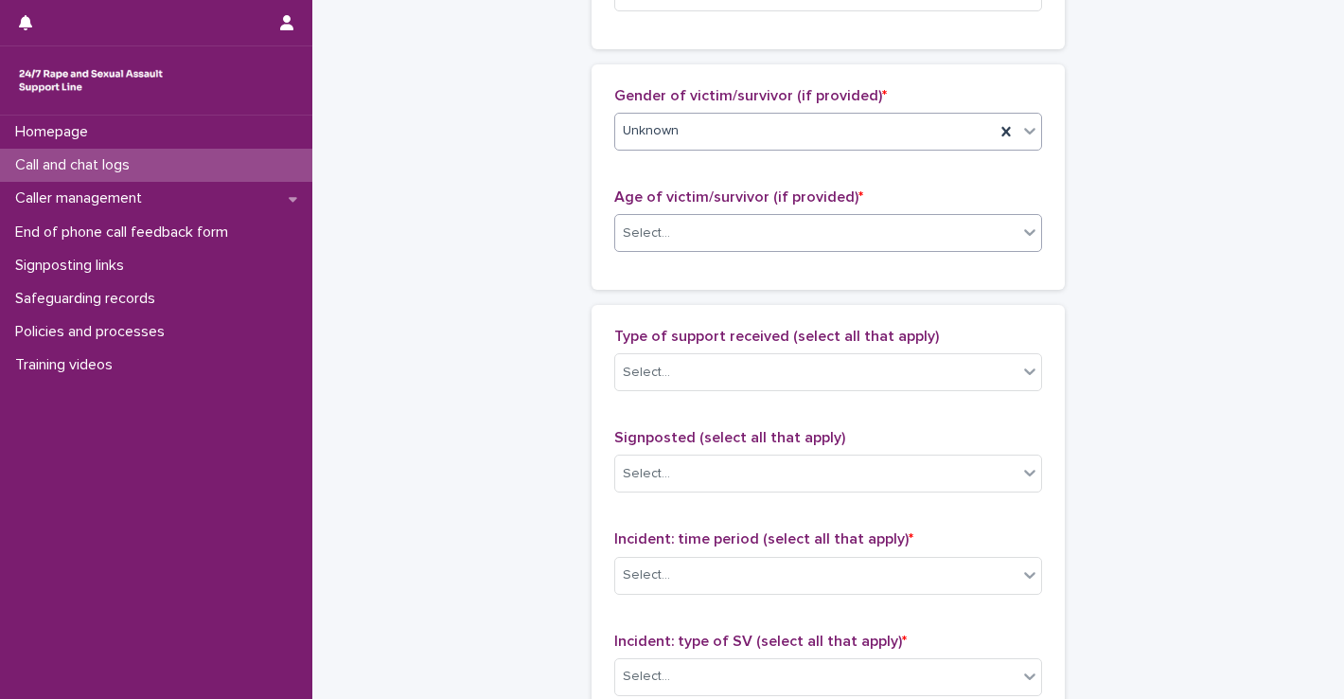
click at [675, 222] on div "Select..." at bounding box center [816, 233] width 402 height 31
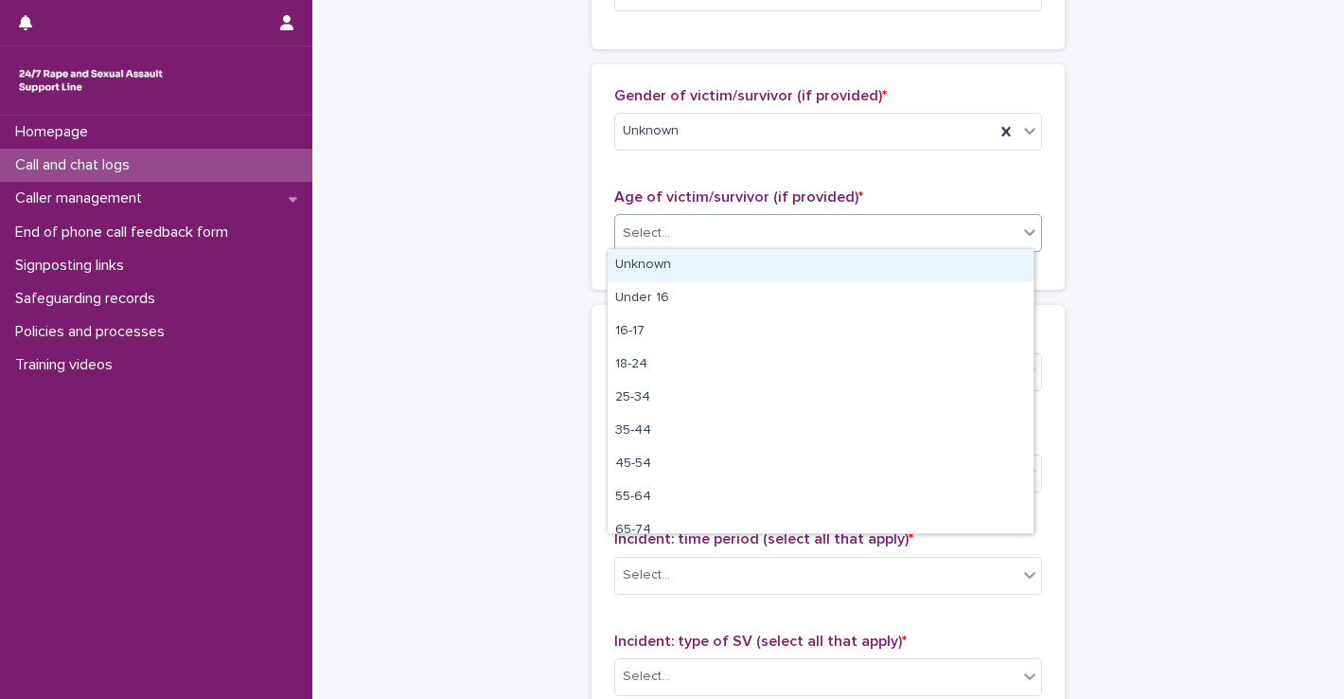
click at [675, 261] on div "Unknown" at bounding box center [821, 265] width 426 height 33
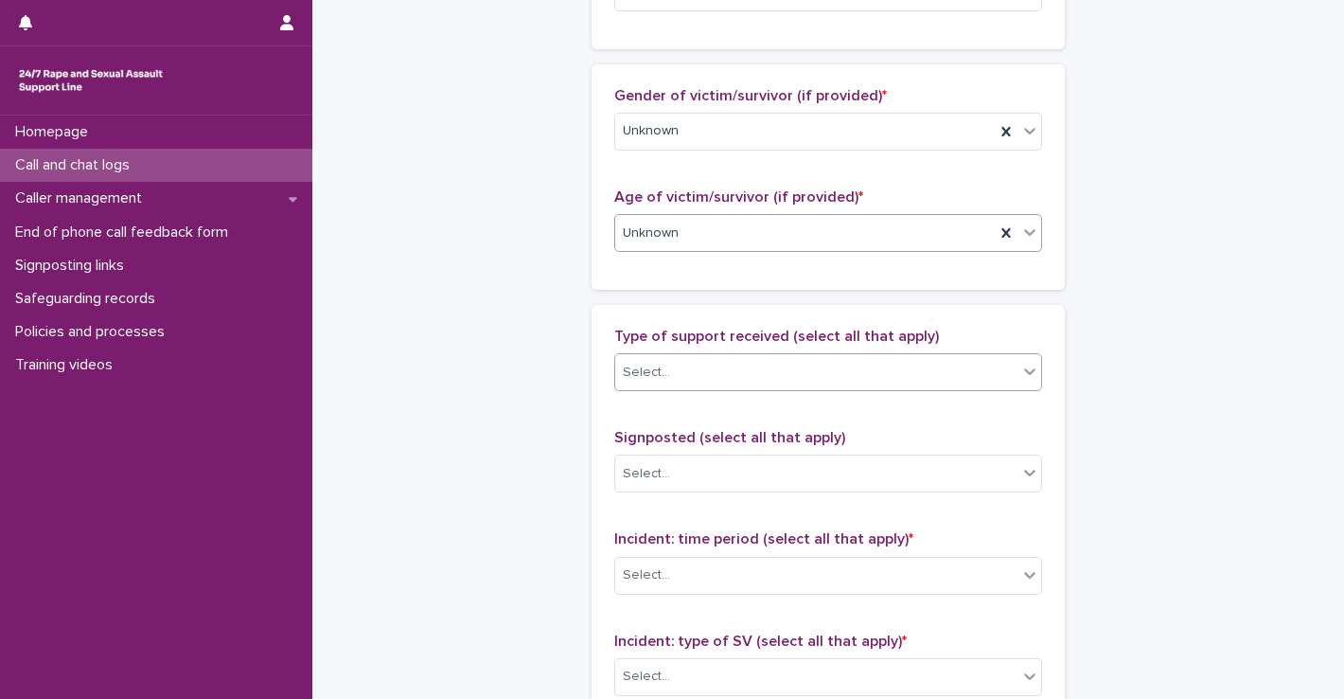
click at [694, 376] on div "Select..." at bounding box center [816, 372] width 402 height 31
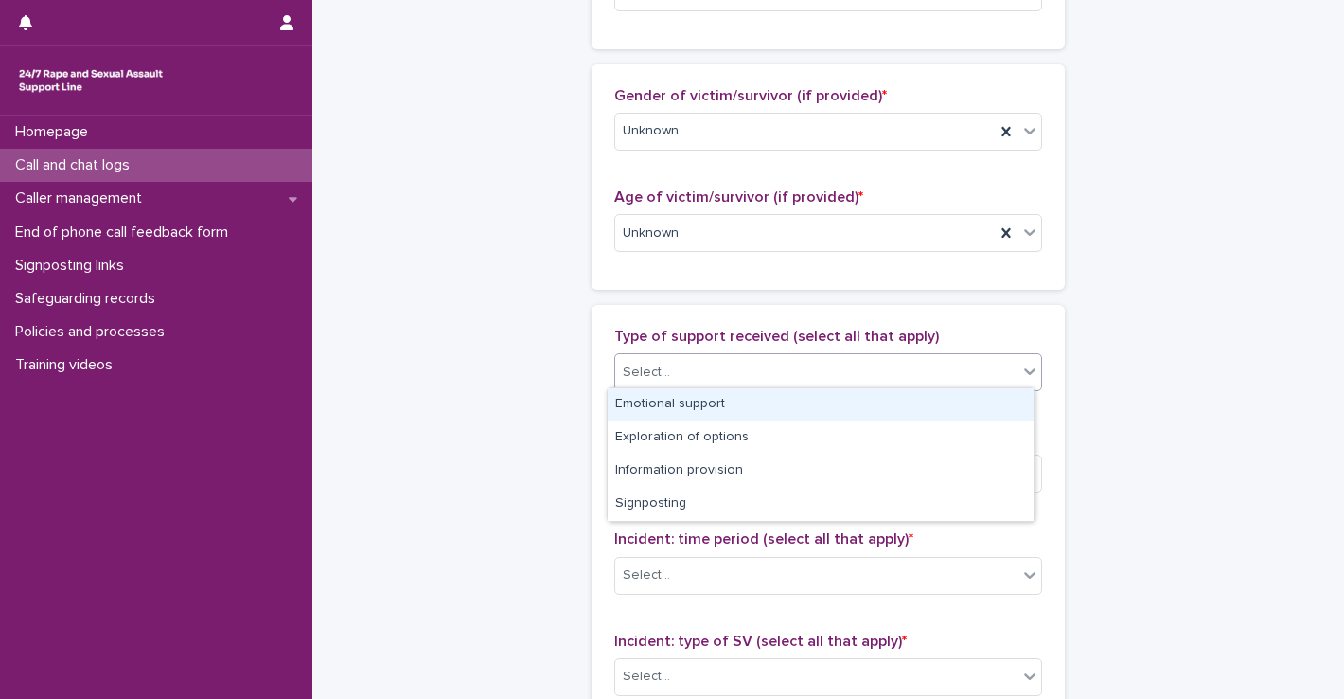
click at [689, 406] on div "Emotional support" at bounding box center [821, 404] width 426 height 33
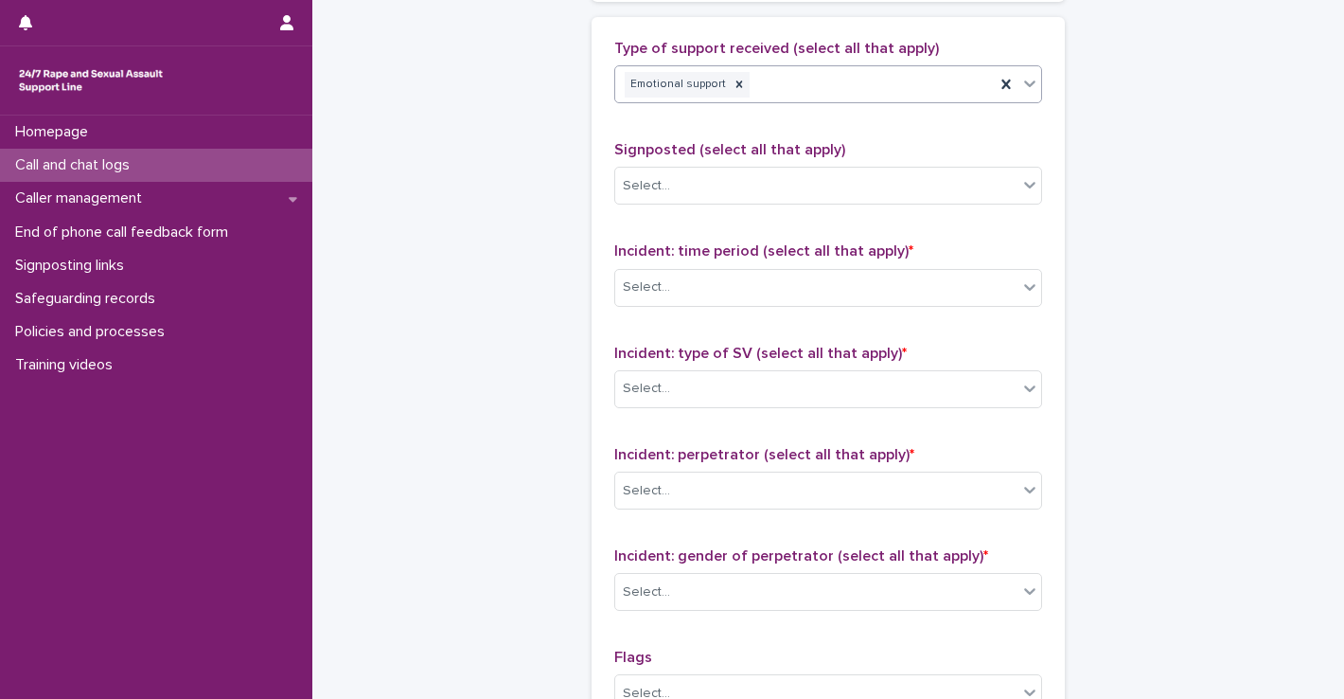
scroll to position [1151, 0]
click at [714, 179] on div "Select..." at bounding box center [816, 185] width 402 height 31
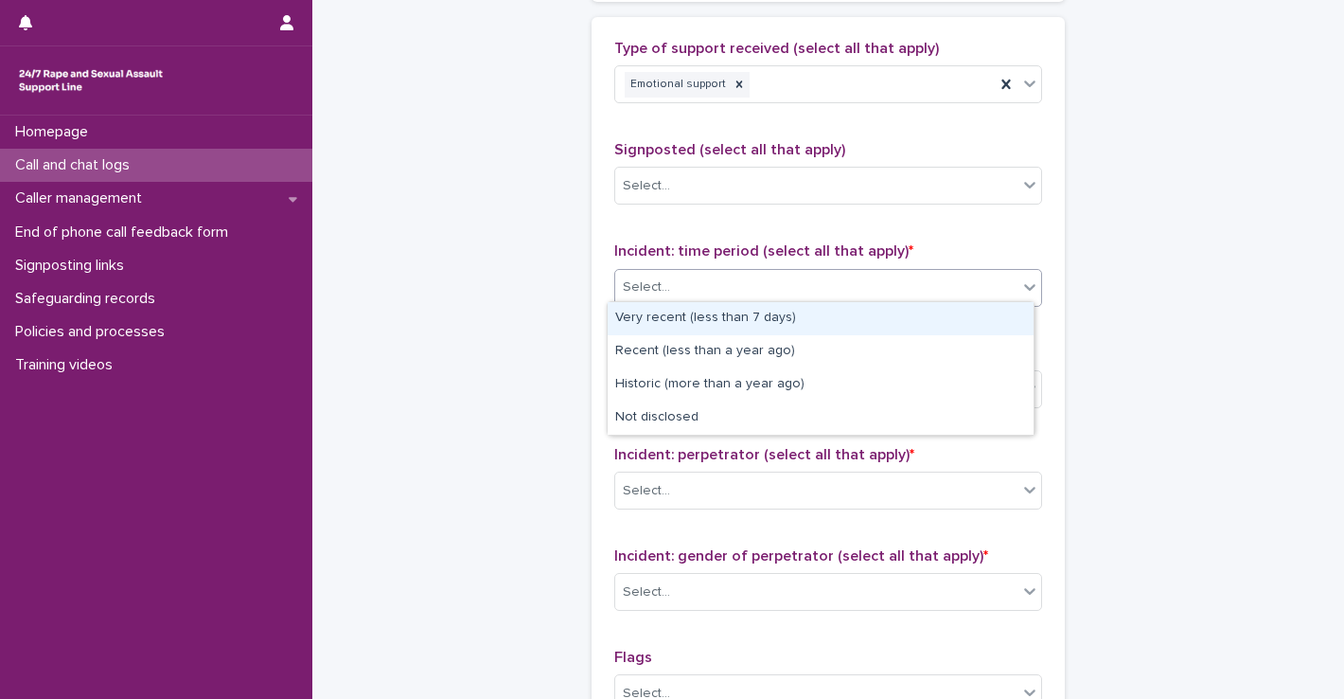
click at [693, 281] on div "Select..." at bounding box center [816, 287] width 402 height 31
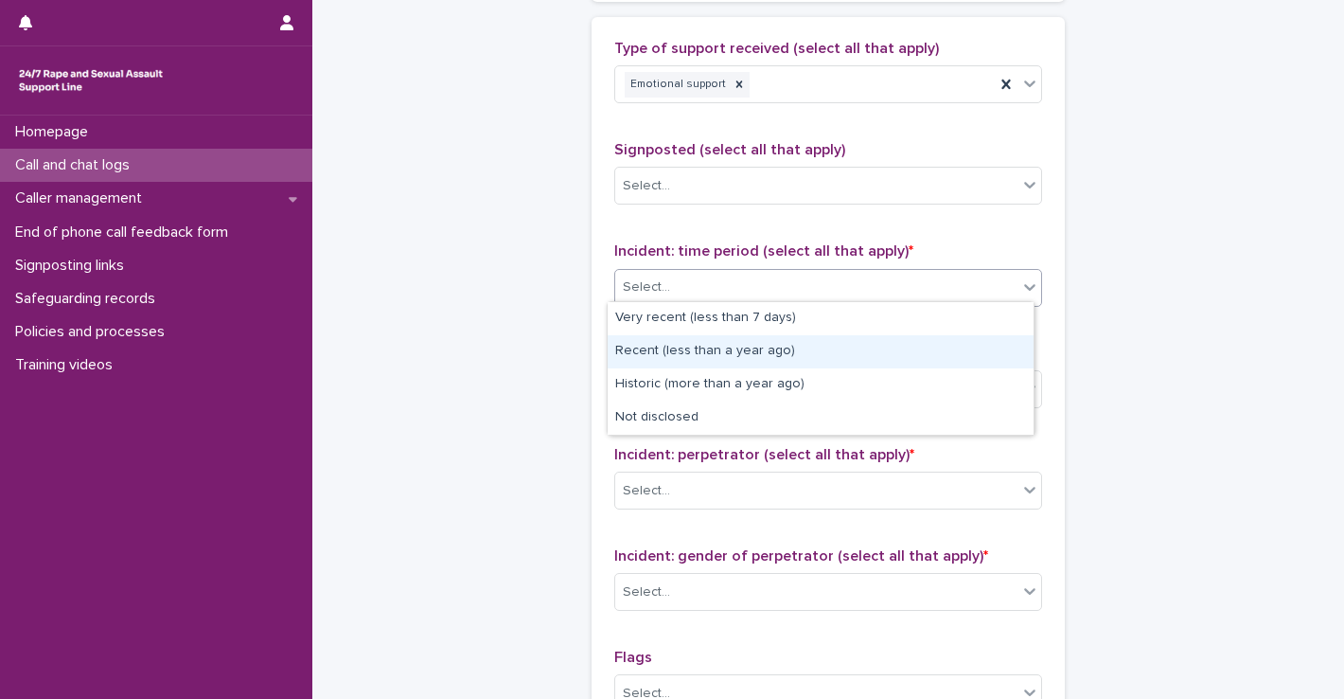
drag, startPoint x: 704, startPoint y: 414, endPoint x: 701, endPoint y: 363, distance: 51.2
click at [701, 363] on div "Recent (less than a year ago)" at bounding box center [821, 351] width 426 height 33
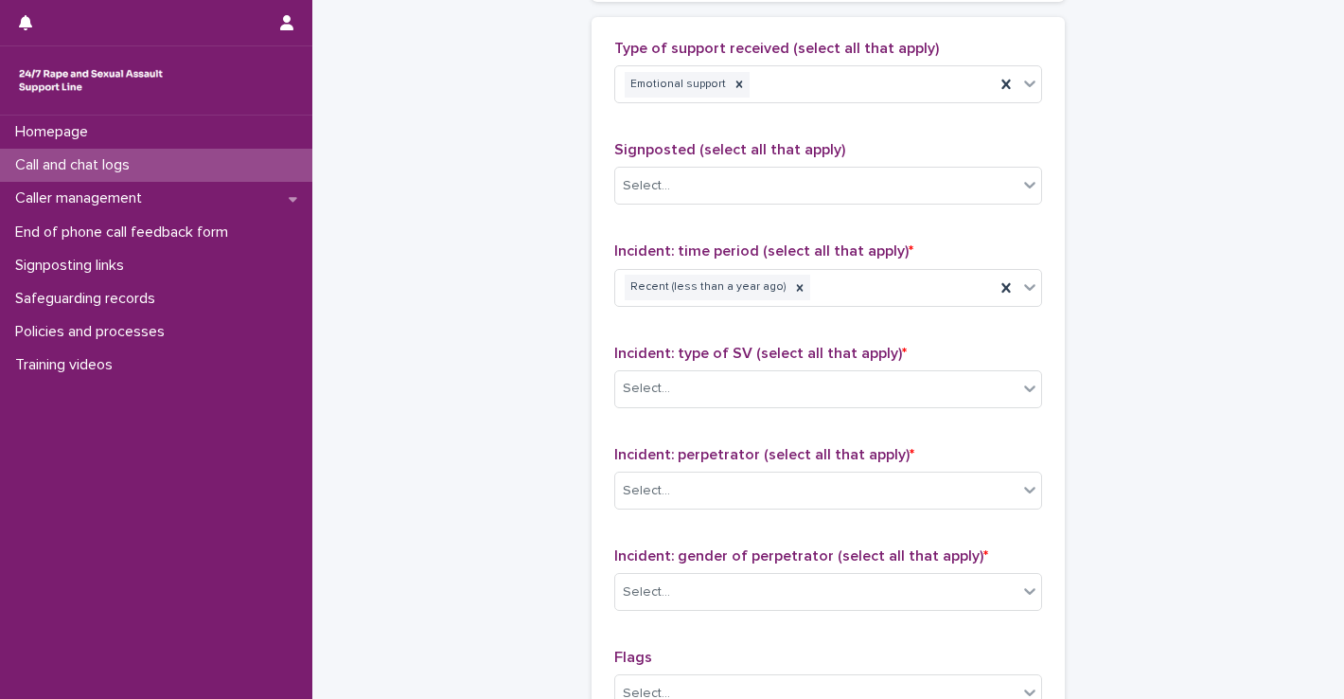
click at [701, 363] on div "Incident: type of SV (select all that apply) * Select..." at bounding box center [828, 384] width 428 height 79
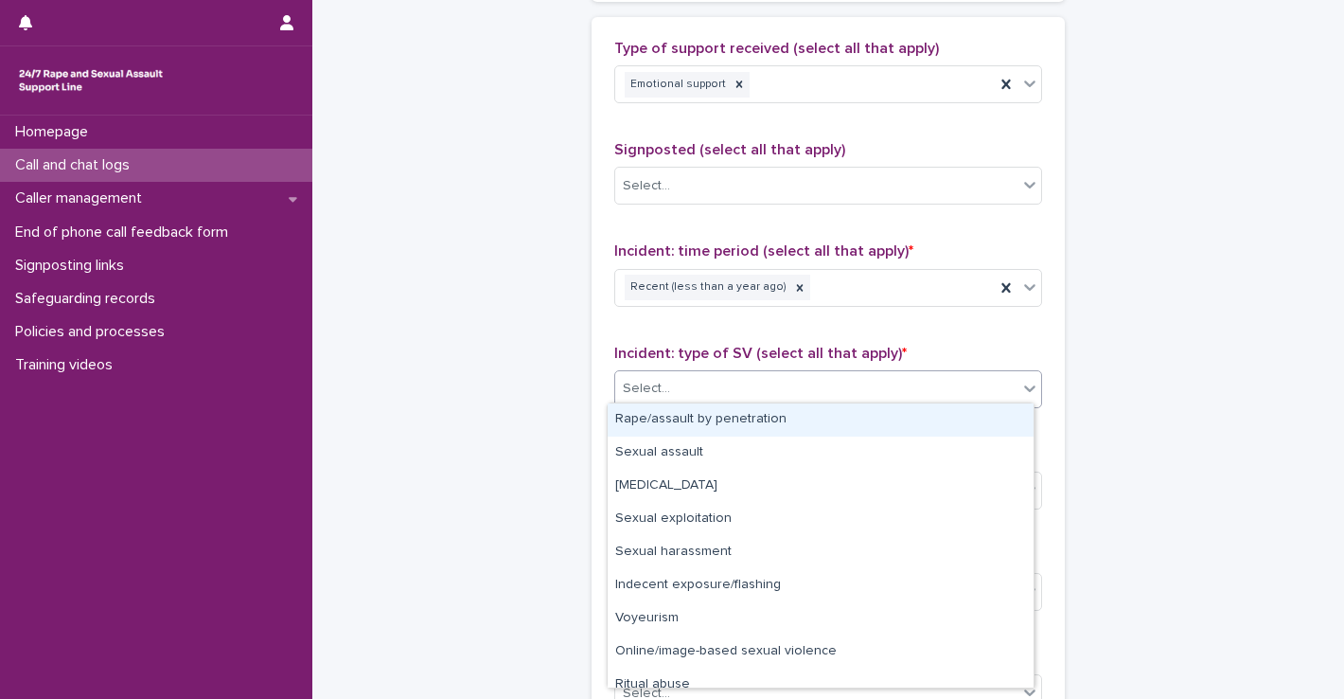
click at [705, 388] on div "Select..." at bounding box center [816, 388] width 402 height 31
click at [706, 416] on div "Rape/assault by penetration" at bounding box center [821, 419] width 426 height 33
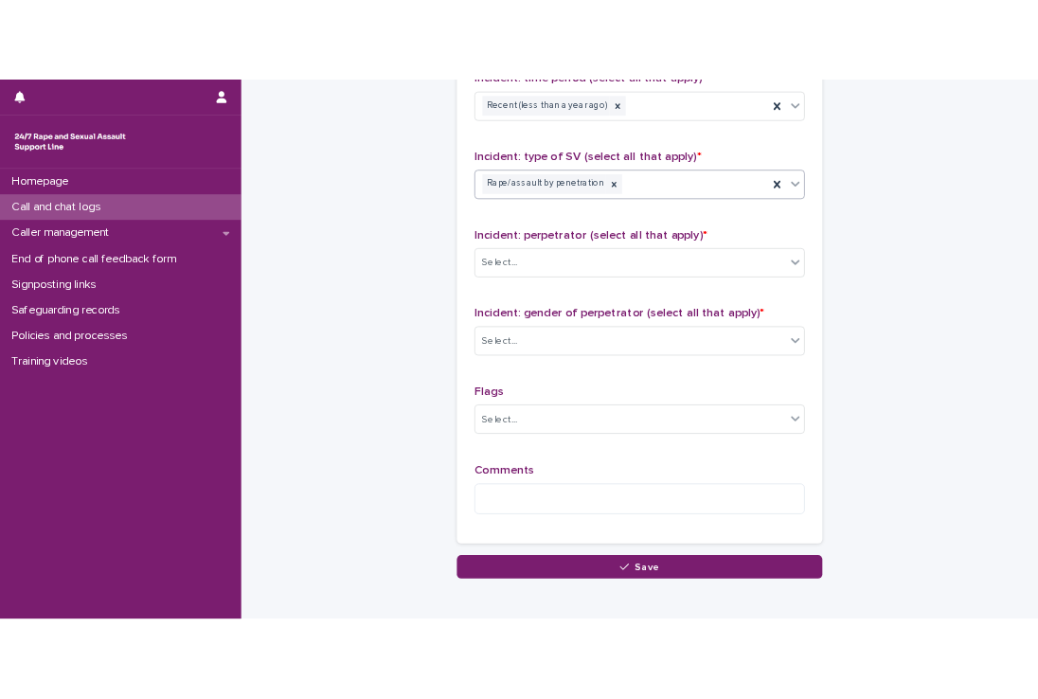
scroll to position [1412, 0]
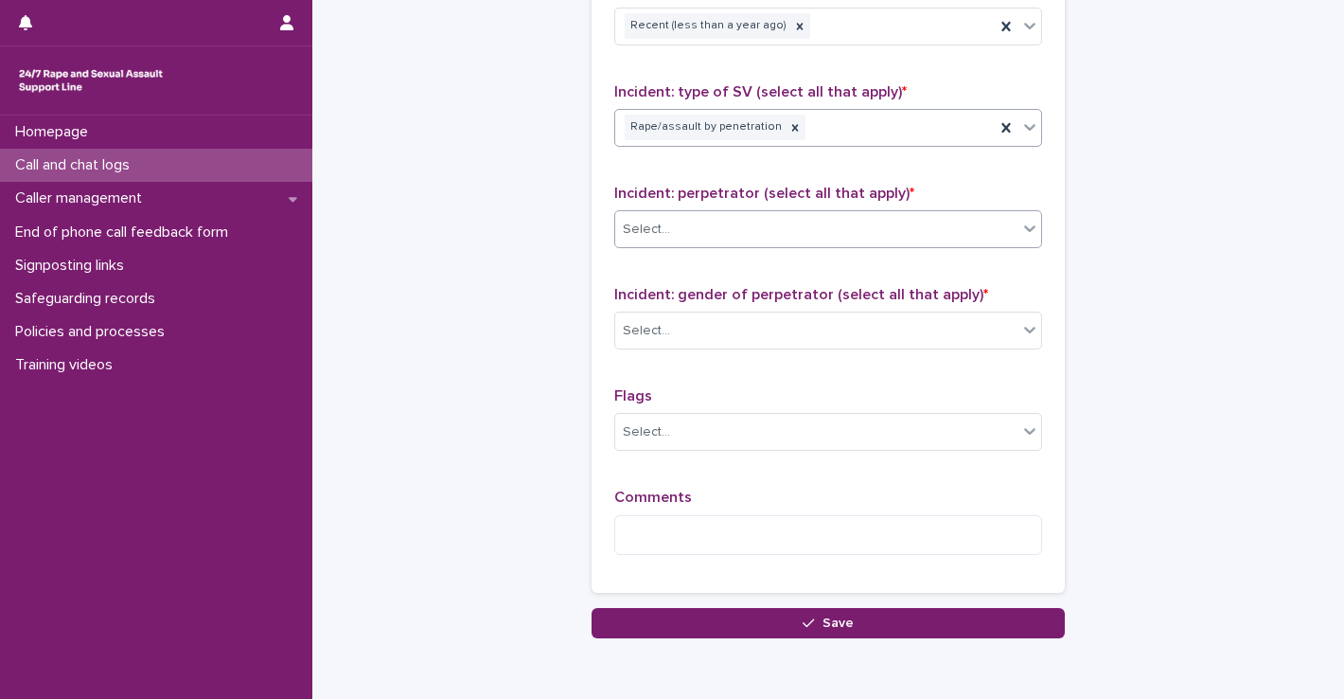
click at [682, 232] on div "Select..." at bounding box center [816, 229] width 402 height 31
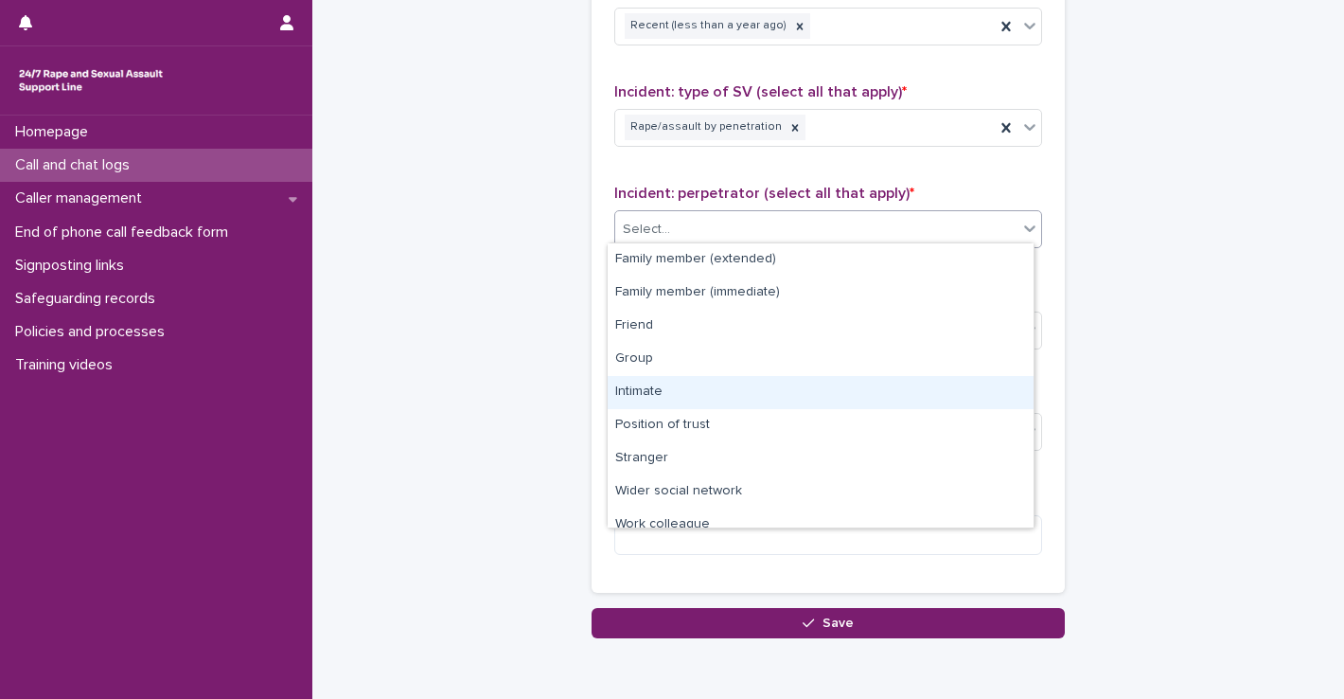
click at [662, 384] on div "Intimate" at bounding box center [821, 392] width 426 height 33
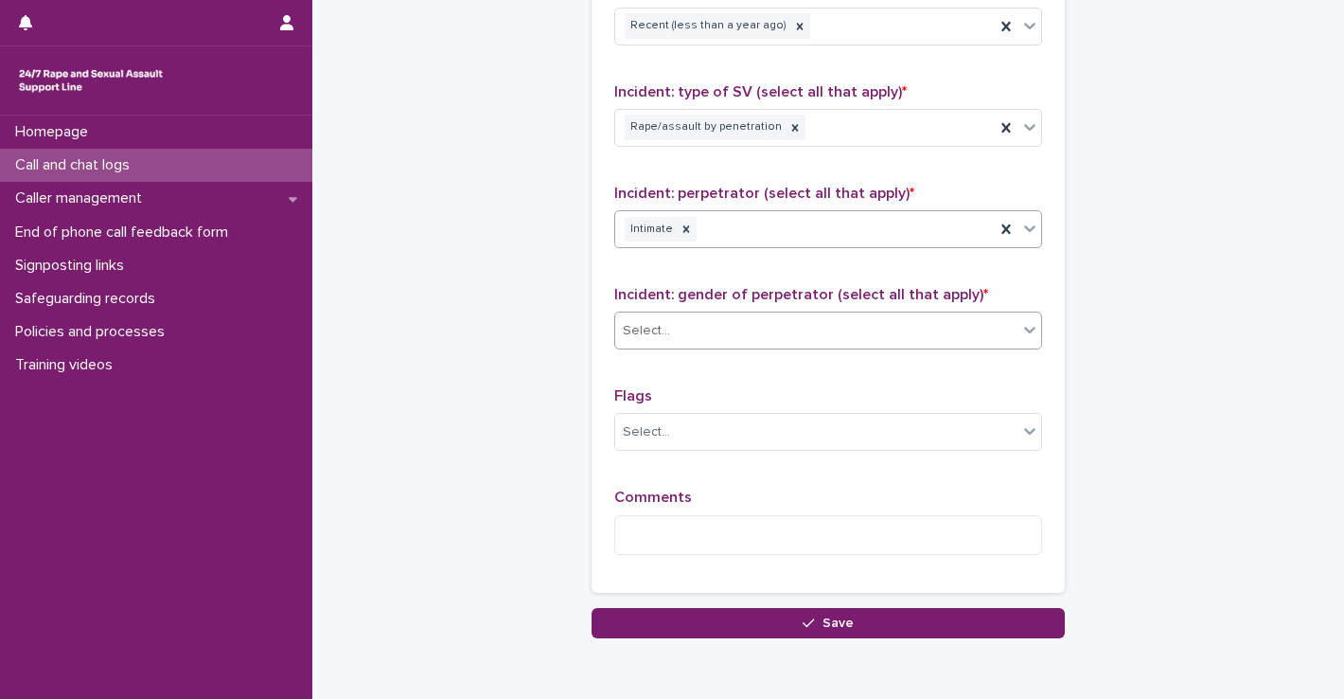
click at [674, 319] on div "Select..." at bounding box center [816, 330] width 402 height 31
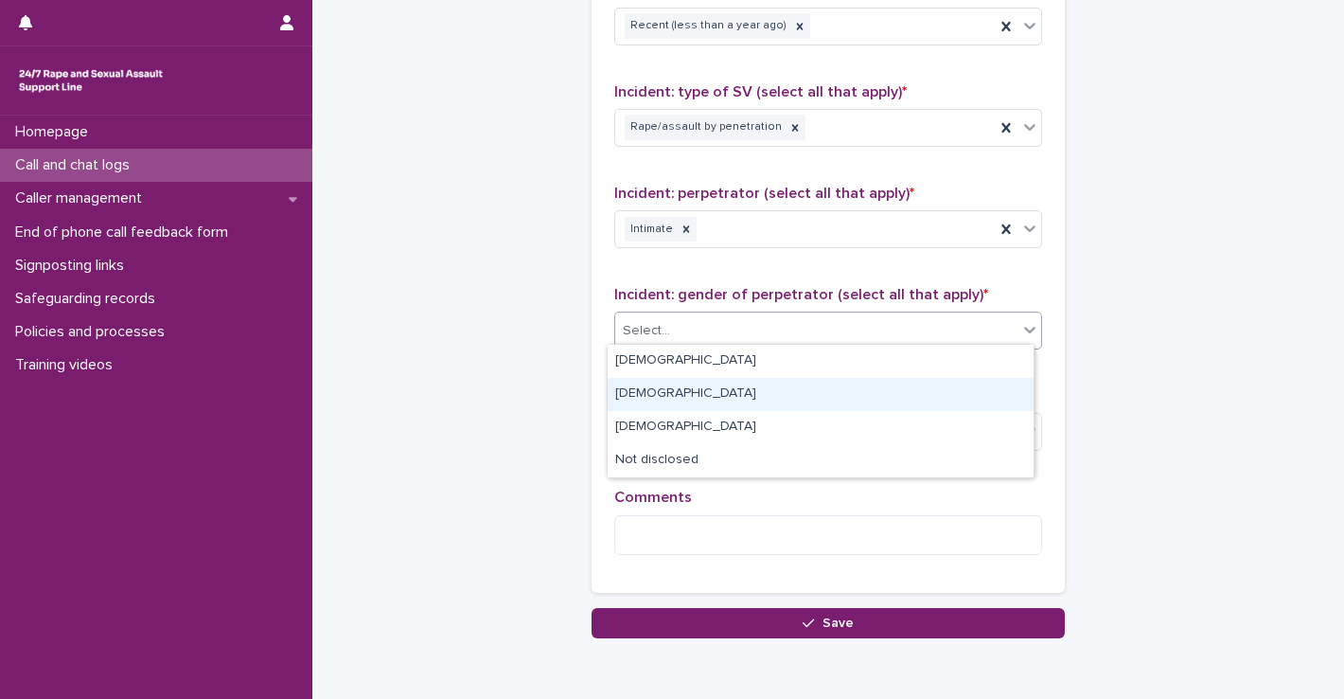
click at [674, 392] on div "[DEMOGRAPHIC_DATA]" at bounding box center [821, 394] width 426 height 33
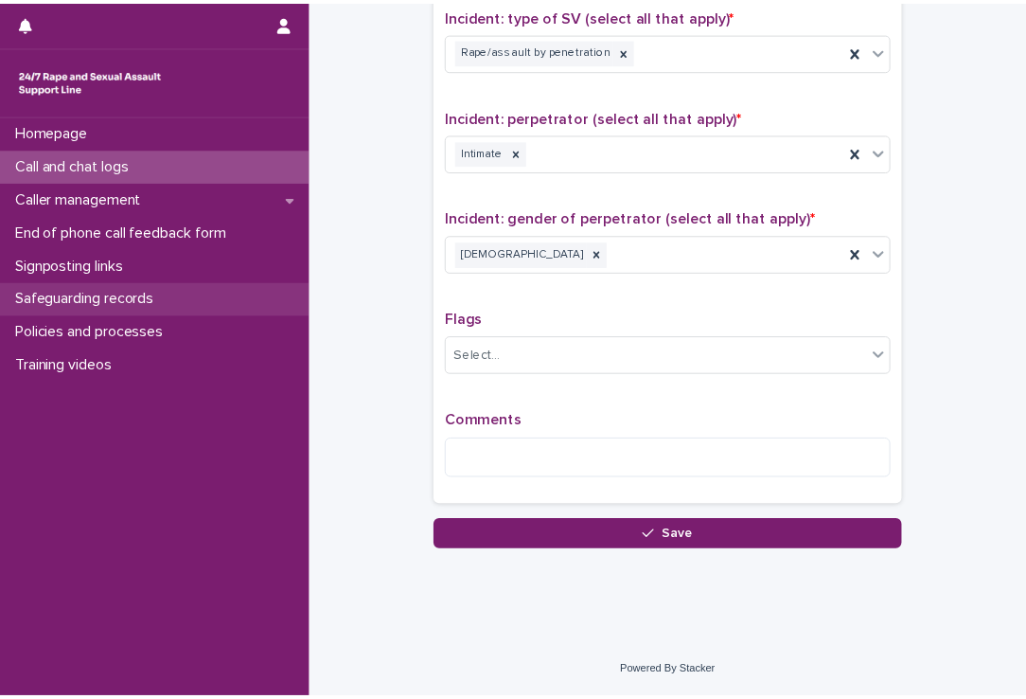
scroll to position [1390, 0]
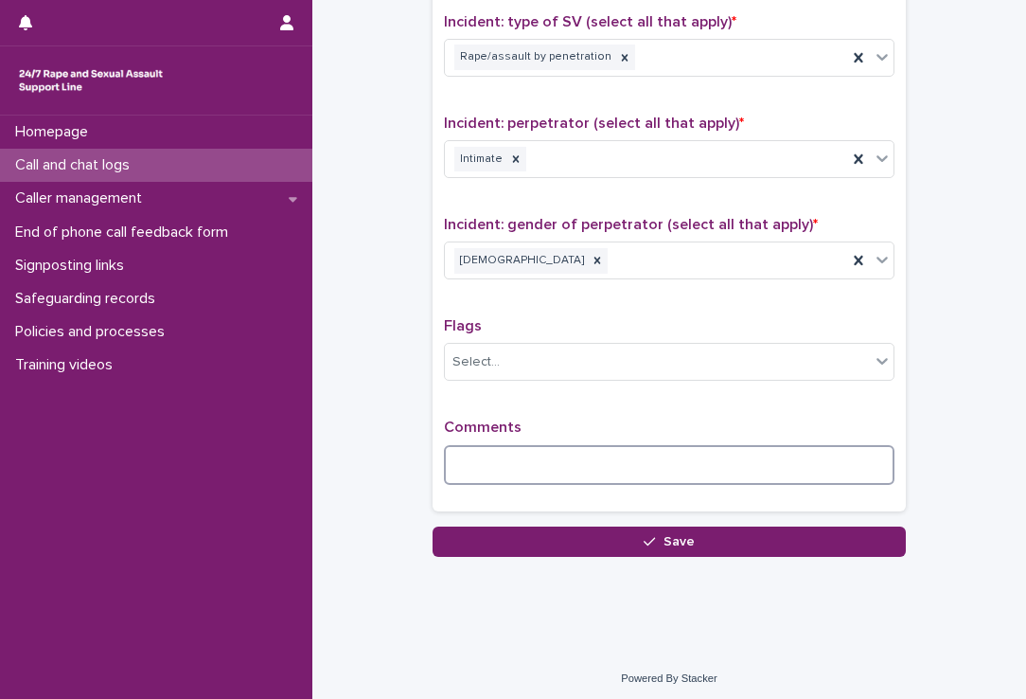
click at [496, 459] on textarea at bounding box center [669, 465] width 451 height 41
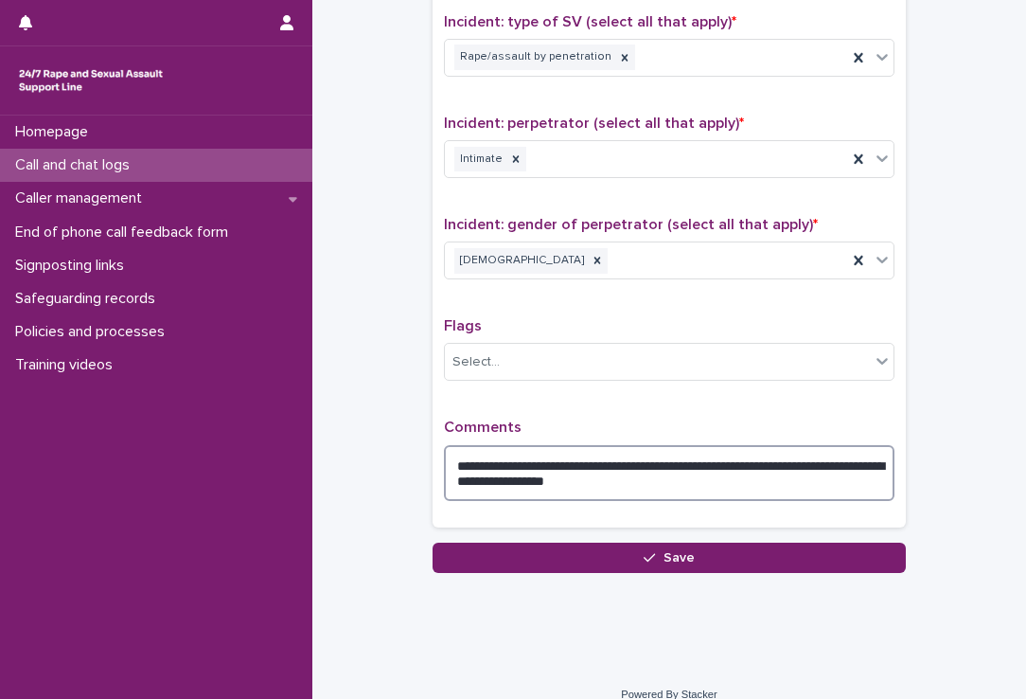
click at [541, 478] on textarea "**********" at bounding box center [669, 473] width 451 height 57
click at [648, 476] on textarea "**********" at bounding box center [669, 473] width 451 height 57
click at [755, 470] on textarea "**********" at bounding box center [669, 473] width 451 height 57
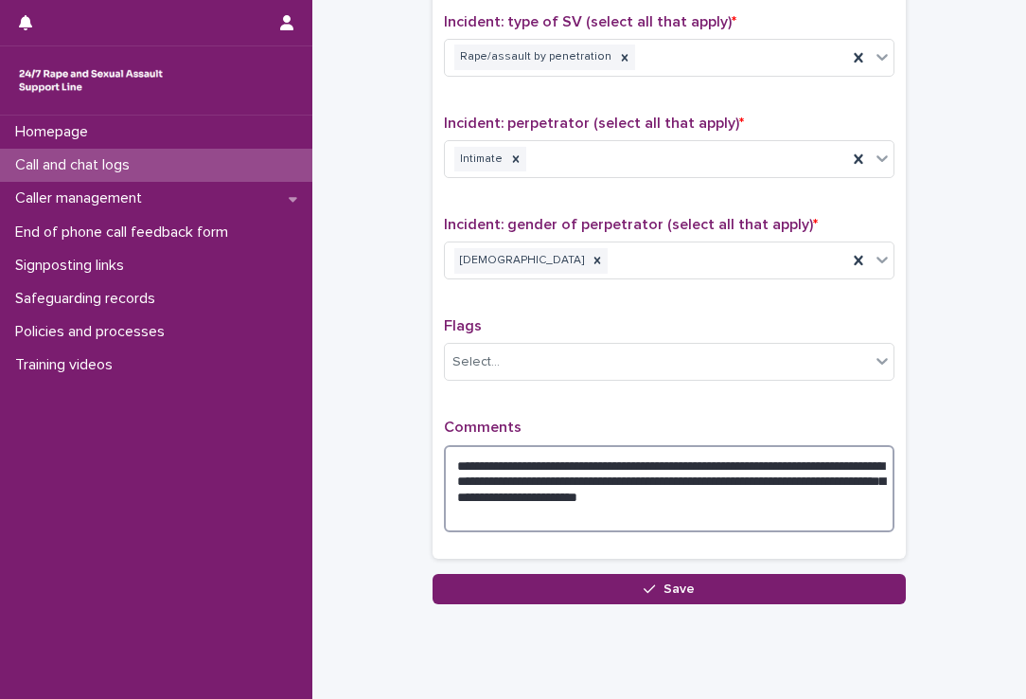
click at [786, 489] on textarea "**********" at bounding box center [669, 489] width 451 height 88
click at [504, 501] on textarea "**********" at bounding box center [669, 489] width 451 height 88
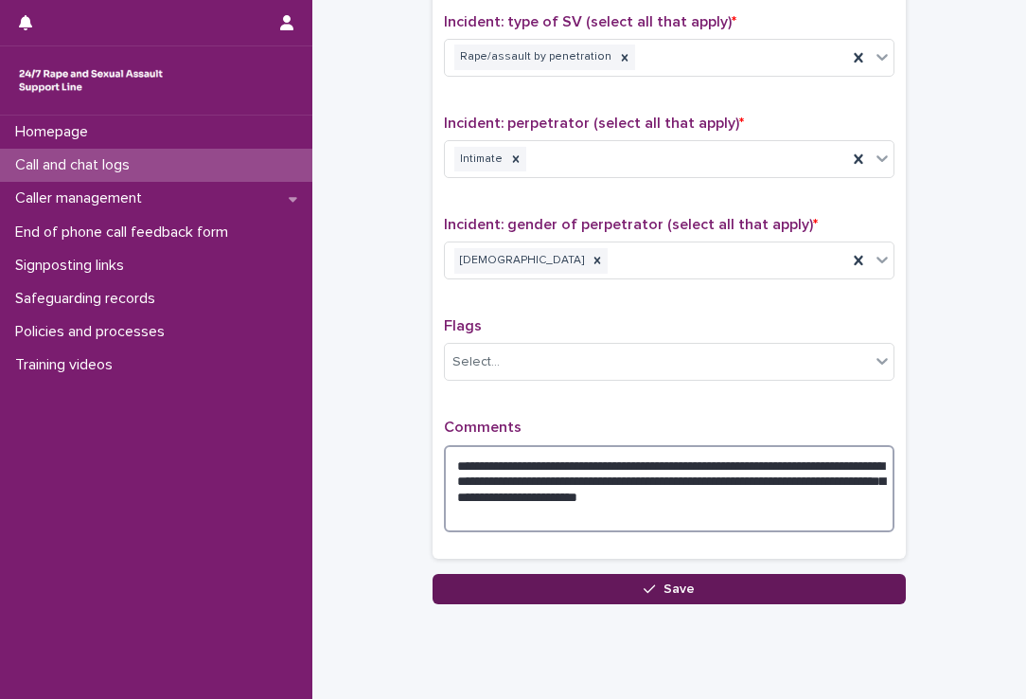
type textarea "**********"
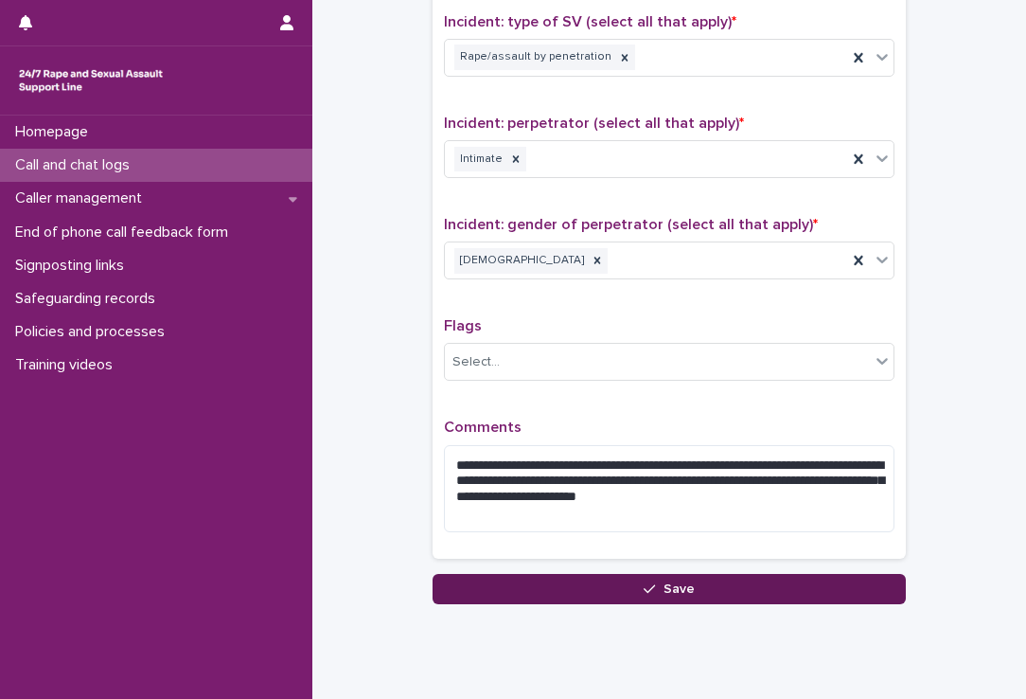
click at [573, 575] on button "Save" at bounding box center [669, 589] width 473 height 30
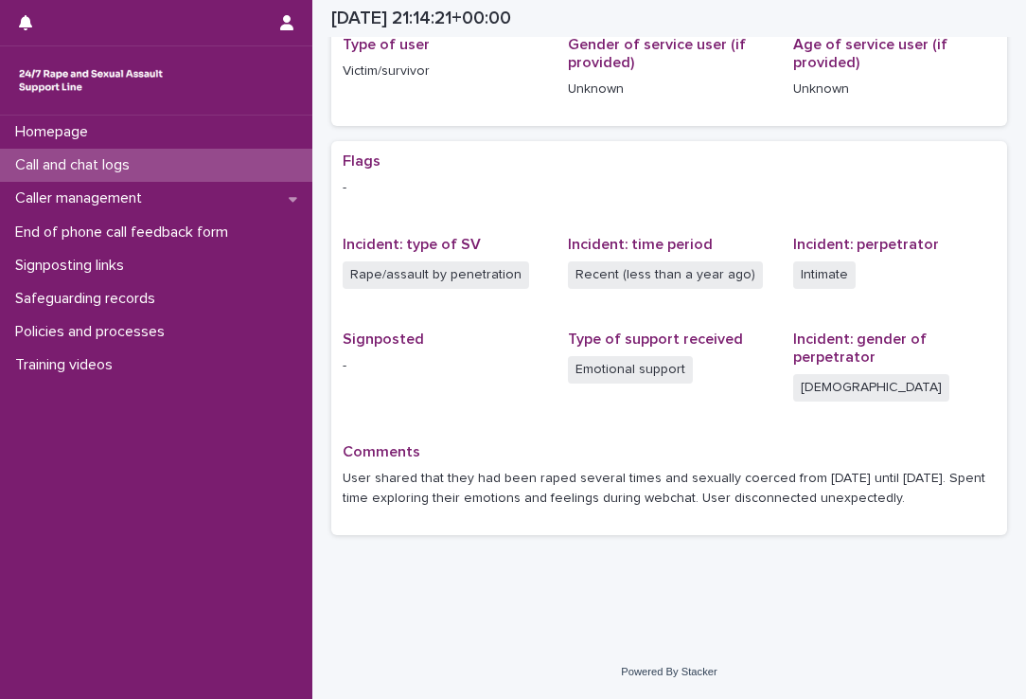
scroll to position [270, 0]
click at [322, 153] on div "Loading... Saving… Loading... Saving… [DATE] 21:14:21+00:00 [DATE] 22:14 Sorry,…" at bounding box center [669, 170] width 695 height 857
click at [151, 167] on div "Call and chat logs" at bounding box center [156, 165] width 312 height 33
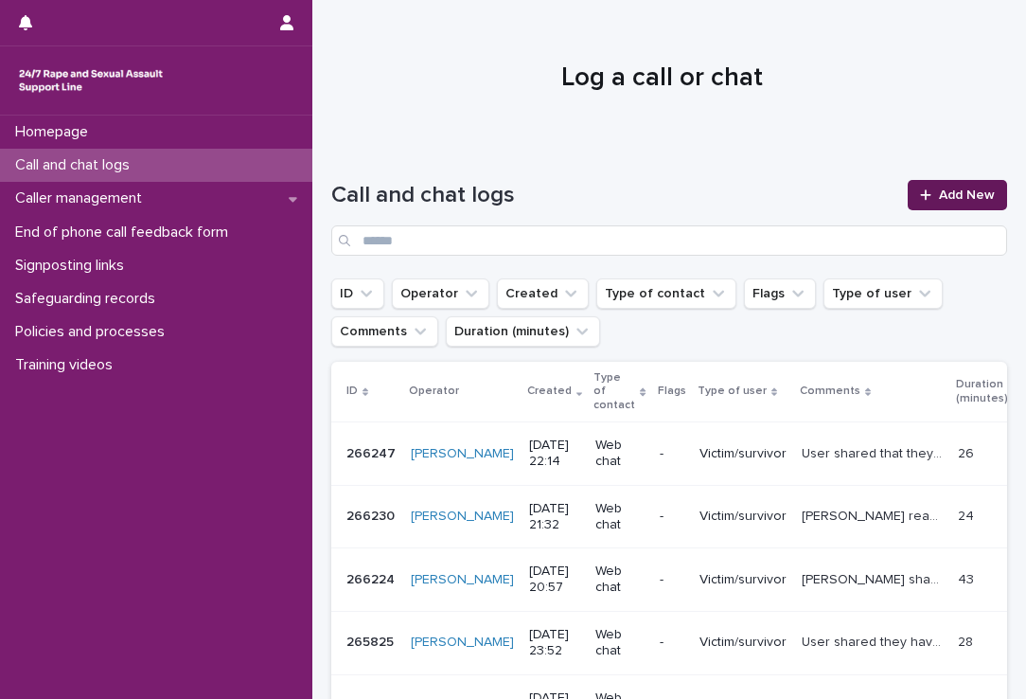
click at [908, 196] on link "Add New" at bounding box center [957, 195] width 99 height 30
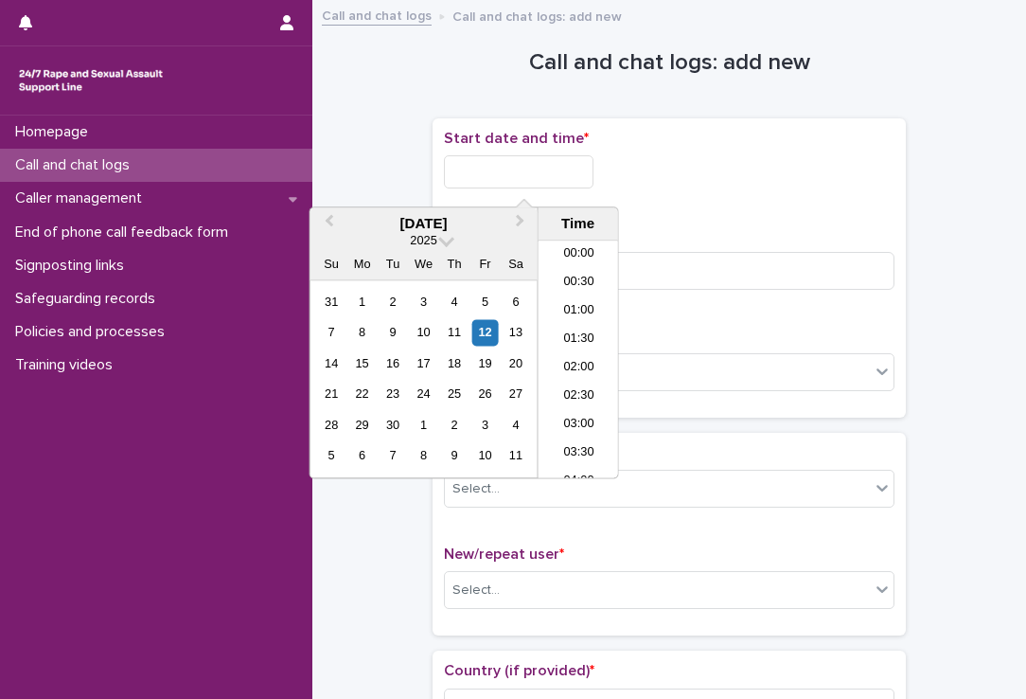
scroll to position [1126, 0]
click at [581, 175] on input "text" at bounding box center [519, 171] width 150 height 33
click at [589, 372] on li "22:00" at bounding box center [579, 379] width 80 height 28
click at [543, 168] on input "**********" at bounding box center [519, 171] width 150 height 33
type input "**********"
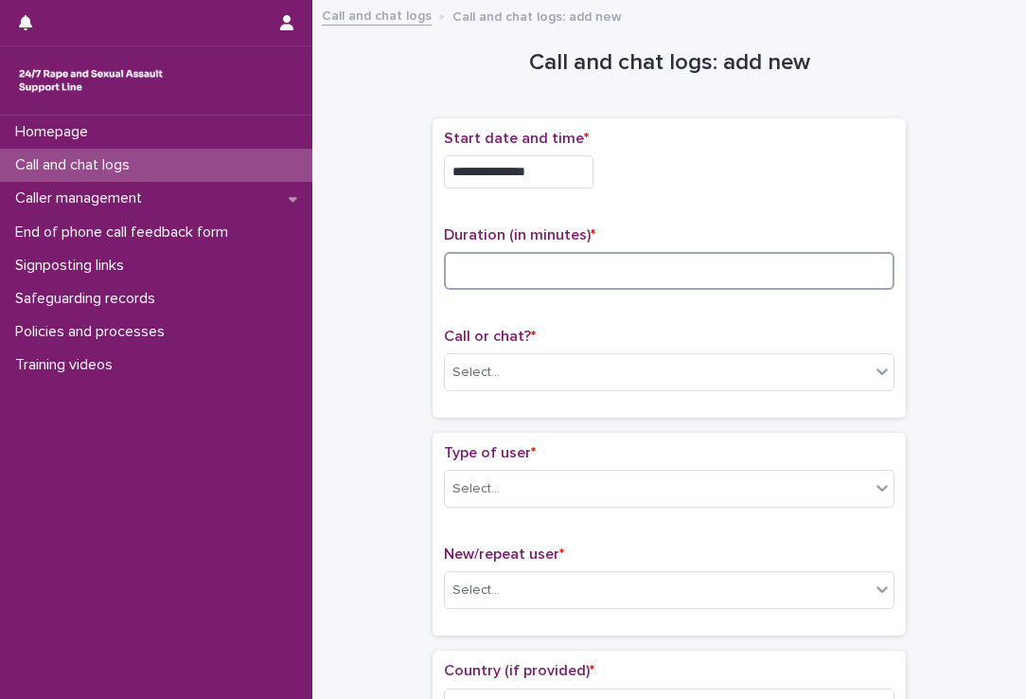
click at [659, 286] on input at bounding box center [669, 271] width 451 height 38
type input "**"
click at [557, 370] on div "Select..." at bounding box center [657, 372] width 425 height 31
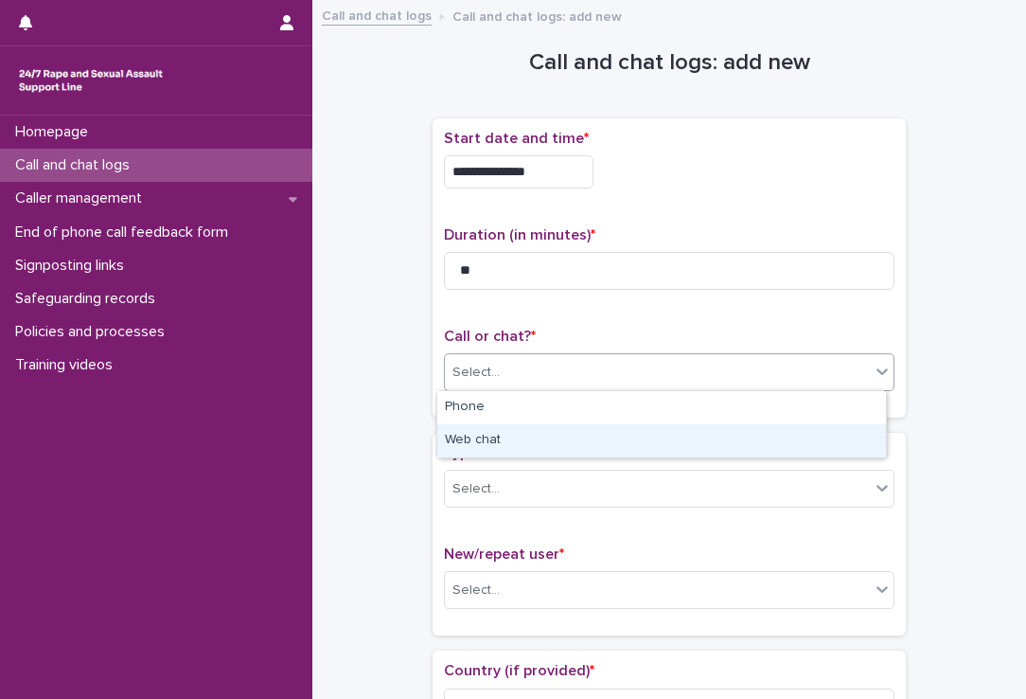
click at [527, 435] on div "Web chat" at bounding box center [661, 440] width 449 height 33
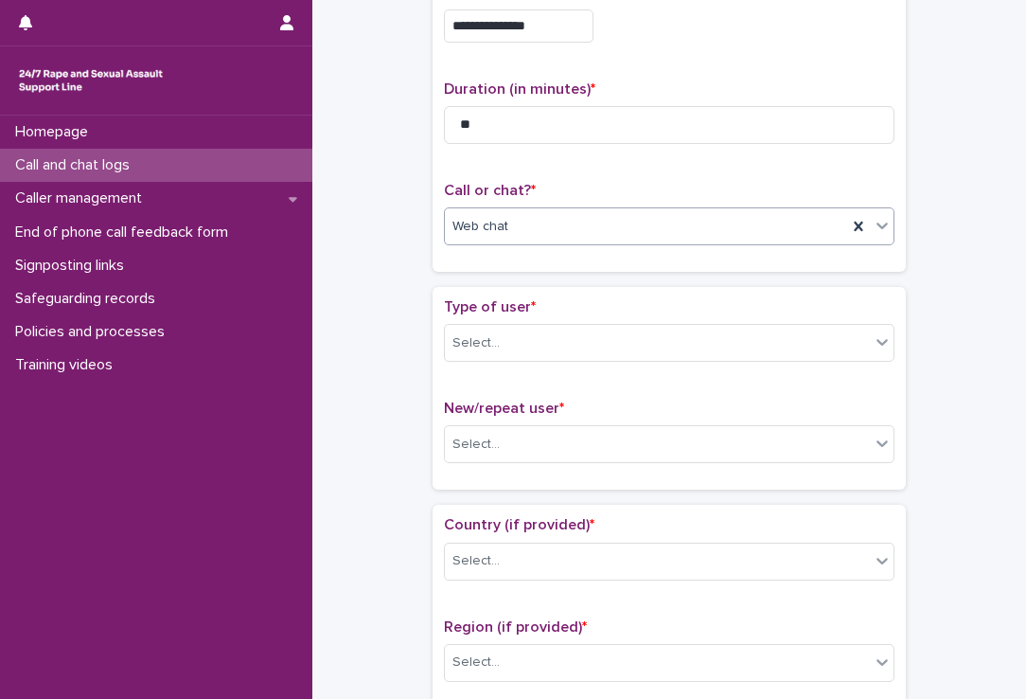
scroll to position [147, 0]
click at [524, 436] on div "Select..." at bounding box center [657, 443] width 425 height 31
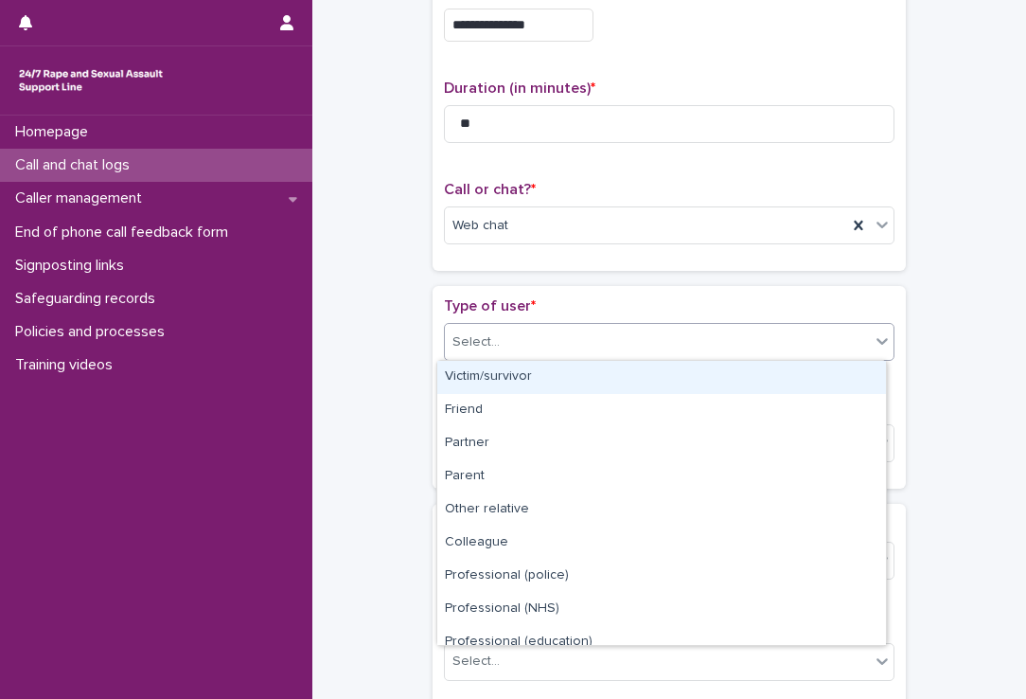
click at [525, 329] on div "Select..." at bounding box center [657, 342] width 425 height 31
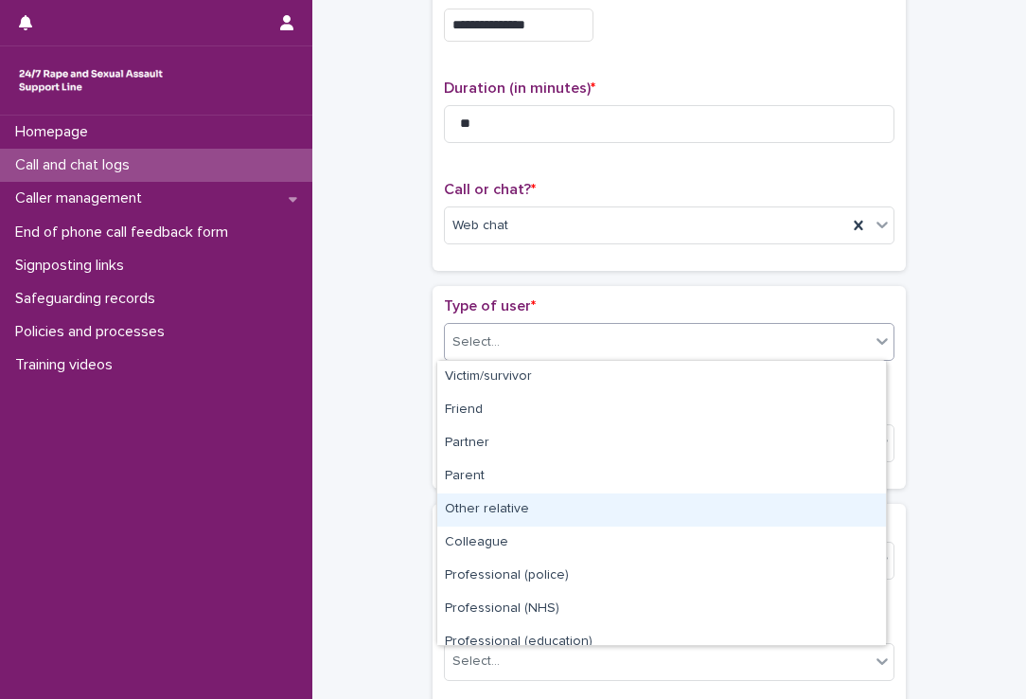
scroll to position [212, 0]
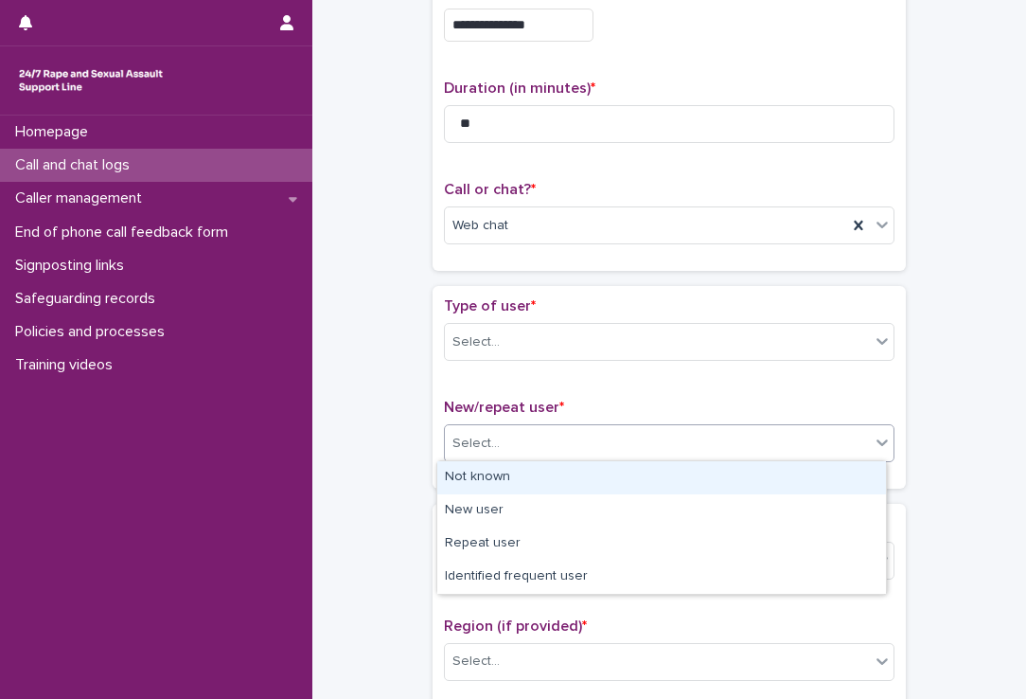
click at [471, 430] on div "Select..." at bounding box center [657, 443] width 425 height 31
click at [488, 346] on div "Select..." at bounding box center [476, 342] width 47 height 20
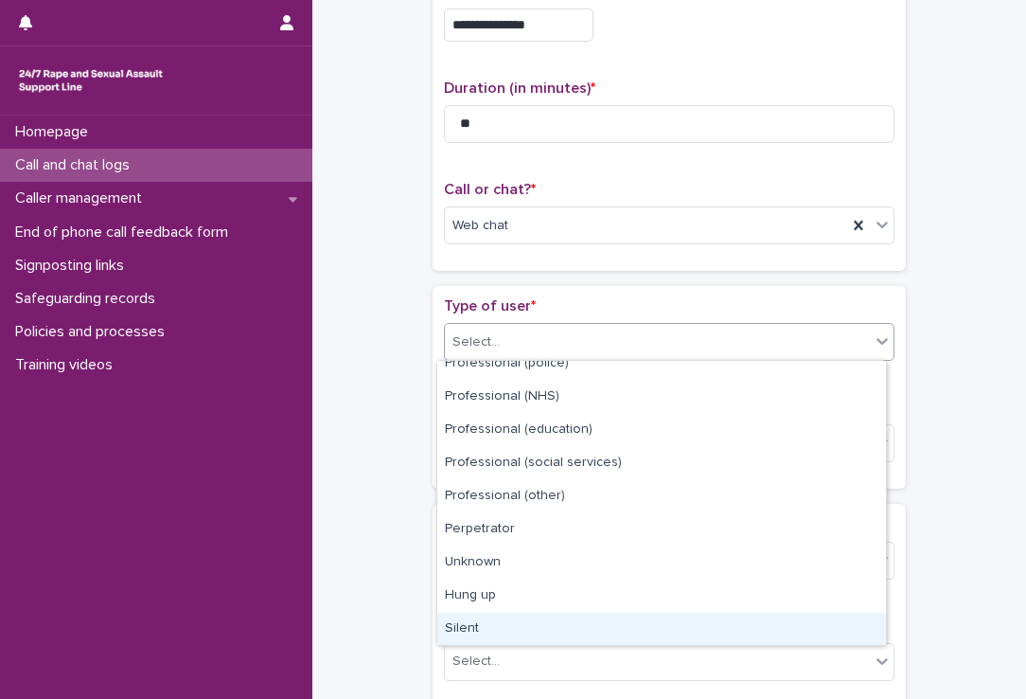
click at [447, 618] on div "Silent" at bounding box center [661, 628] width 449 height 33
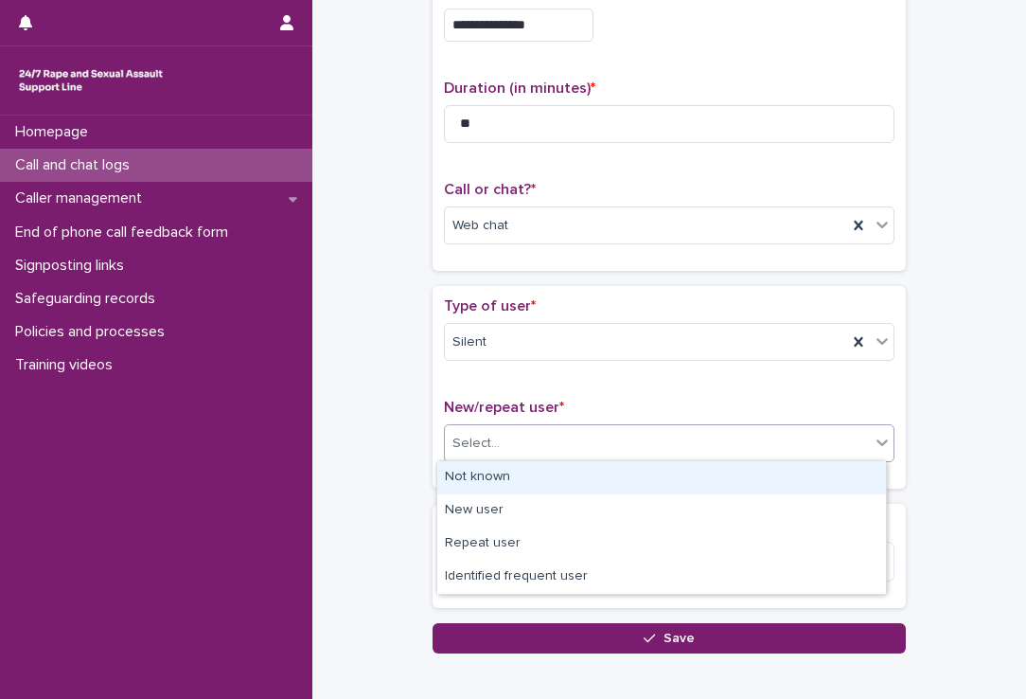
click at [470, 431] on div "Select..." at bounding box center [657, 443] width 425 height 31
click at [478, 465] on div "Not known" at bounding box center [661, 477] width 449 height 33
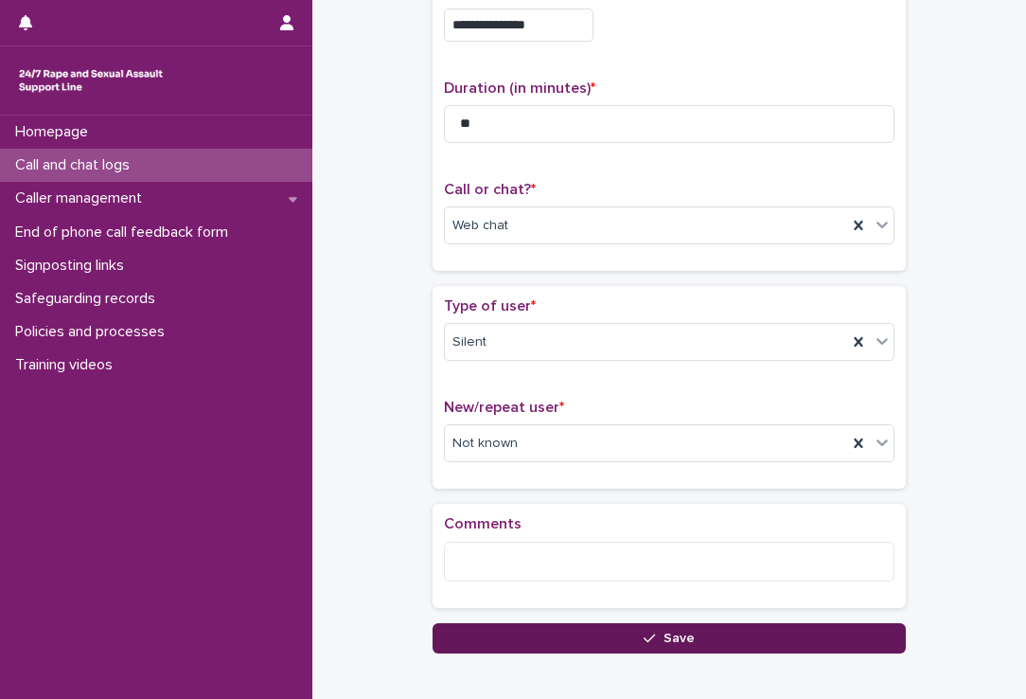
click at [435, 635] on button "Save" at bounding box center [669, 638] width 473 height 30
